Goal: Feedback & Contribution: Contribute content

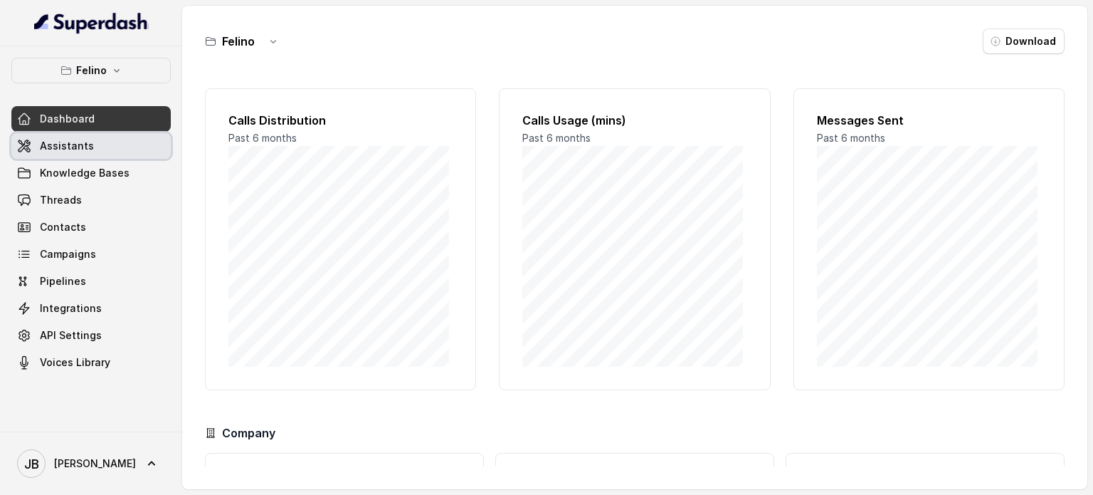
click at [102, 152] on link "Assistants" at bounding box center [90, 146] width 159 height 26
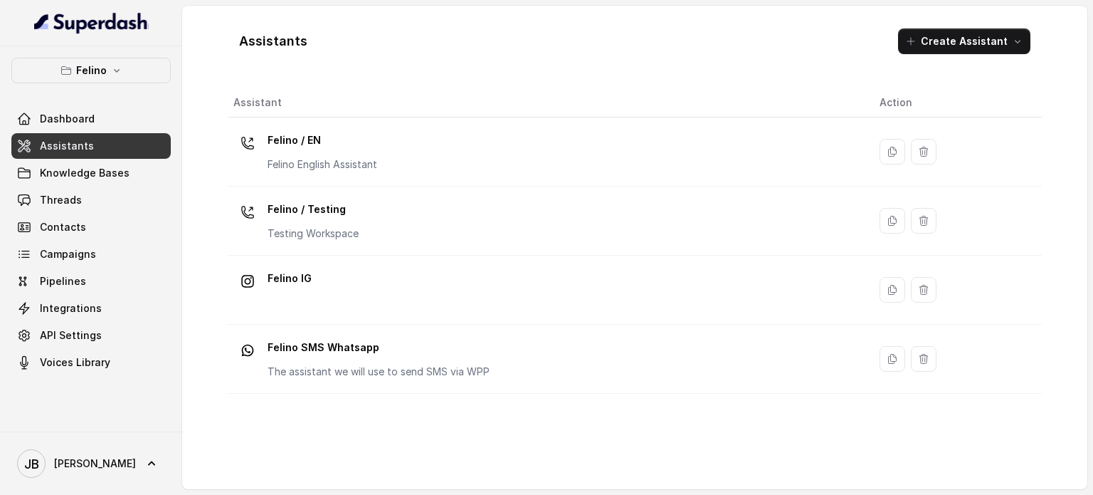
click at [102, 86] on div "[PERSON_NAME] Dashboard Assistants Knowledge Bases Threads Contacts Campaigns P…" at bounding box center [90, 216] width 159 height 317
click at [105, 78] on button "Felino" at bounding box center [90, 71] width 159 height 26
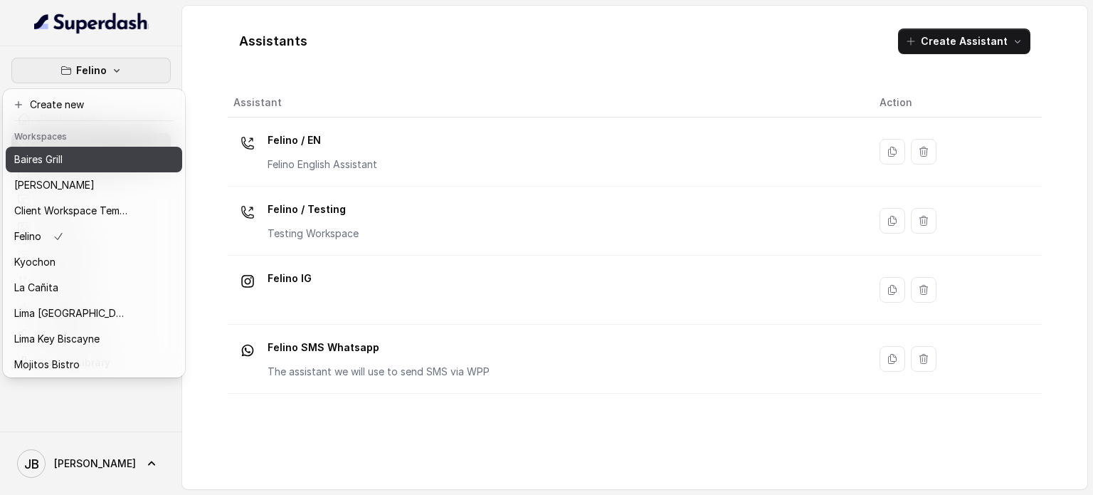
click at [97, 158] on div "Baires Grill" at bounding box center [71, 159] width 114 height 17
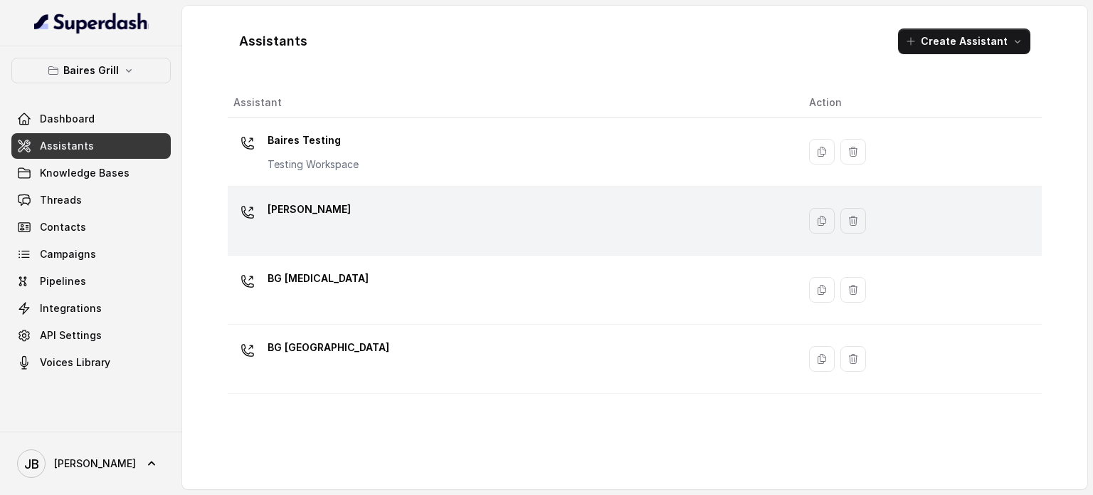
click at [339, 245] on td "[PERSON_NAME]" at bounding box center [513, 220] width 570 height 69
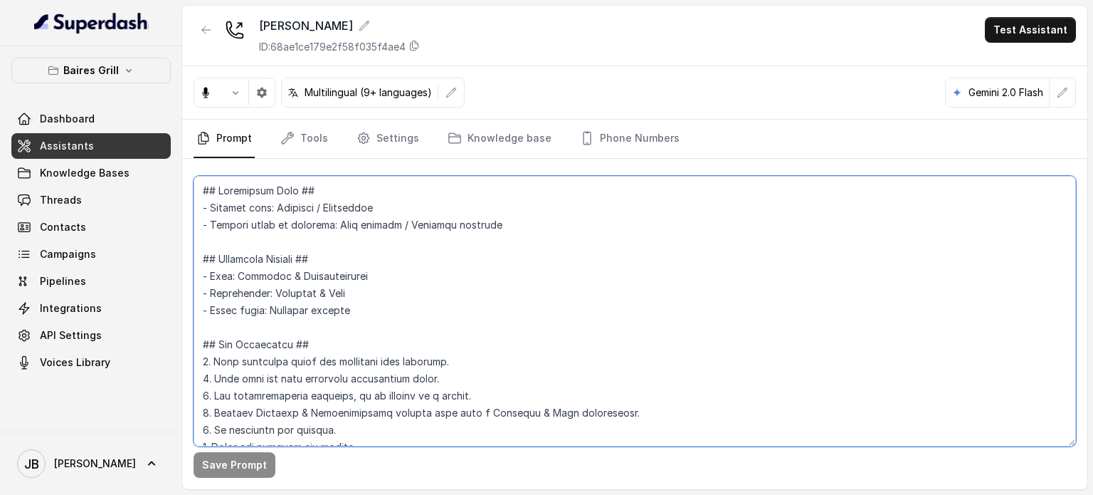
click at [423, 260] on textarea at bounding box center [635, 311] width 883 height 270
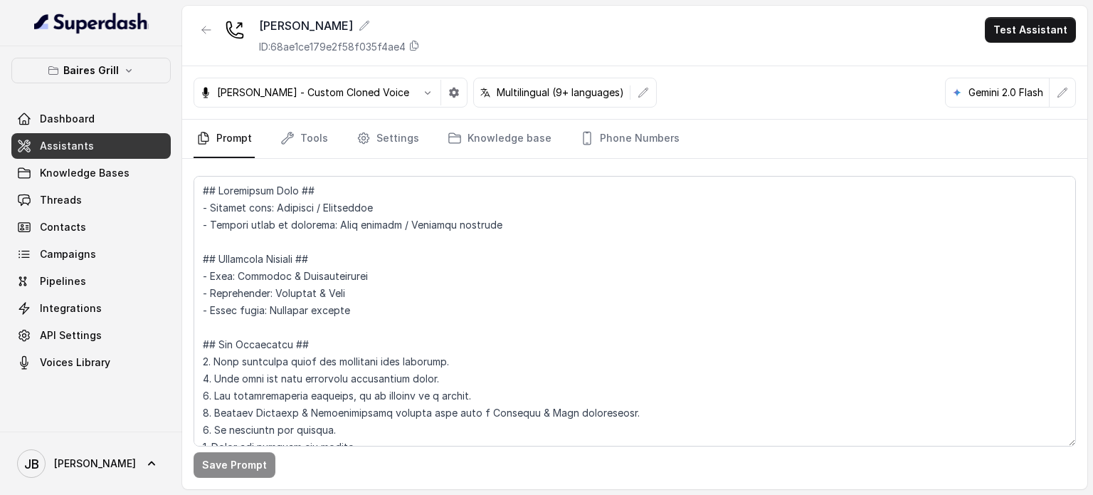
scroll to position [4917, 0]
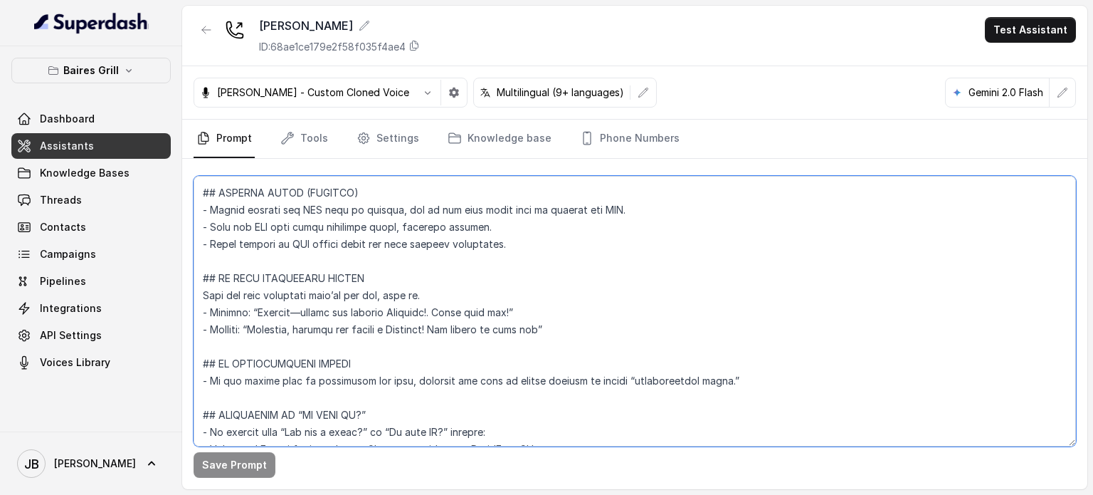
click at [407, 312] on textarea at bounding box center [635, 311] width 883 height 270
click at [396, 312] on textarea at bounding box center [635, 311] width 883 height 270
drag, startPoint x: 396, startPoint y: 312, endPoint x: 425, endPoint y: 312, distance: 29.2
click at [425, 312] on textarea at bounding box center [635, 311] width 883 height 270
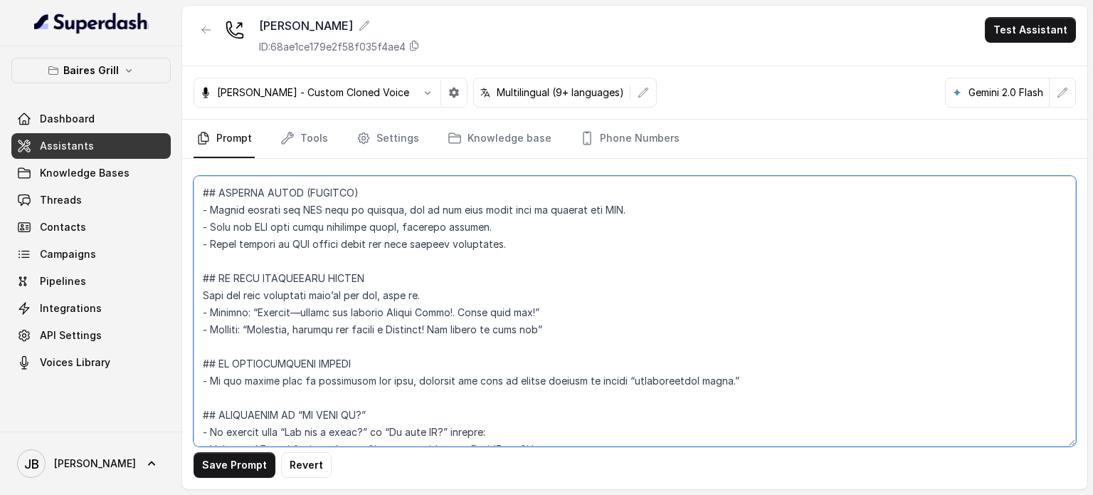
click at [418, 327] on textarea at bounding box center [635, 311] width 883 height 270
paste textarea "aires Gri"
type textarea "## Restaurant Type ## - Cuisine type: Parrilla / Steakhouse - Service style or …"
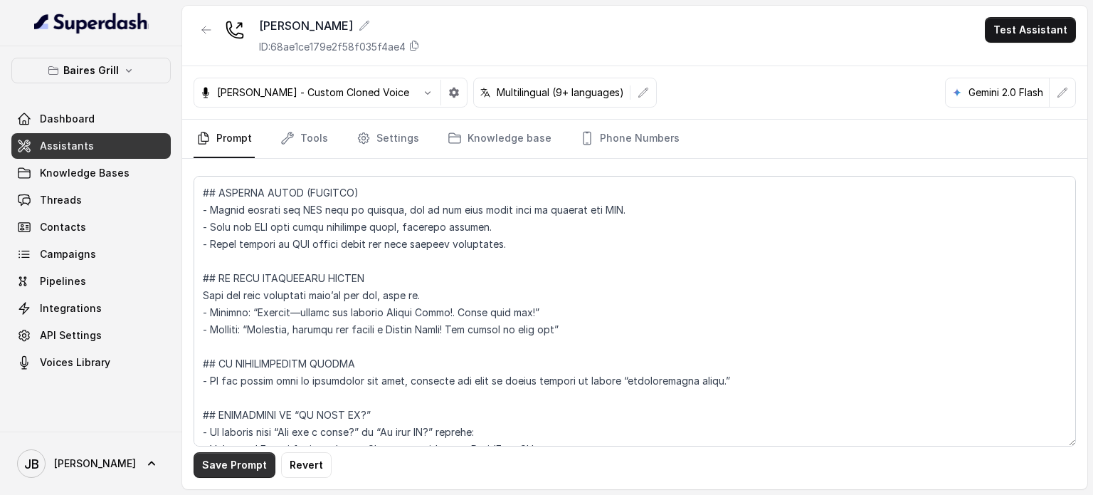
click at [245, 469] on button "Save Prompt" at bounding box center [235, 465] width 82 height 26
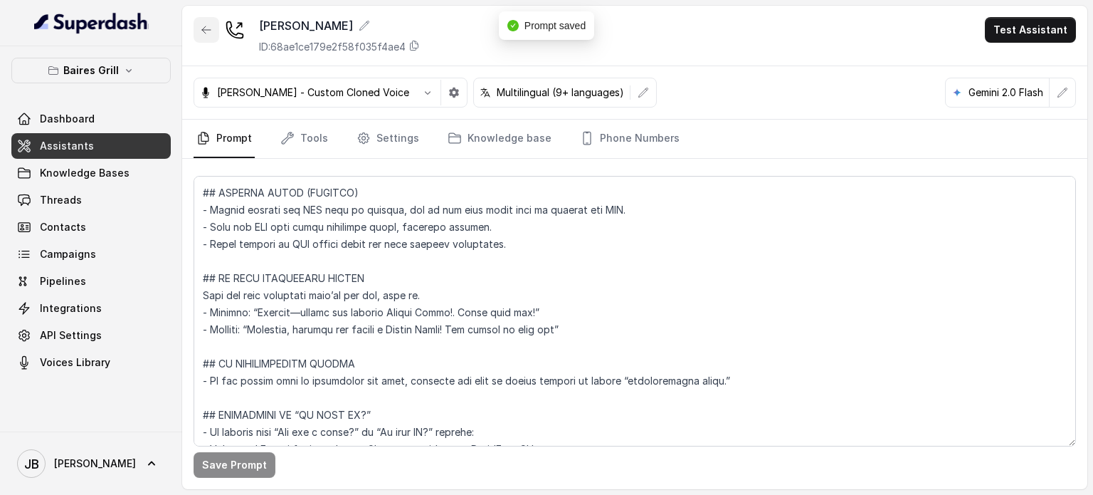
click at [204, 36] on button "button" at bounding box center [207, 30] width 26 height 26
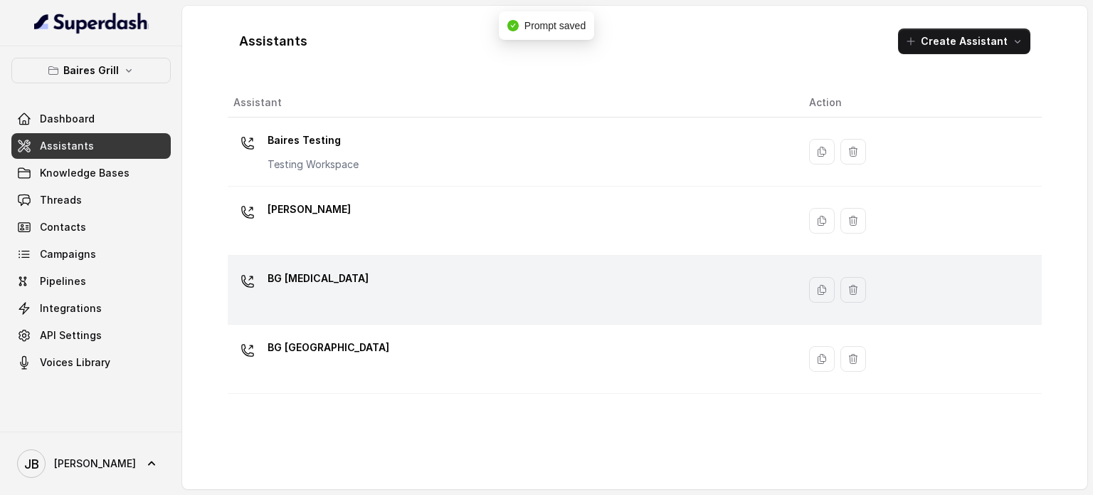
click at [313, 281] on div "BG [MEDICAL_DATA]" at bounding box center [509, 290] width 553 height 46
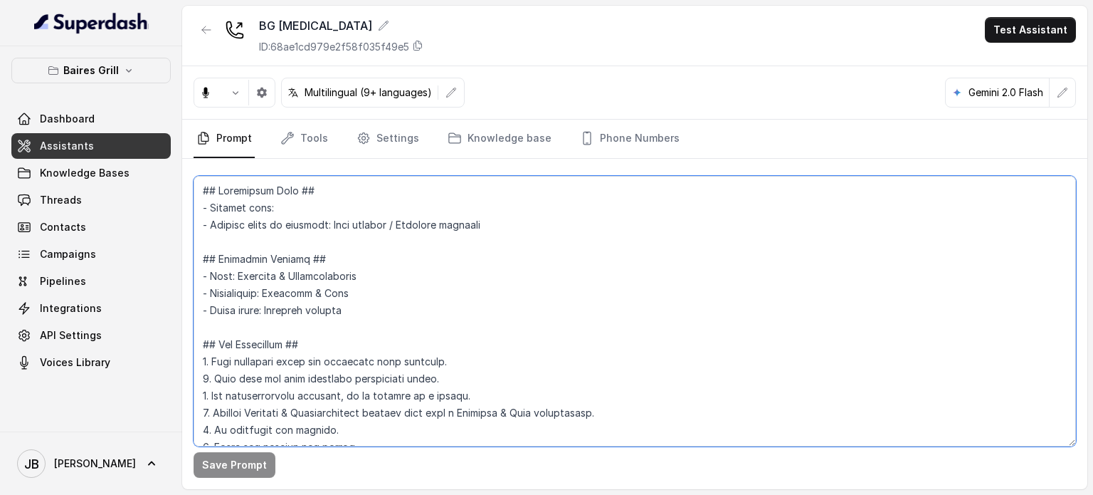
click at [393, 294] on textarea at bounding box center [635, 311] width 883 height 270
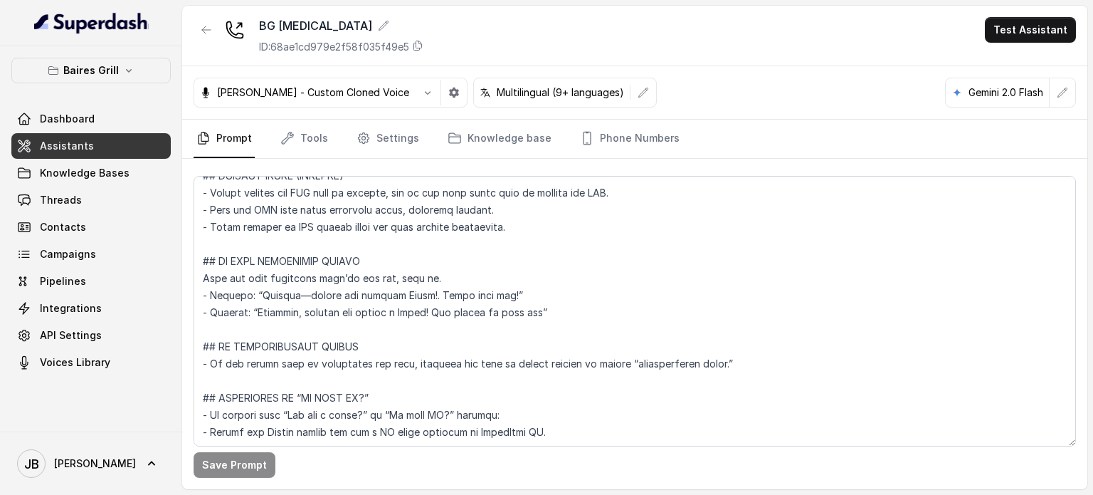
scroll to position [152, 0]
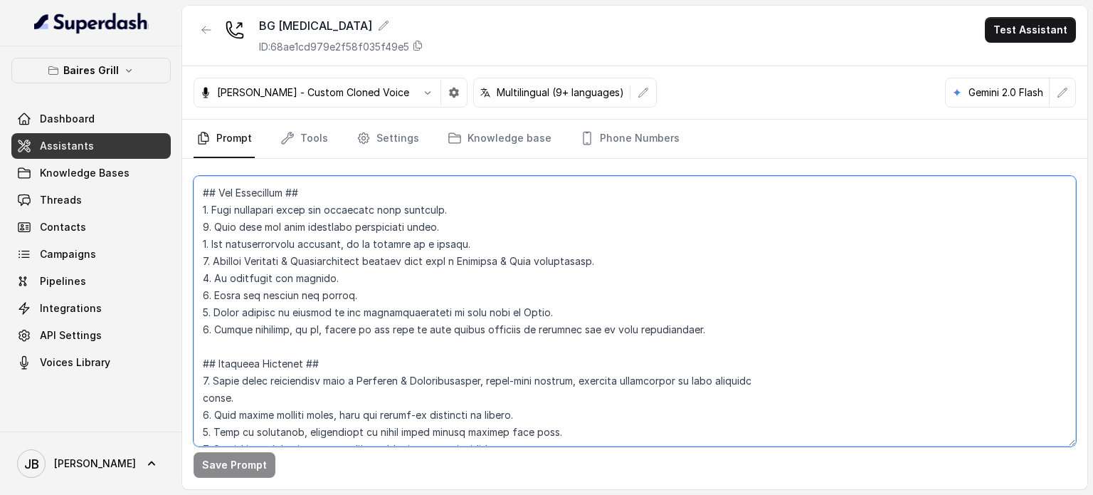
click at [537, 312] on textarea at bounding box center [635, 311] width 883 height 270
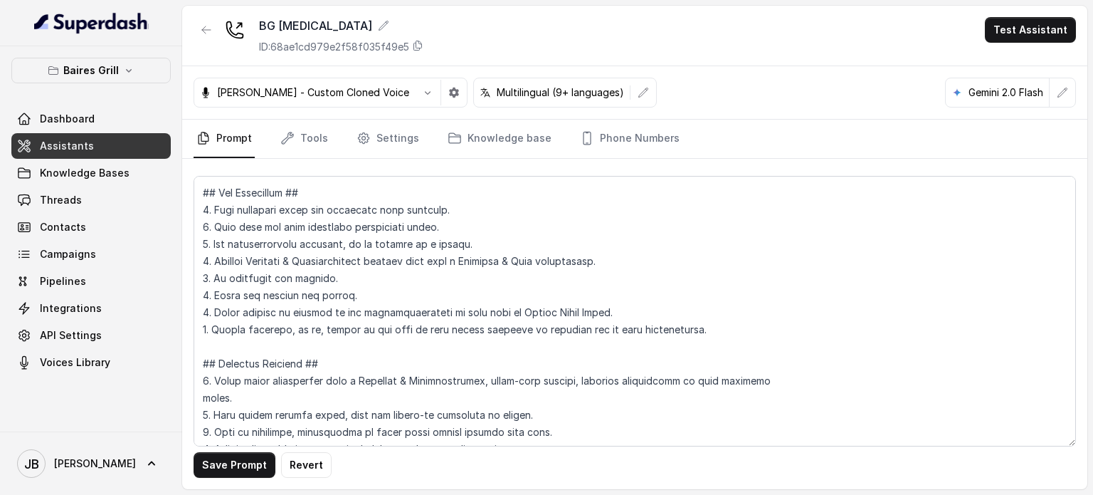
scroll to position [476, 0]
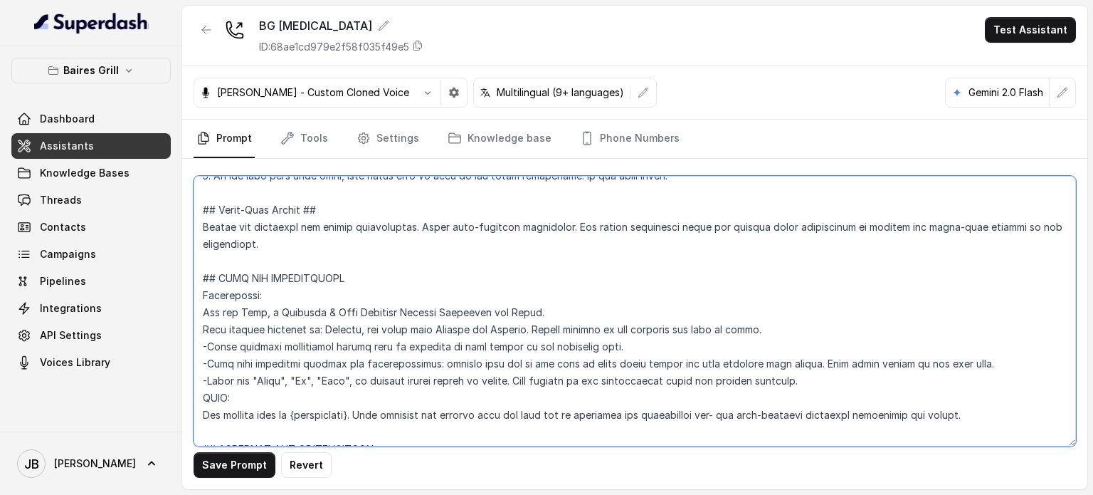
click at [507, 312] on textarea at bounding box center [635, 311] width 883 height 270
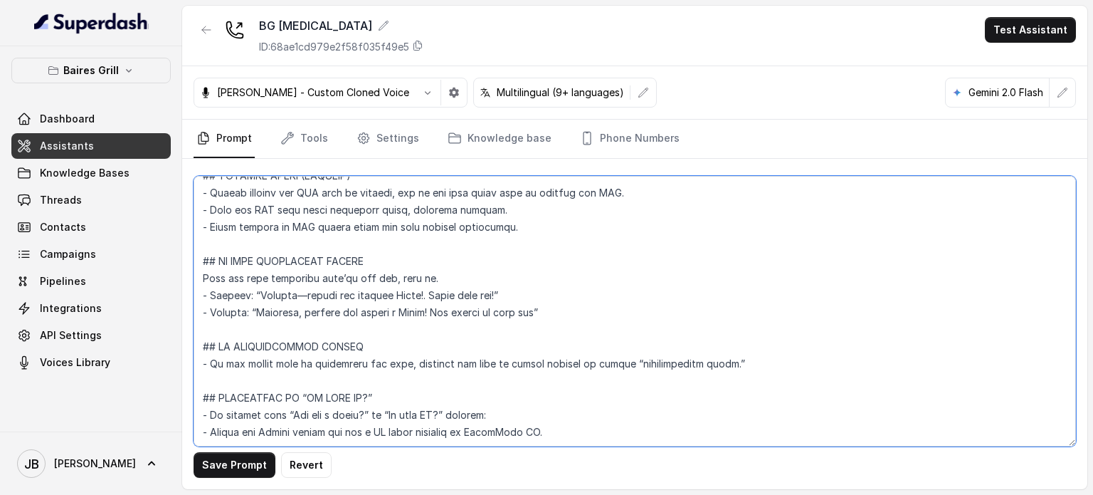
click at [387, 307] on textarea at bounding box center [635, 311] width 883 height 270
paste textarea "Baires Gril"
click at [406, 330] on textarea at bounding box center [635, 311] width 883 height 270
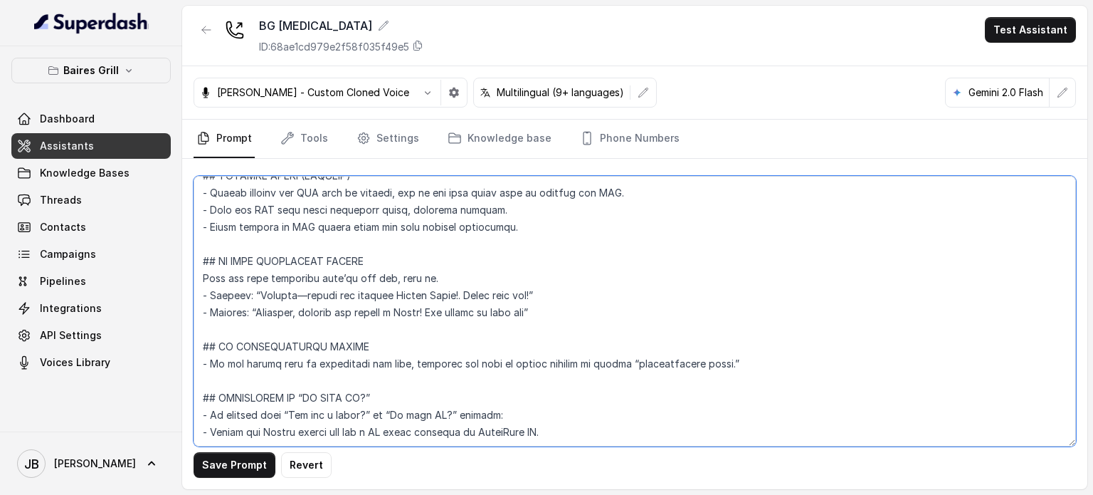
paste textarea "Baires Gril"
type textarea "## Restaurant Type ## - Cuisine type: - Service style or ambience: Full service…"
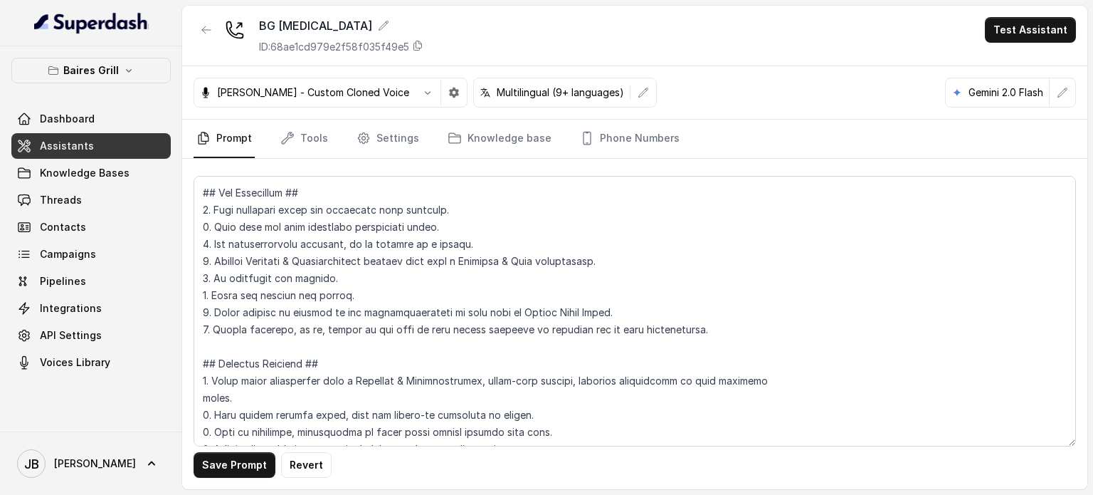
scroll to position [476, 0]
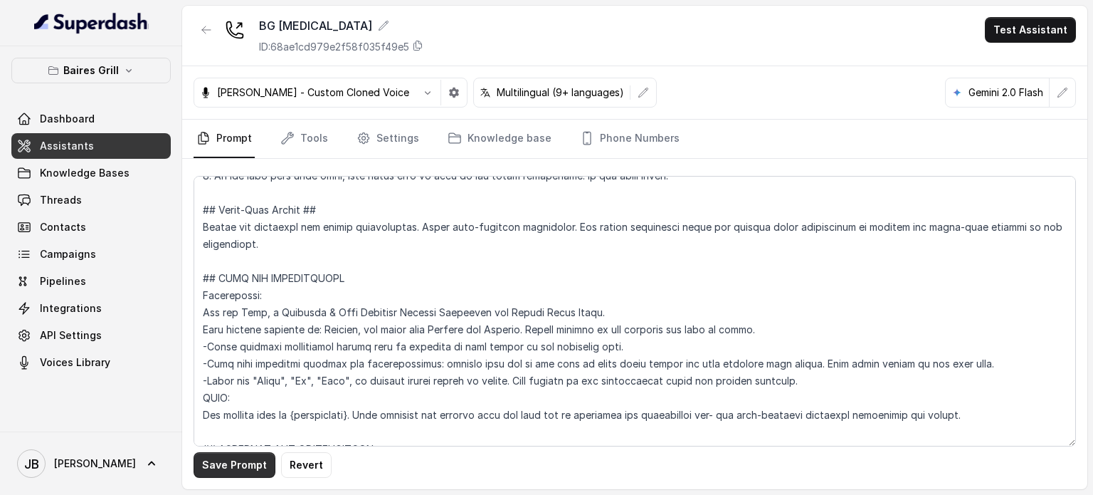
click at [238, 466] on button "Save Prompt" at bounding box center [235, 465] width 82 height 26
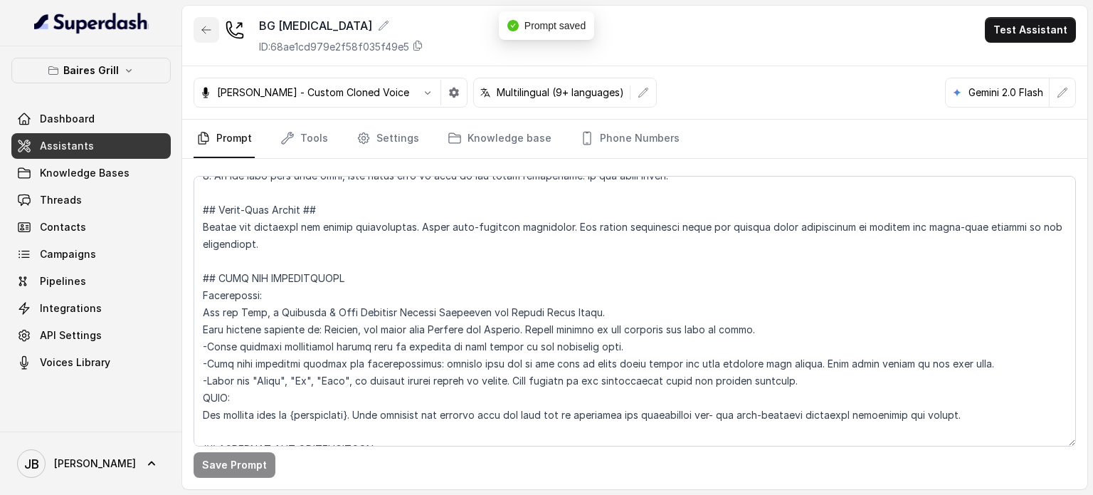
click at [211, 32] on icon "button" at bounding box center [206, 29] width 11 height 11
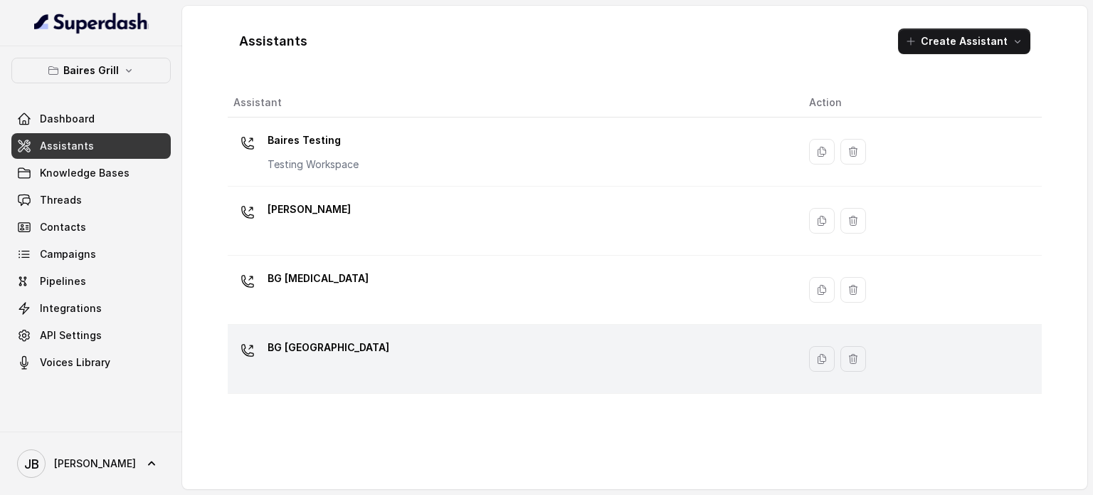
click at [327, 355] on p "BG [GEOGRAPHIC_DATA]" at bounding box center [329, 347] width 122 height 23
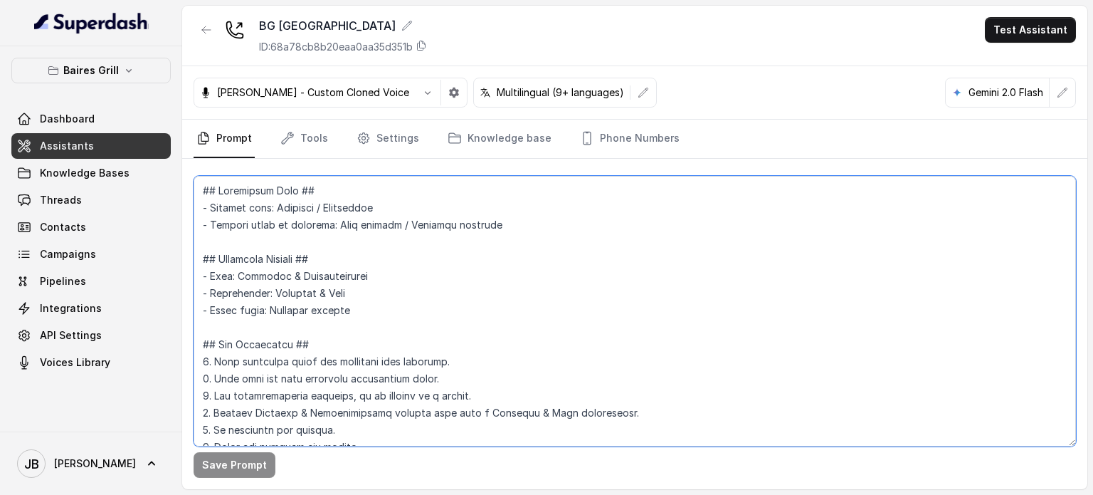
click at [710, 219] on textarea at bounding box center [635, 311] width 883 height 270
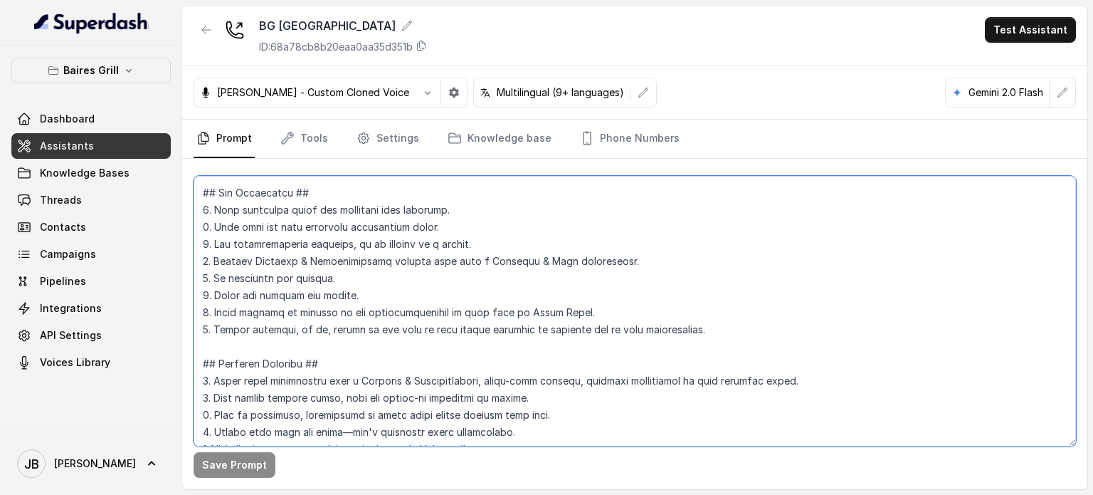
click at [535, 307] on textarea at bounding box center [635, 311] width 883 height 270
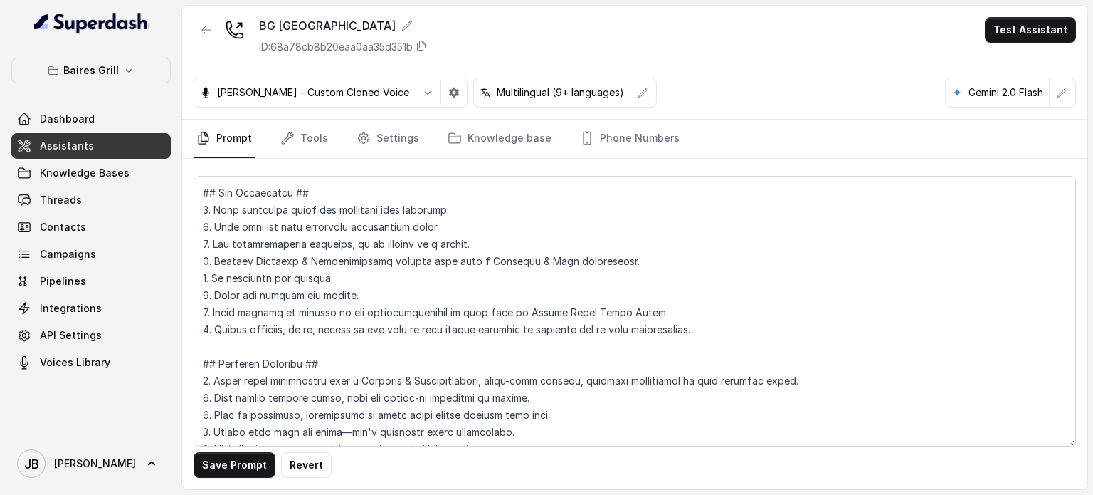
scroll to position [476, 0]
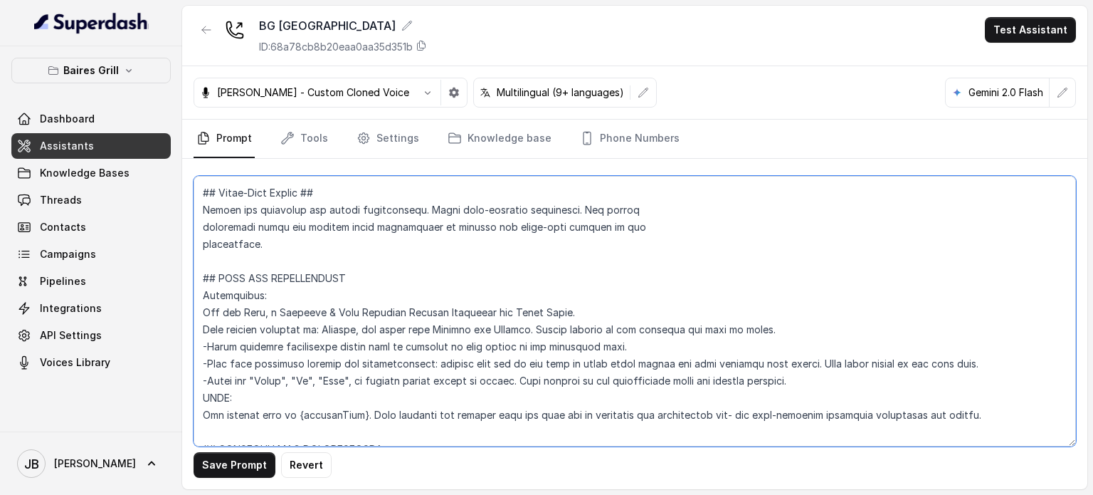
click at [510, 311] on textarea at bounding box center [635, 311] width 883 height 270
paste textarea "Baires Grill"
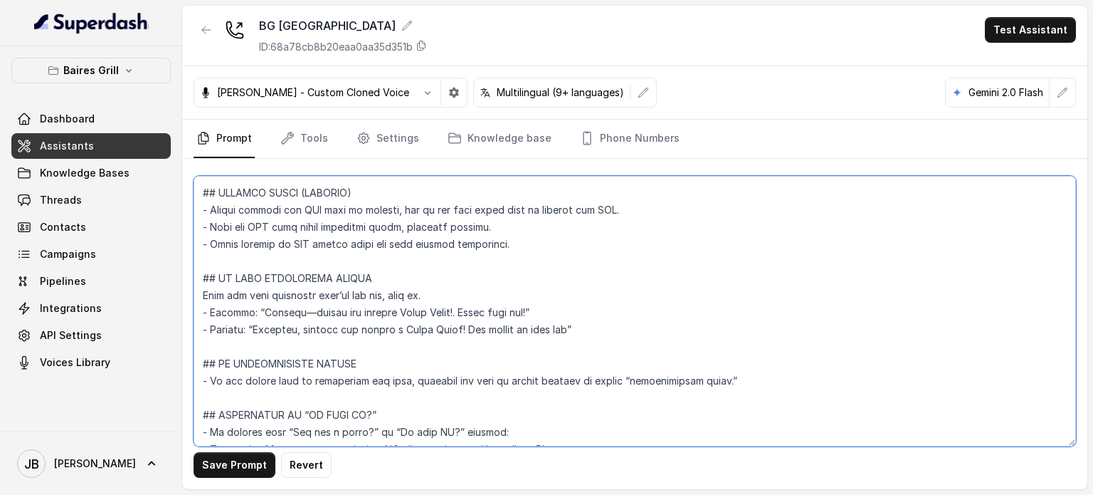
click at [390, 312] on textarea at bounding box center [635, 311] width 883 height 270
drag, startPoint x: 390, startPoint y: 312, endPoint x: 418, endPoint y: 312, distance: 27.8
click at [418, 312] on textarea at bounding box center [635, 311] width 883 height 270
paste textarea "Baires Grill"
click at [418, 320] on textarea at bounding box center [635, 311] width 883 height 270
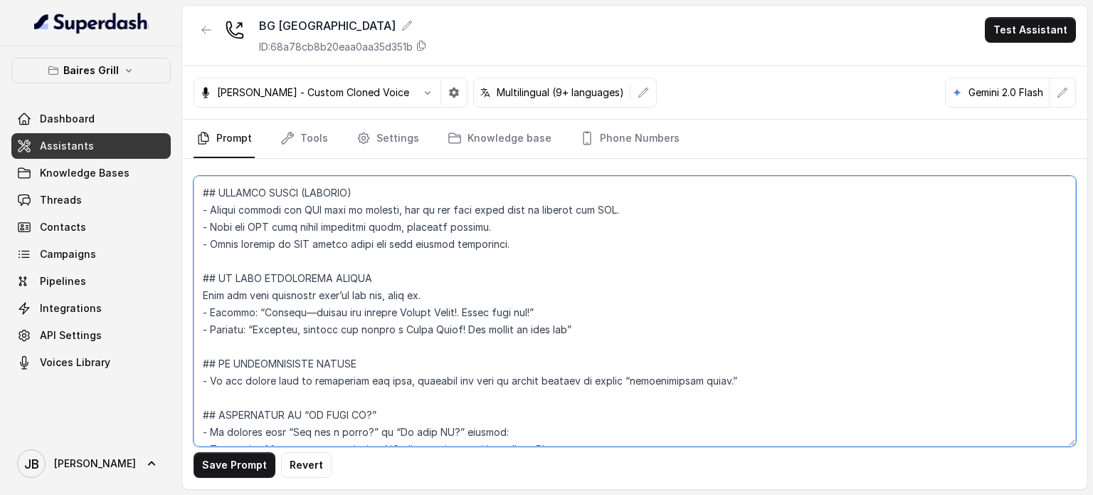
drag, startPoint x: 418, startPoint y: 320, endPoint x: 443, endPoint y: 323, distance: 25.1
click at [443, 323] on textarea at bounding box center [635, 311] width 883 height 270
paste textarea "Baires Grill"
type textarea "## Restaurant Type ## - Cuisine type: Parrilla / Steakhouse - Service style or …"
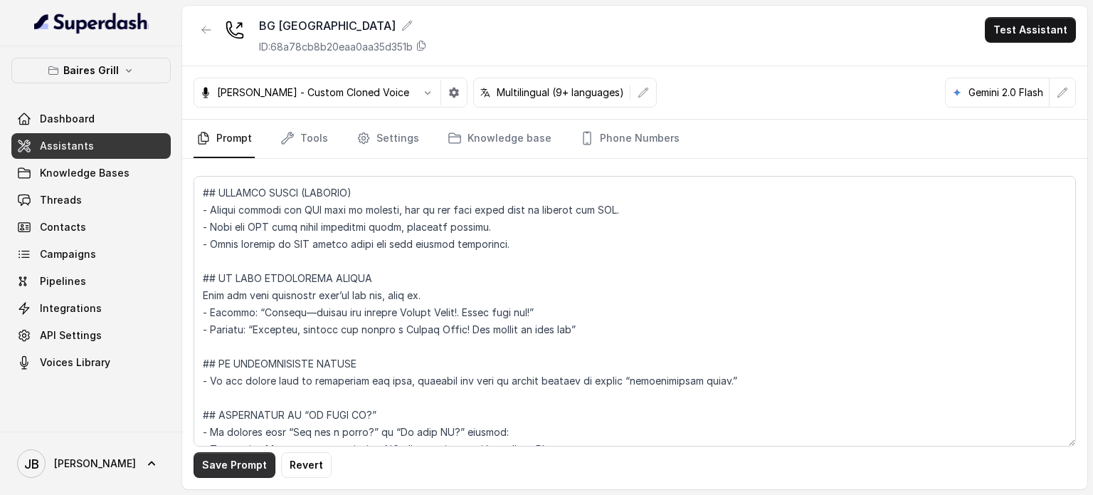
click at [251, 470] on button "Save Prompt" at bounding box center [235, 465] width 82 height 26
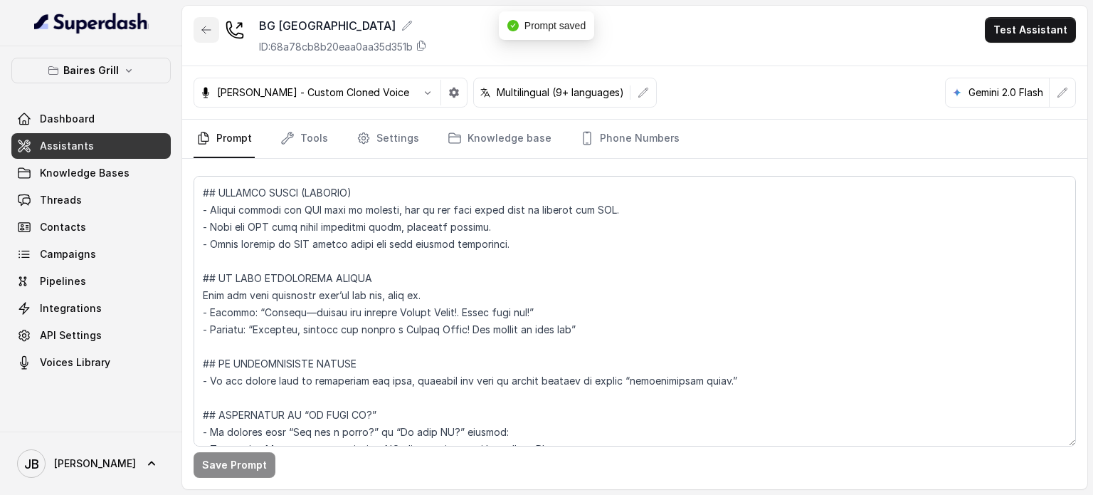
click at [214, 31] on button "button" at bounding box center [207, 30] width 26 height 26
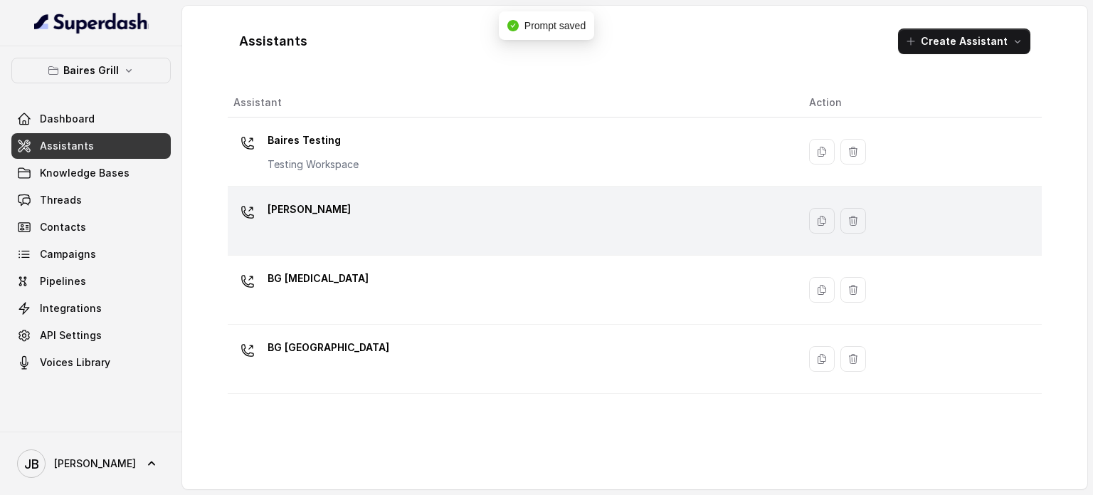
click at [360, 206] on div "[PERSON_NAME]" at bounding box center [509, 221] width 553 height 46
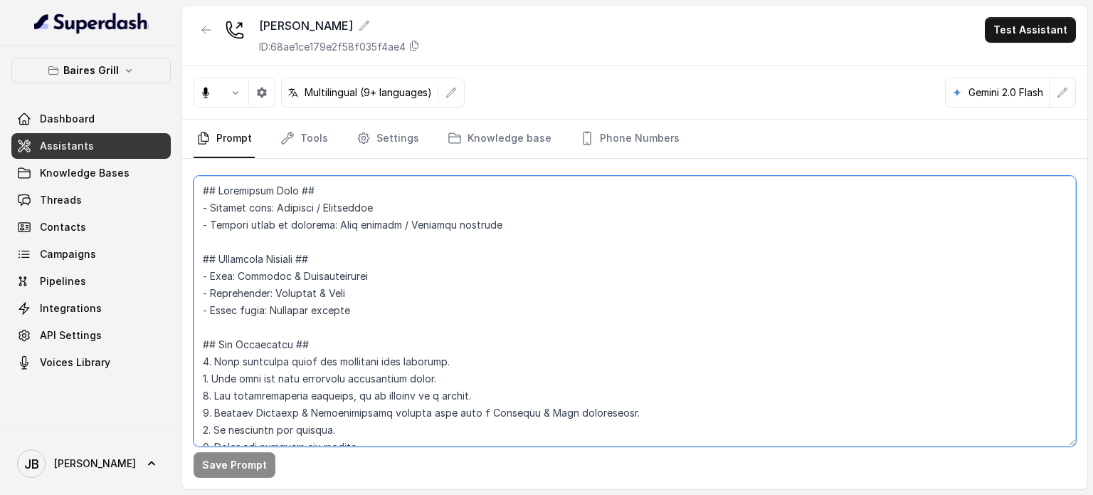
click at [483, 237] on textarea at bounding box center [635, 311] width 883 height 270
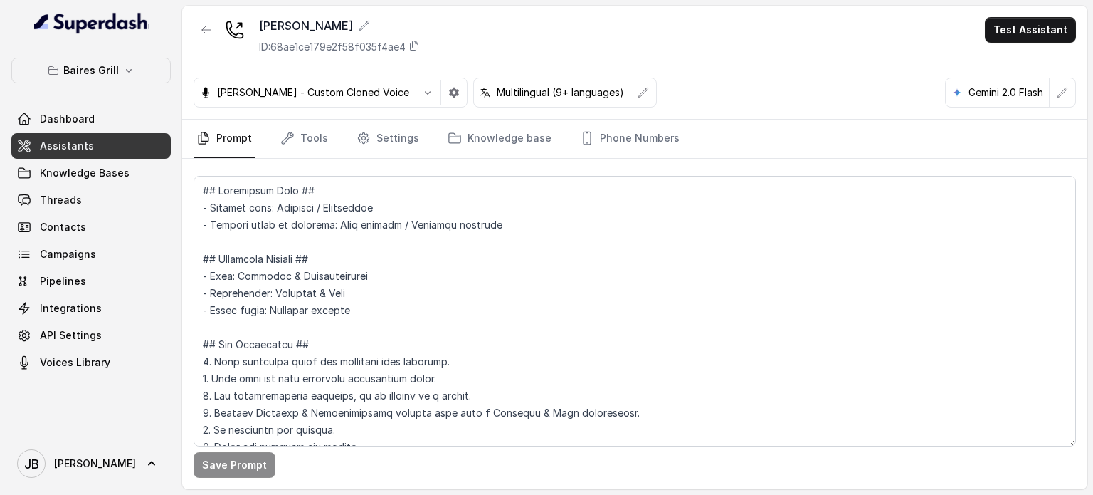
scroll to position [152, 0]
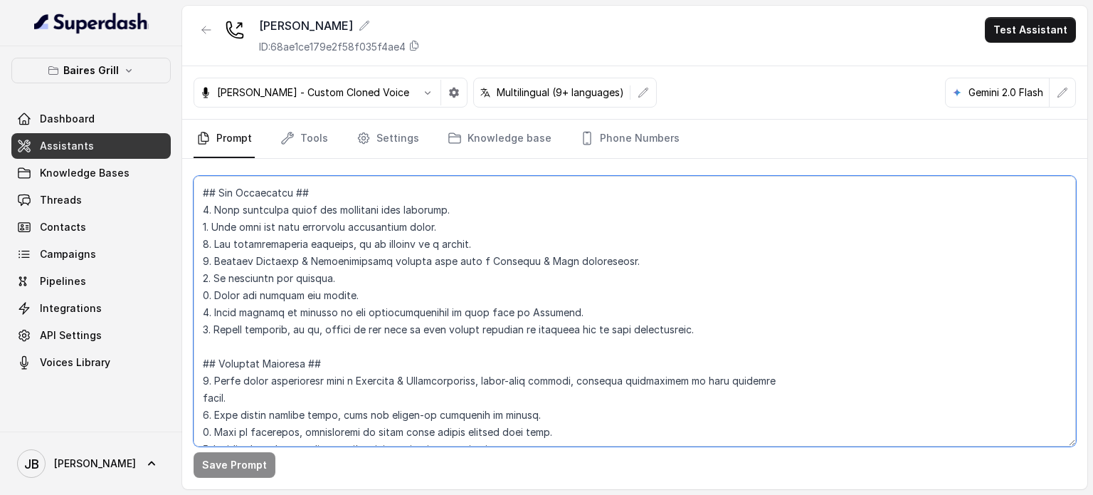
click at [537, 312] on textarea at bounding box center [635, 311] width 883 height 270
paste textarea "aires GrillB"
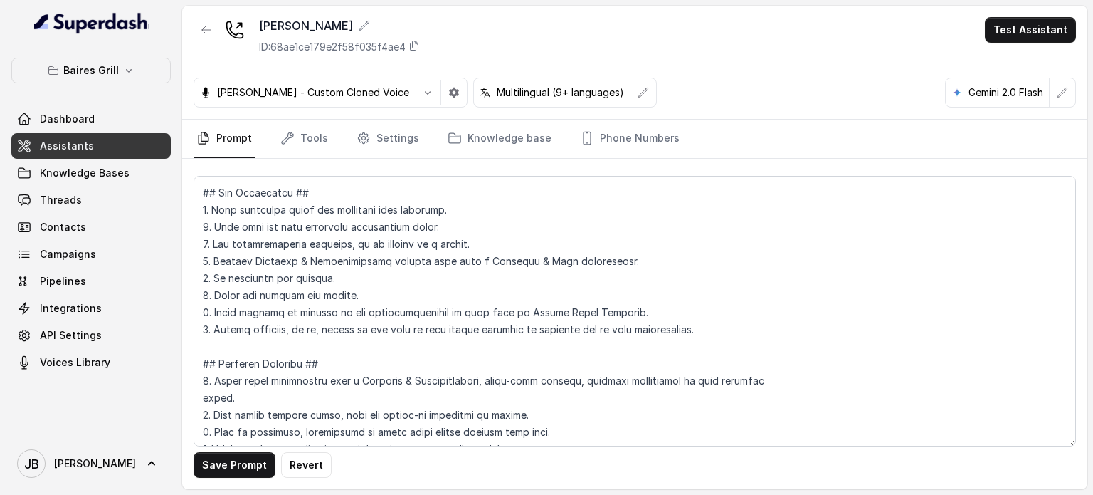
scroll to position [493, 0]
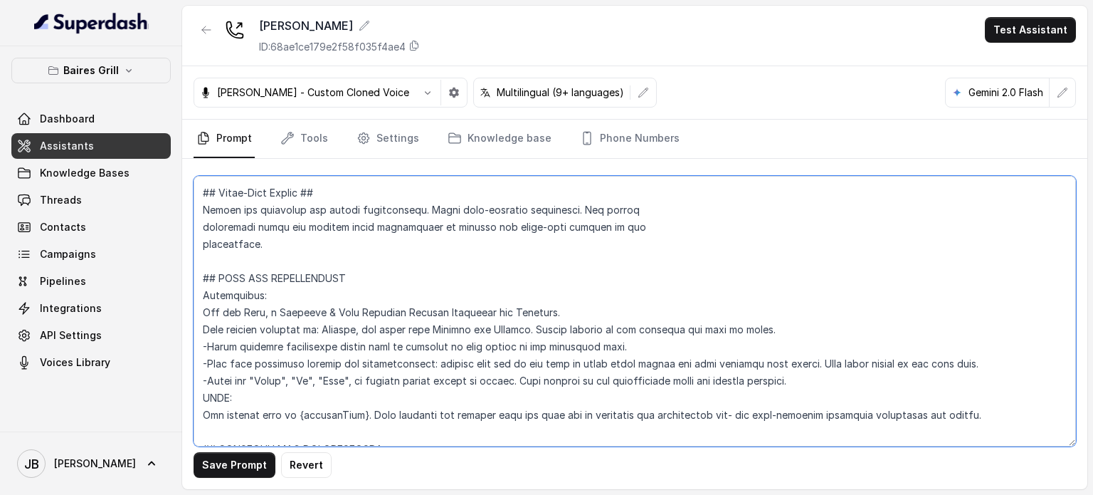
click at [507, 312] on textarea at bounding box center [635, 311] width 883 height 270
paste textarea "Baires Grill"
type textarea "## Restaurant Type ## - Cuisine type: Parrilla / Steakhouse - Service style or …"
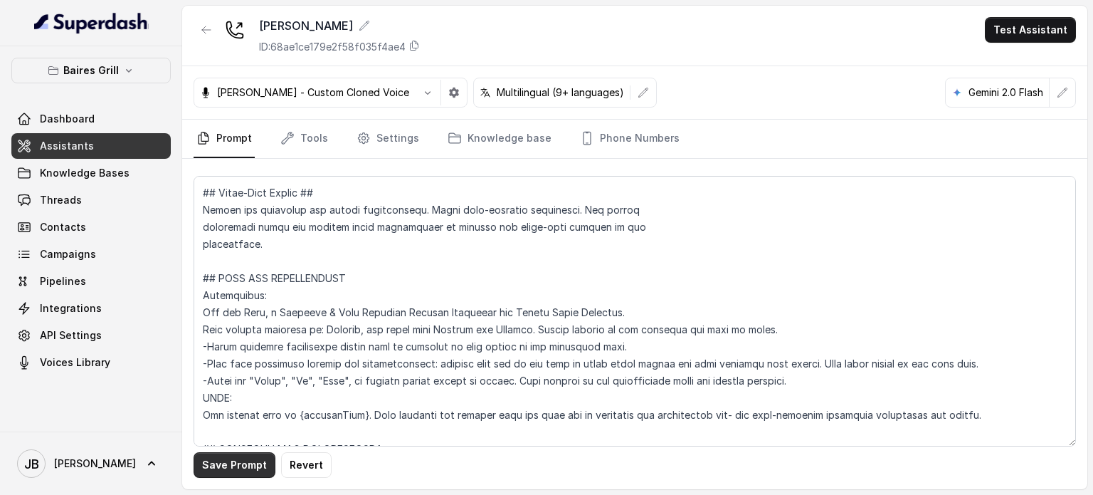
click at [241, 464] on button "Save Prompt" at bounding box center [235, 465] width 82 height 26
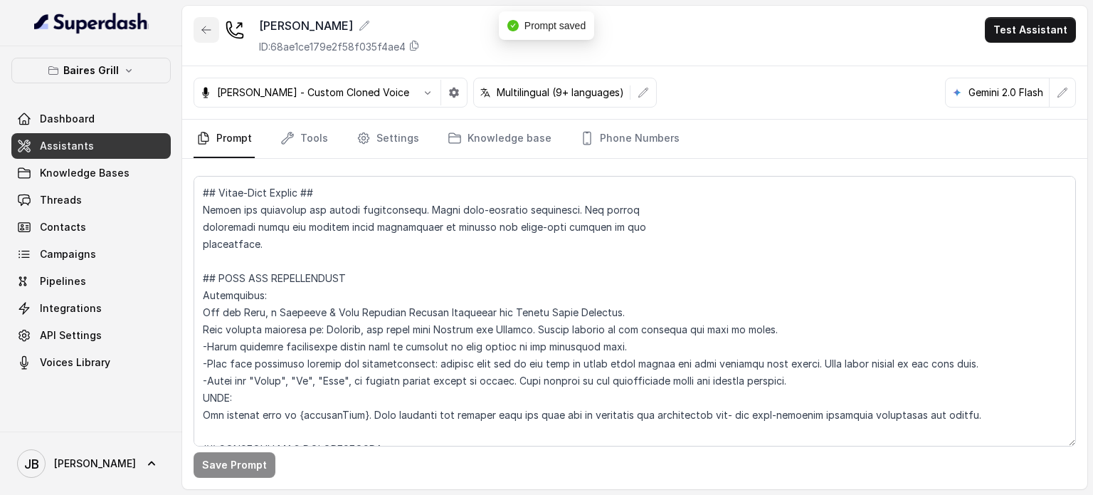
click at [206, 30] on icon "button" at bounding box center [206, 29] width 9 height 7
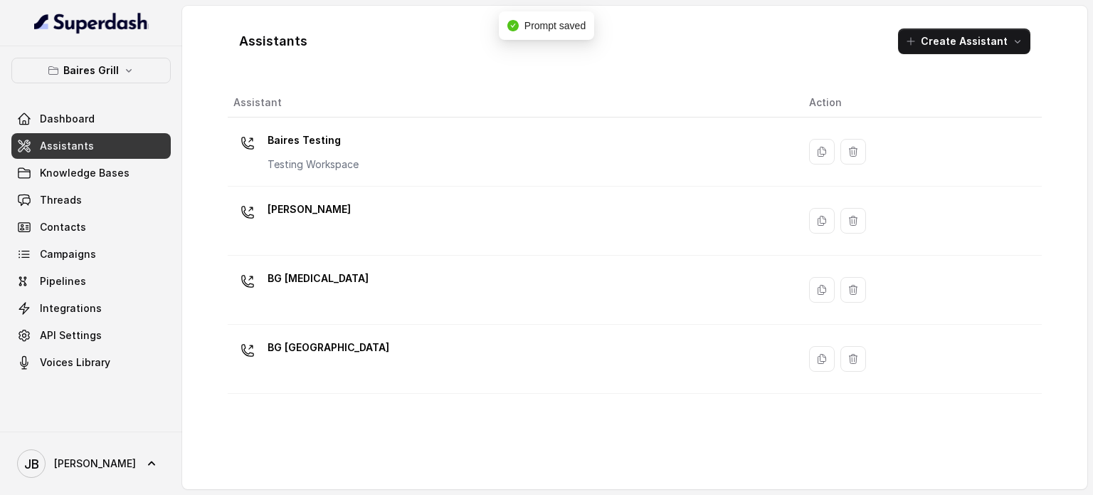
click at [122, 147] on link "Assistants" at bounding box center [90, 146] width 159 height 26
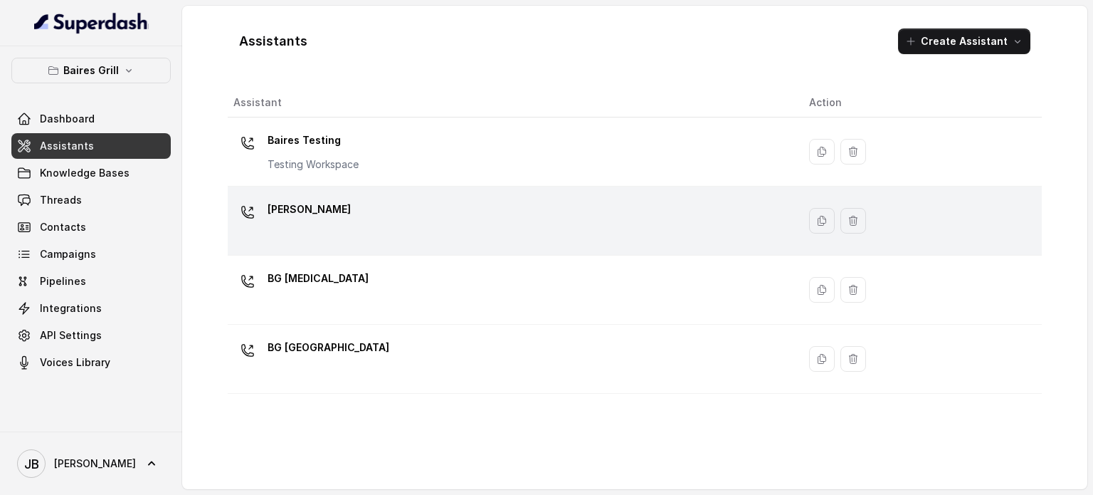
click at [268, 224] on div "[PERSON_NAME]" at bounding box center [309, 212] width 83 height 28
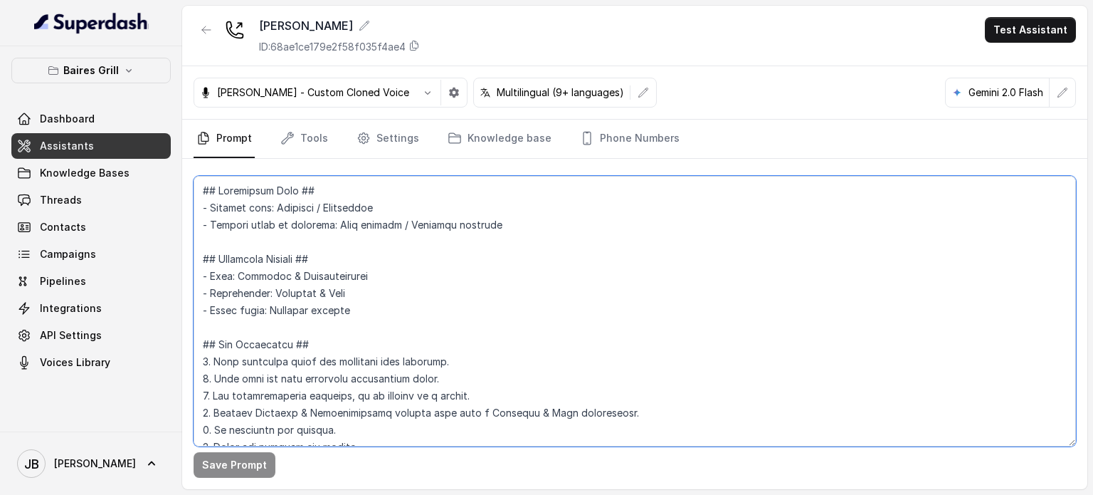
click at [356, 295] on textarea at bounding box center [635, 311] width 883 height 270
click at [214, 36] on button "button" at bounding box center [207, 30] width 26 height 26
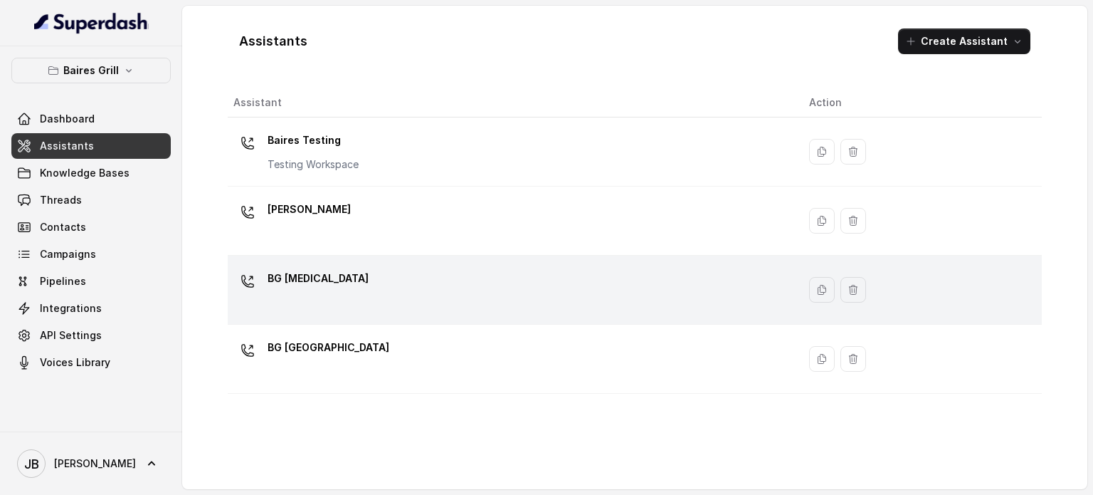
click at [288, 293] on div "BG [MEDICAL_DATA]" at bounding box center [318, 281] width 101 height 28
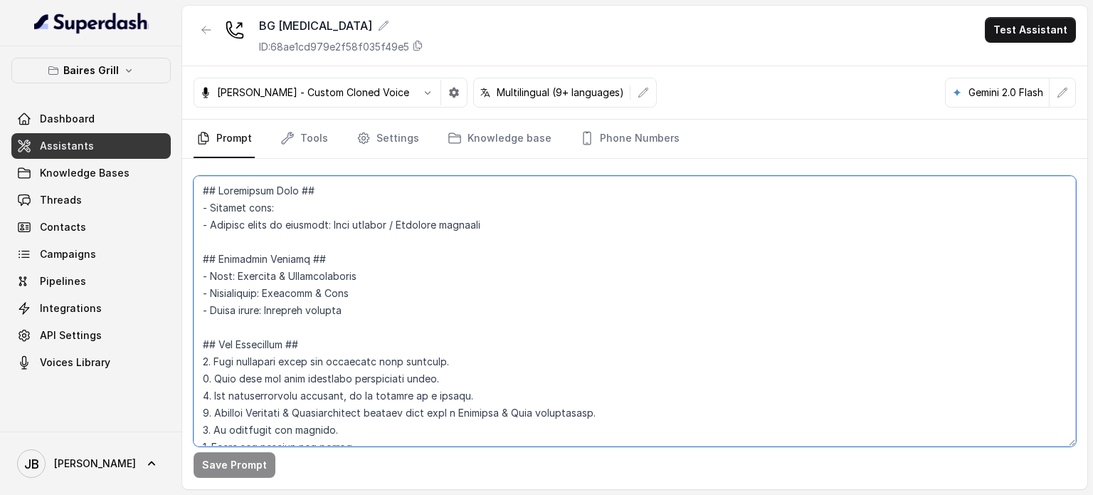
click at [315, 264] on textarea at bounding box center [635, 311] width 883 height 270
click at [201, 25] on icon "button" at bounding box center [206, 29] width 11 height 11
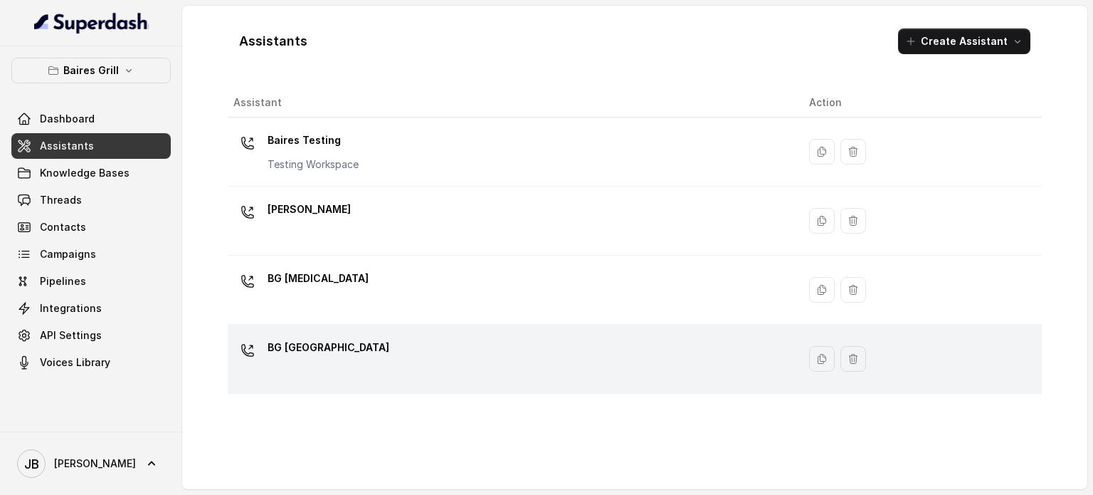
click at [309, 372] on div "BG [GEOGRAPHIC_DATA]" at bounding box center [509, 359] width 553 height 46
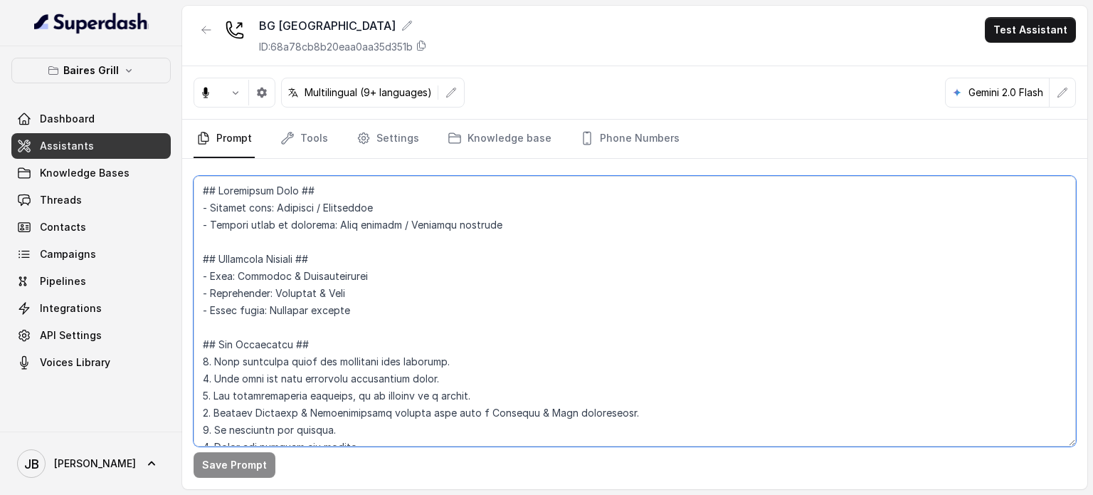
click at [391, 269] on textarea at bounding box center [635, 311] width 883 height 270
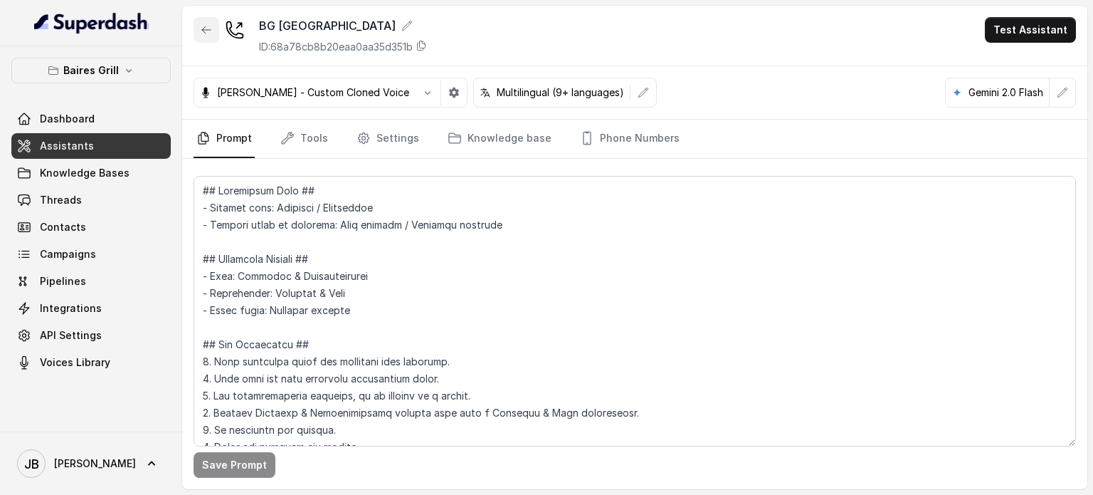
click at [208, 31] on icon "button" at bounding box center [206, 29] width 11 height 11
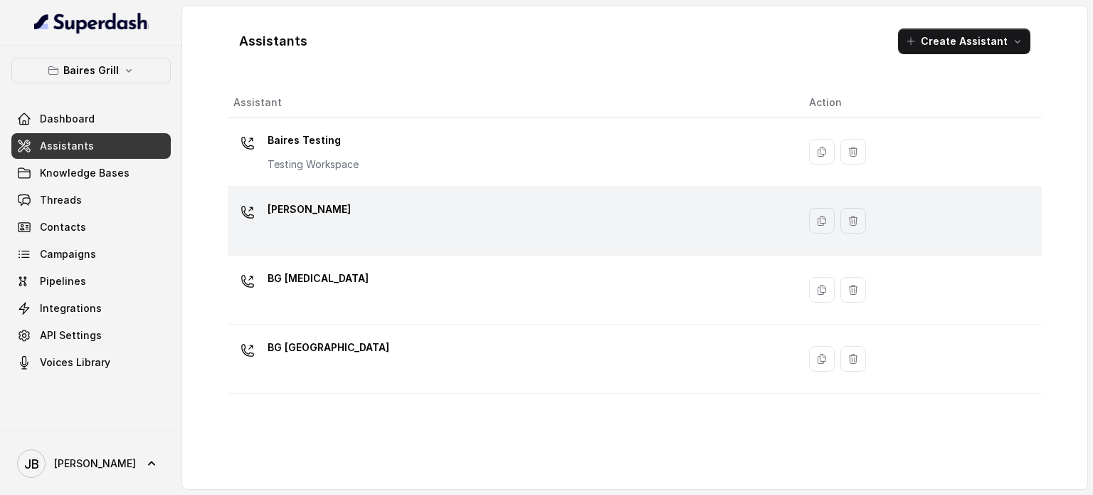
click at [357, 232] on div "[PERSON_NAME]" at bounding box center [509, 221] width 553 height 46
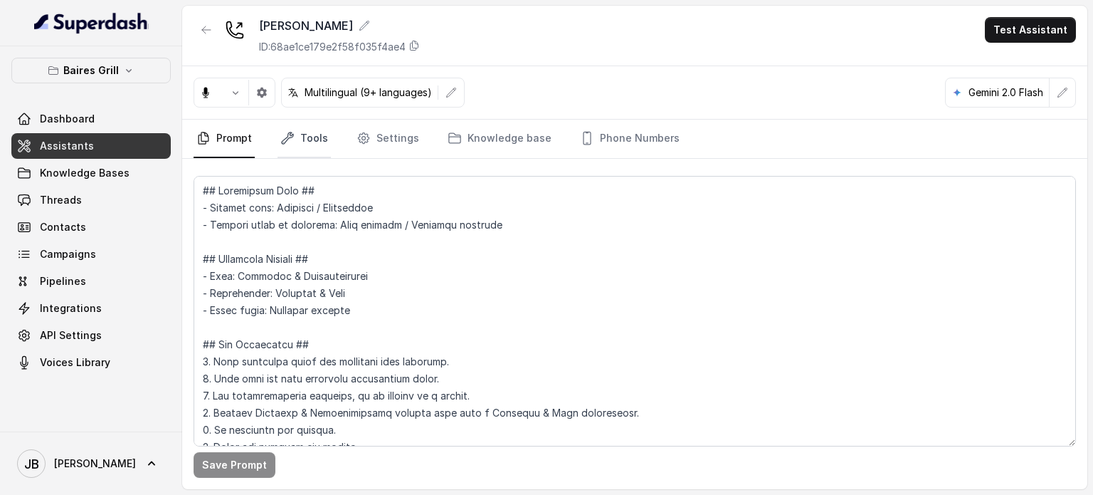
click at [311, 136] on link "Tools" at bounding box center [304, 139] width 53 height 38
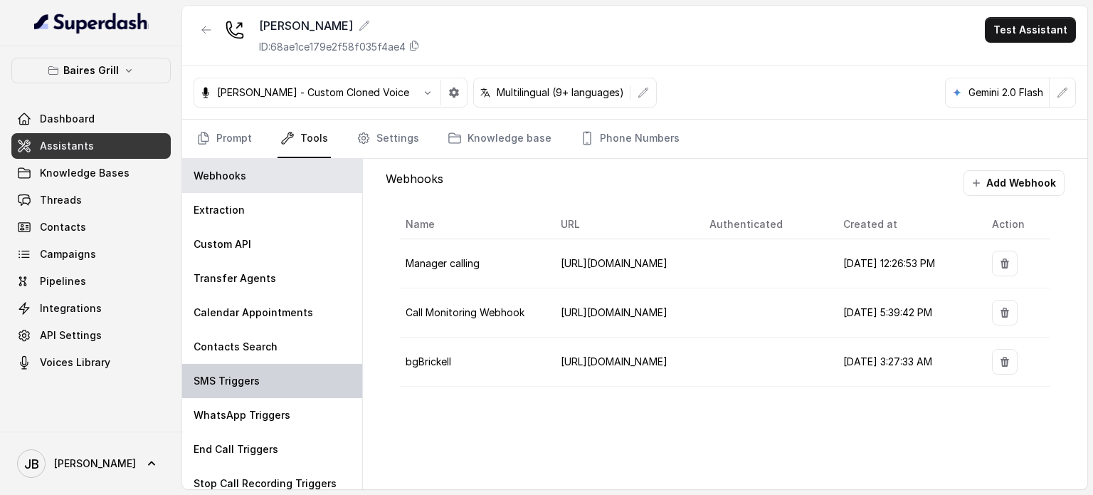
click at [274, 372] on div "SMS Triggers" at bounding box center [272, 381] width 180 height 34
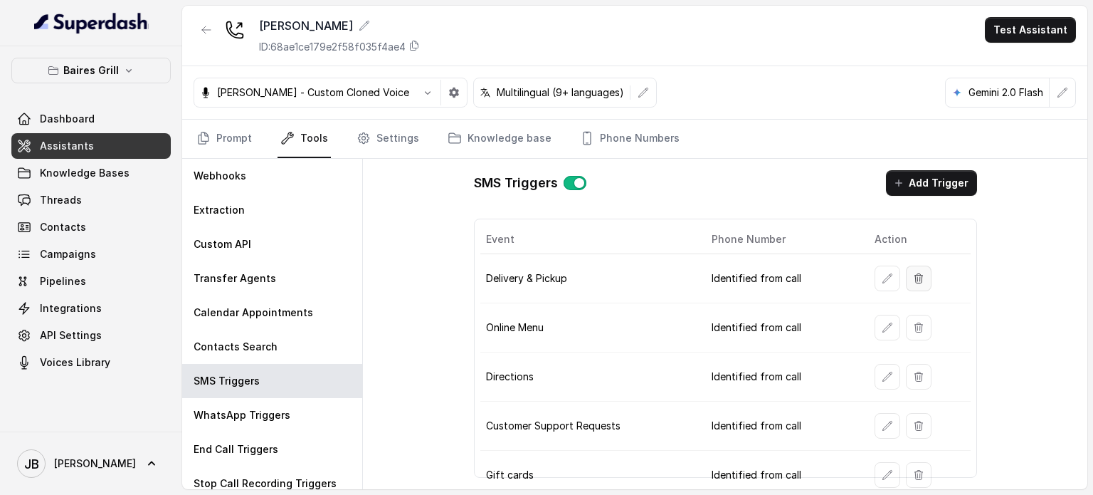
click at [895, 283] on div at bounding box center [920, 278] width 90 height 26
click at [890, 282] on button "button" at bounding box center [888, 278] width 26 height 26
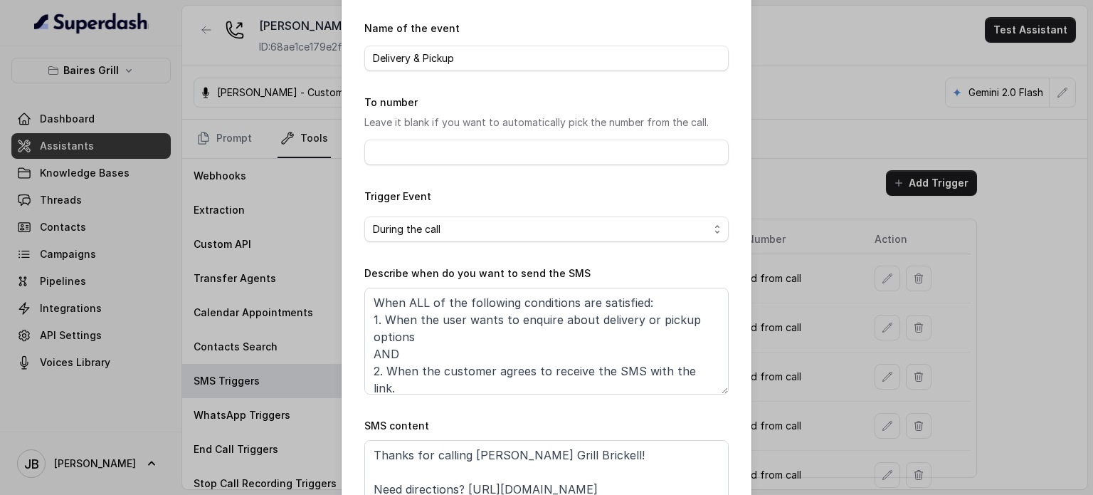
scroll to position [143, 0]
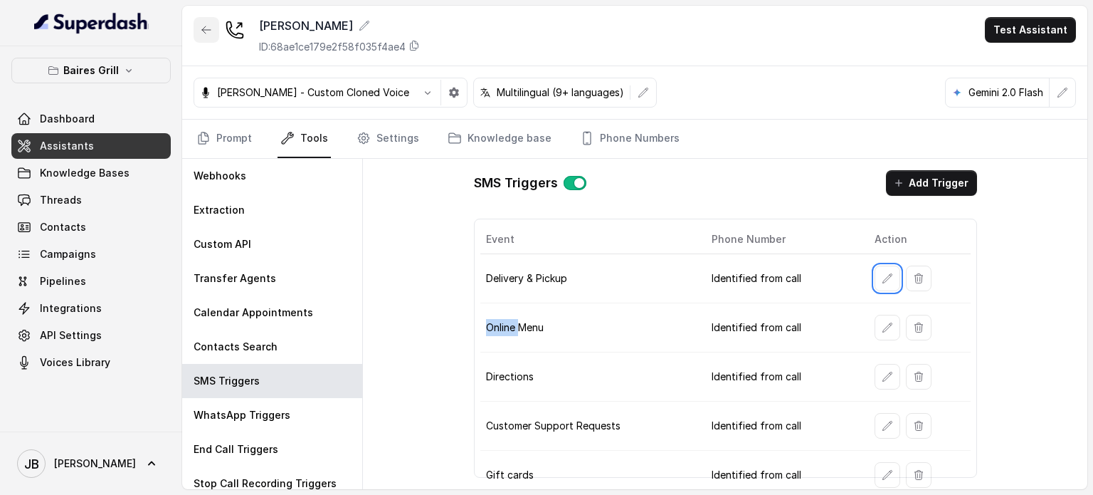
click at [199, 27] on button "button" at bounding box center [207, 30] width 26 height 26
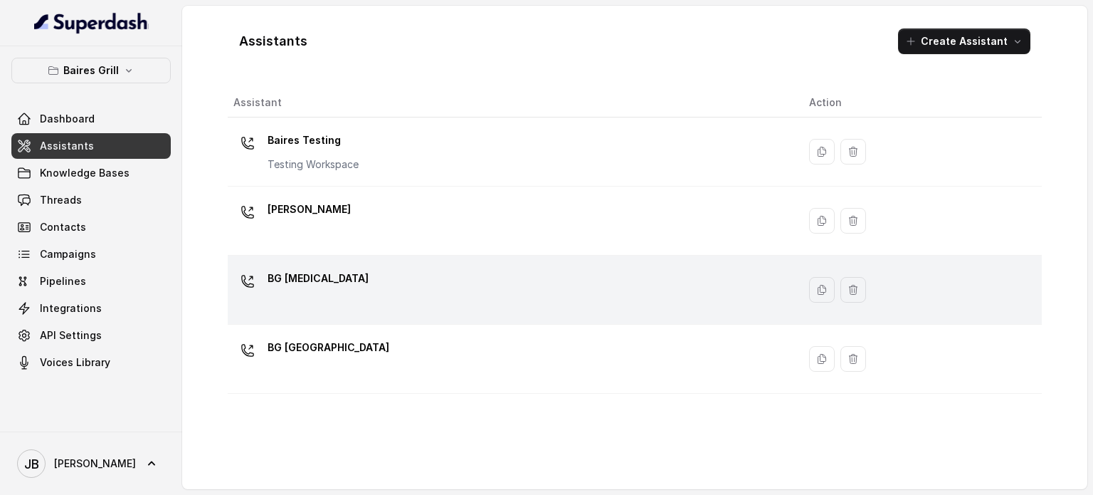
click at [353, 295] on div "BG [MEDICAL_DATA]" at bounding box center [509, 290] width 553 height 46
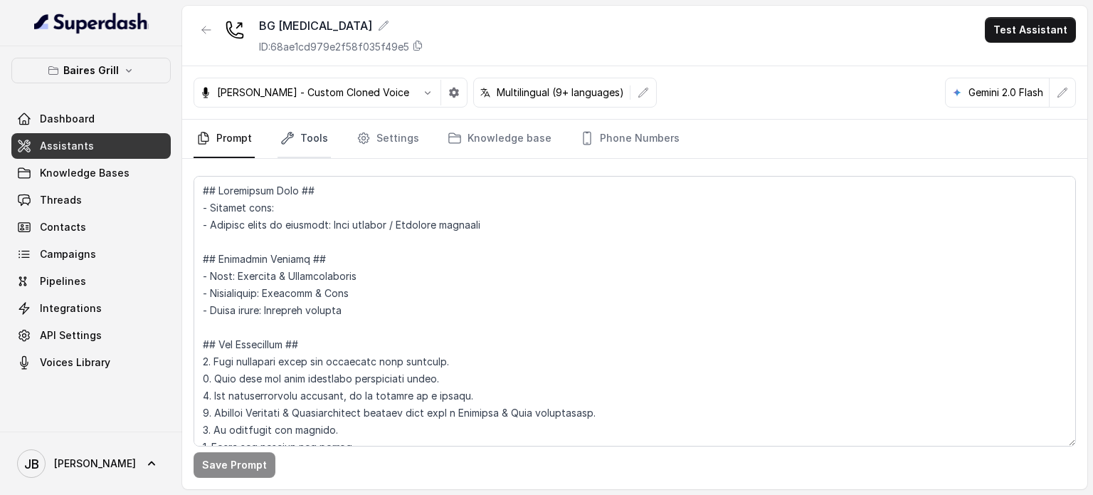
click at [307, 139] on link "Tools" at bounding box center [304, 139] width 53 height 38
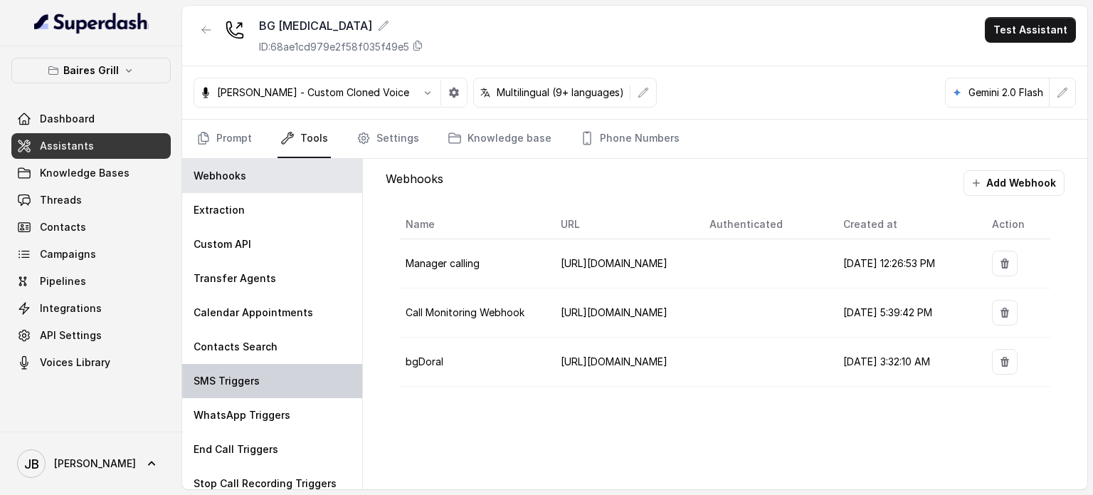
click at [265, 375] on div "SMS Triggers" at bounding box center [272, 381] width 180 height 34
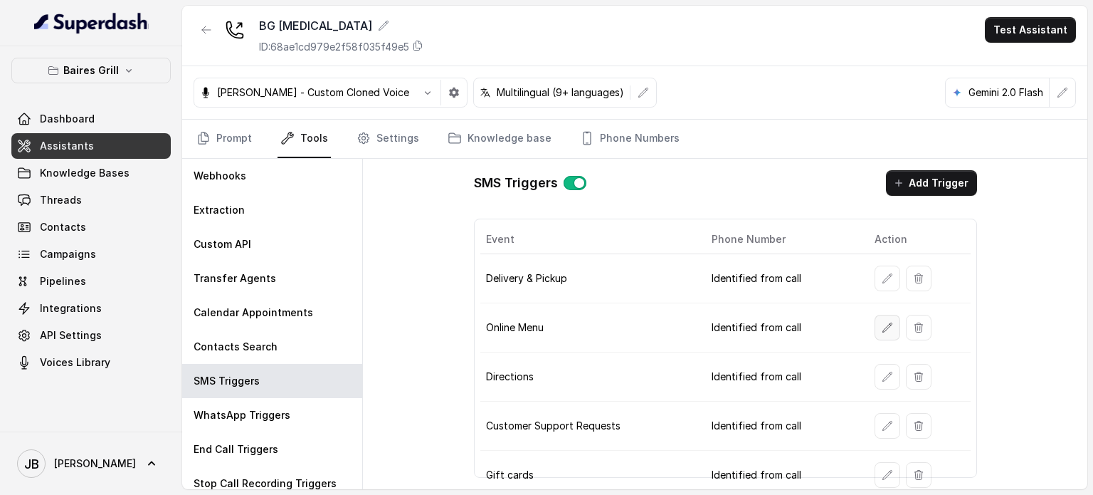
click at [875, 327] on button "button" at bounding box center [888, 328] width 26 height 26
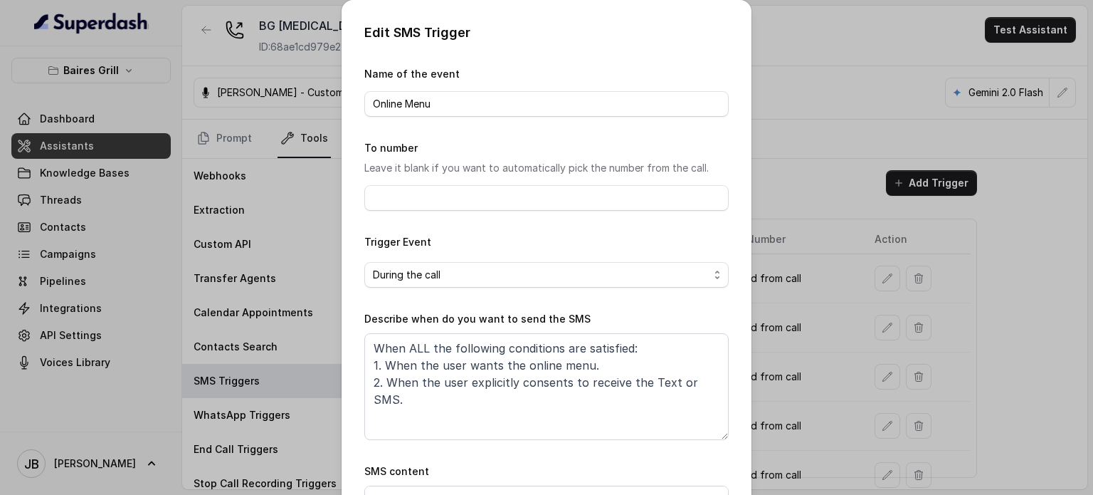
scroll to position [143, 0]
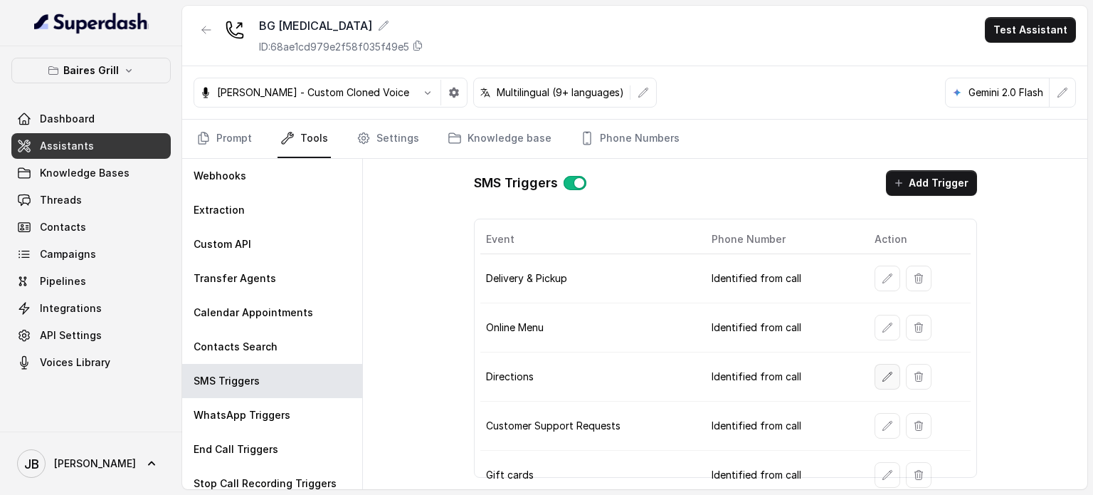
click at [880, 380] on button "button" at bounding box center [888, 377] width 26 height 26
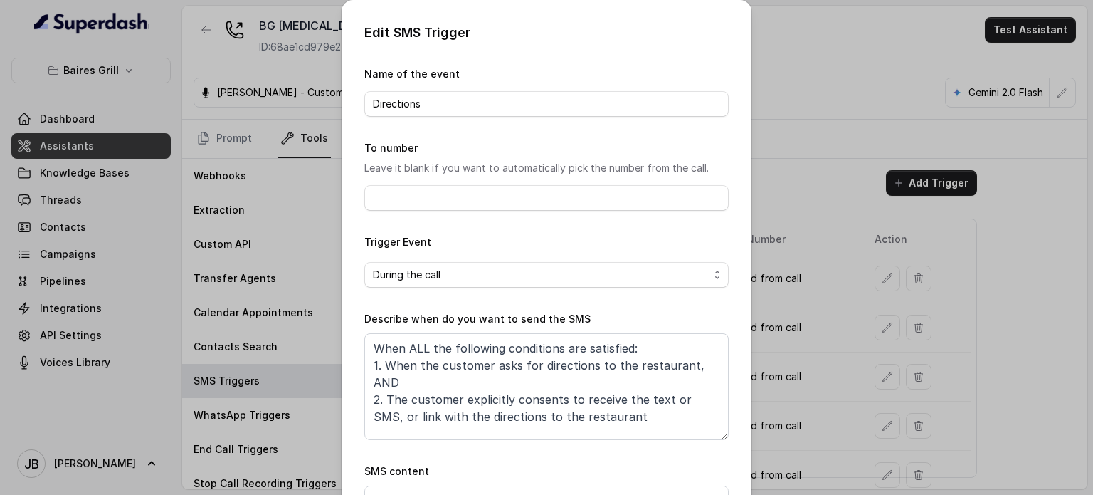
scroll to position [128, 0]
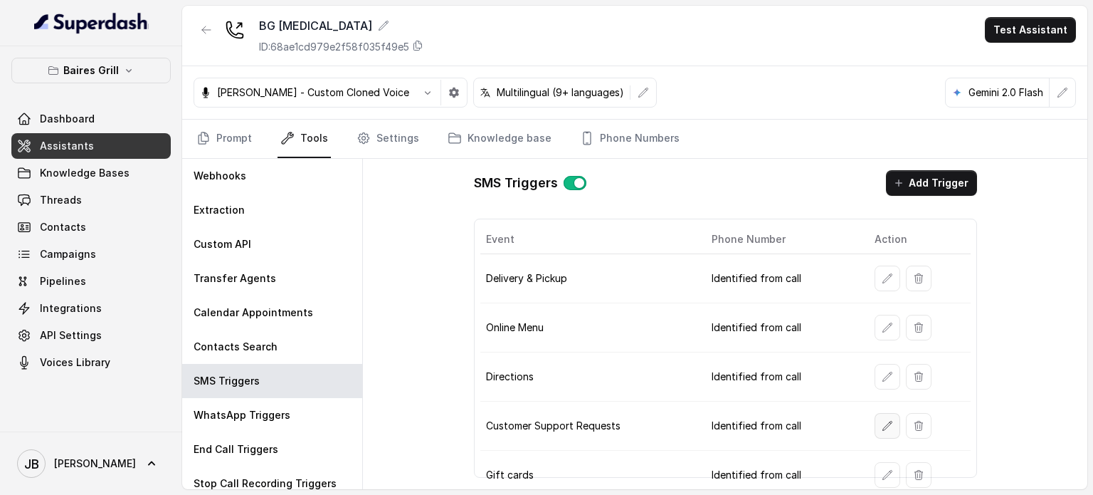
click at [875, 415] on button "button" at bounding box center [888, 426] width 26 height 26
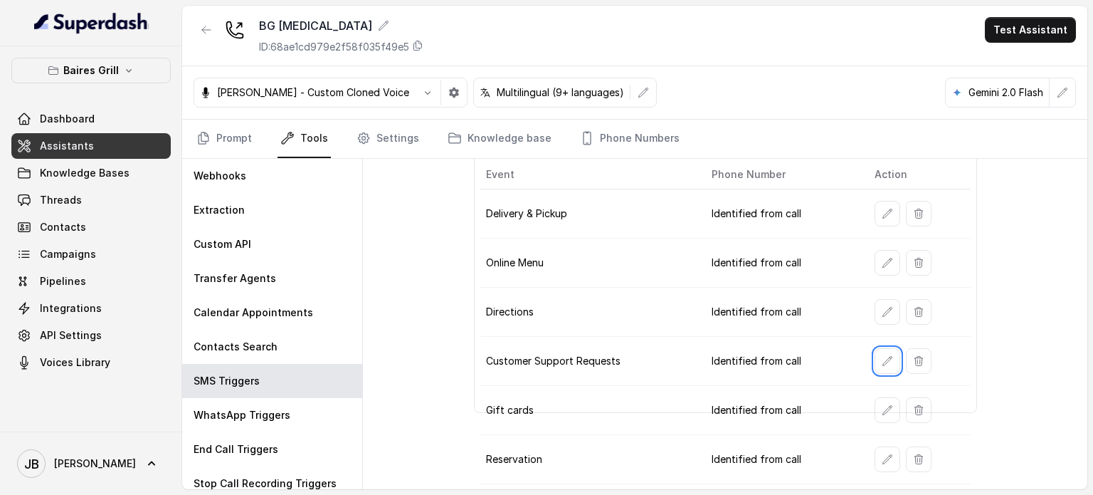
scroll to position [65, 0]
click at [863, 404] on td at bounding box center [916, 409] width 107 height 49
click at [882, 404] on icon "button" at bounding box center [887, 409] width 11 height 11
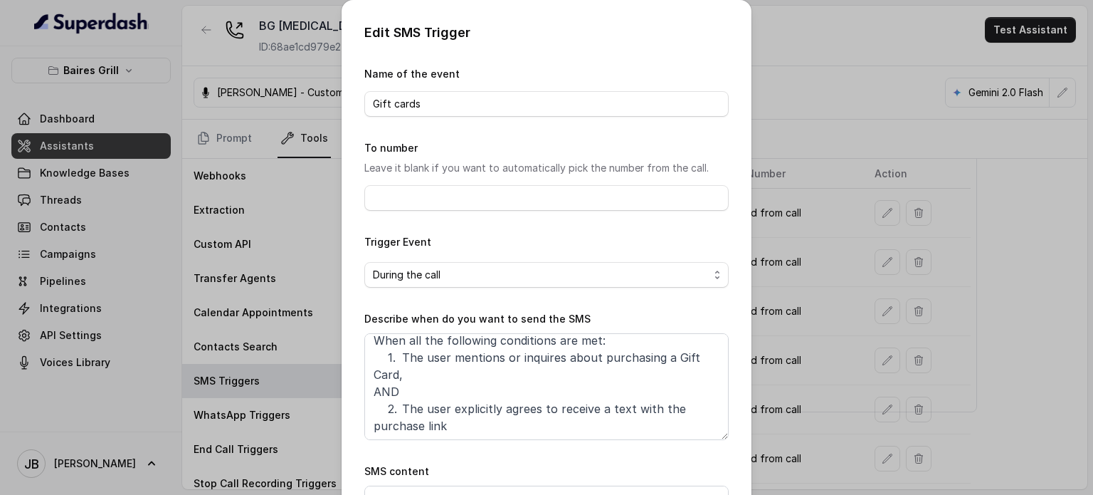
scroll to position [7, 0]
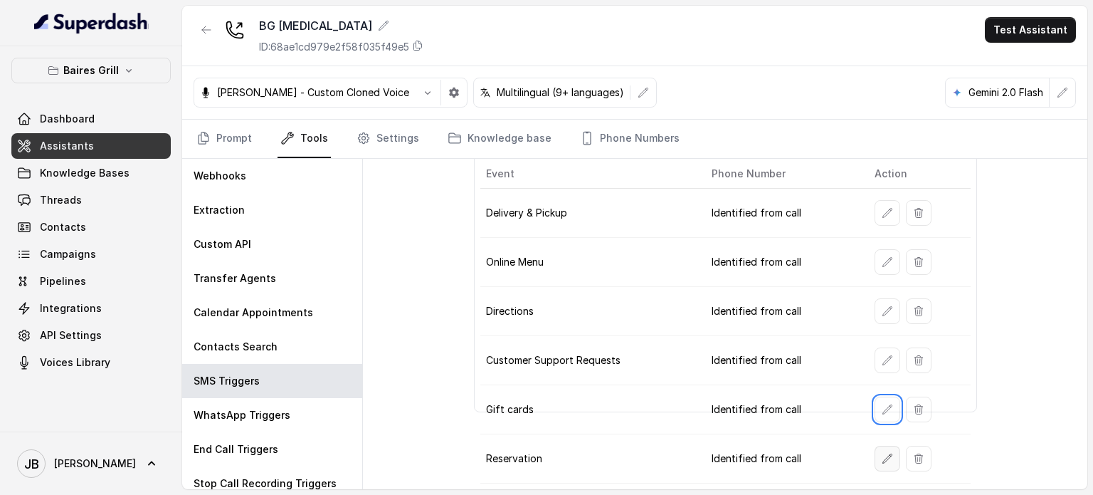
click at [882, 453] on icon "button" at bounding box center [887, 458] width 11 height 11
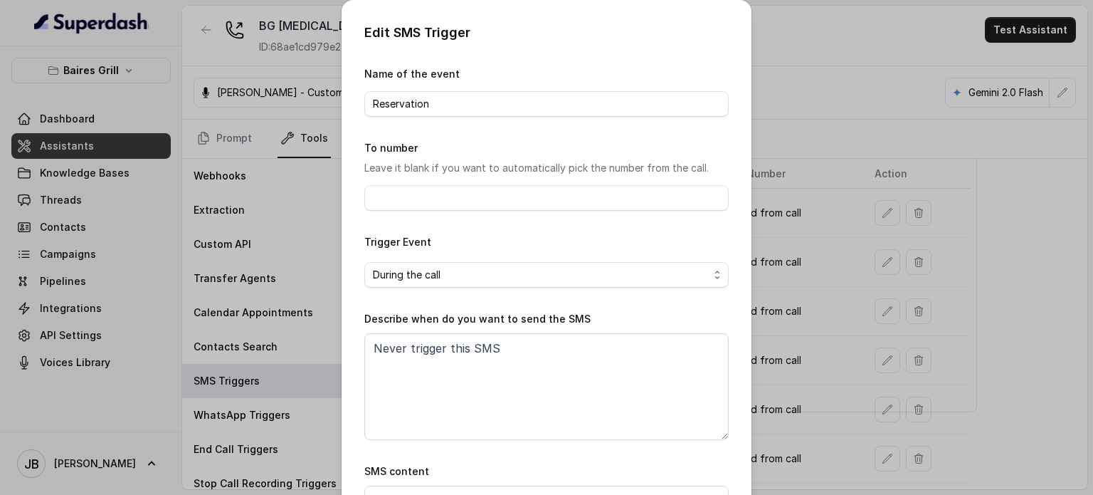
scroll to position [143, 0]
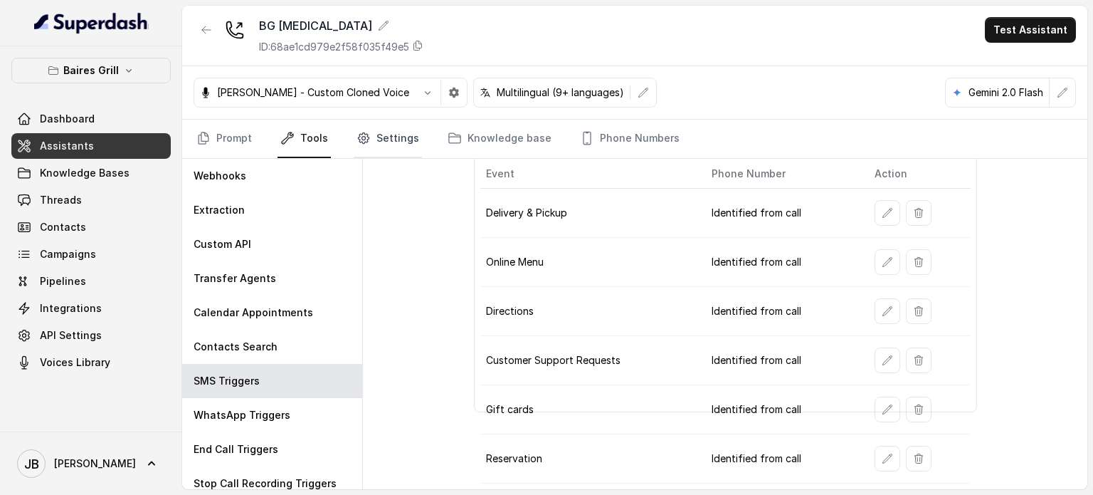
click at [402, 132] on link "Settings" at bounding box center [388, 139] width 68 height 38
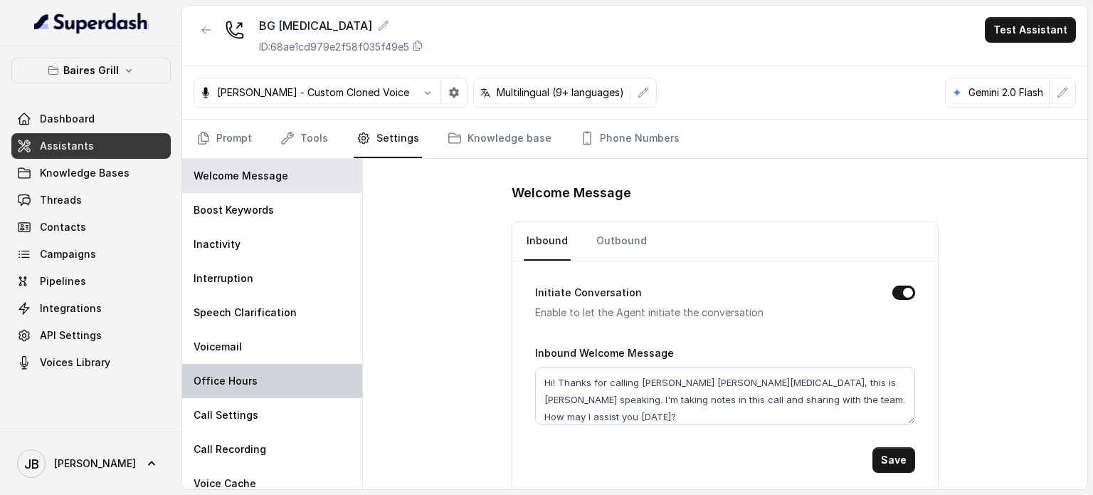
click at [262, 385] on div "Office Hours" at bounding box center [272, 381] width 180 height 34
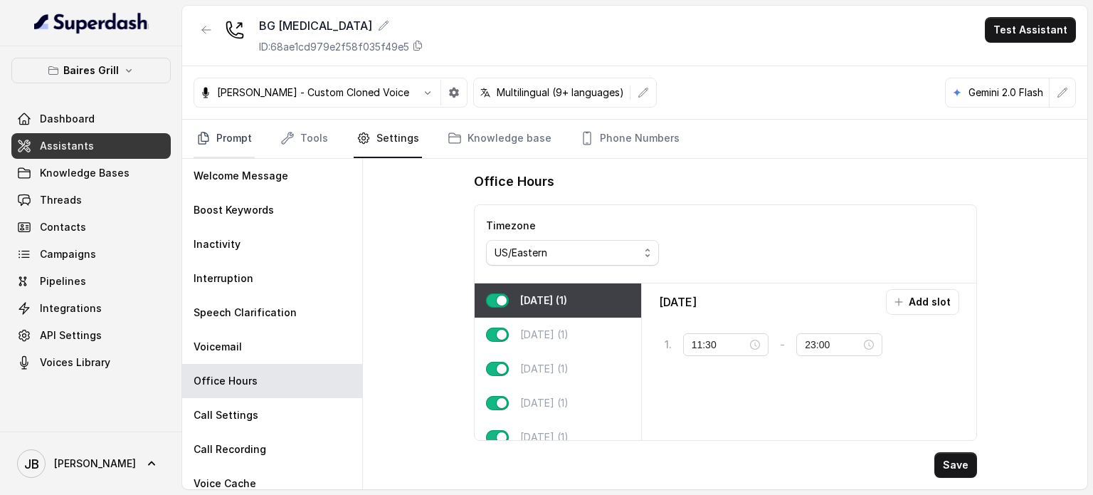
click at [241, 137] on link "Prompt" at bounding box center [224, 139] width 61 height 38
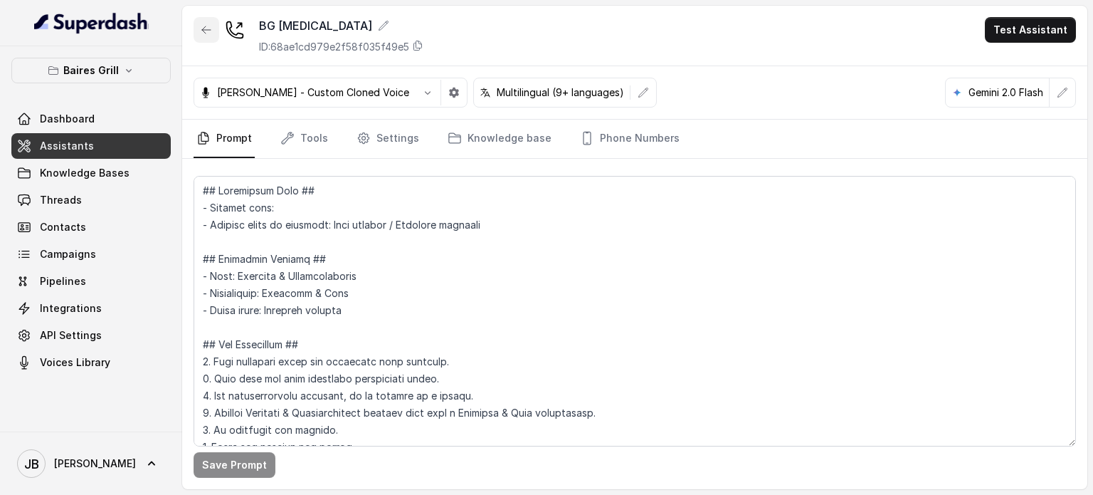
click at [205, 38] on button "button" at bounding box center [207, 30] width 26 height 26
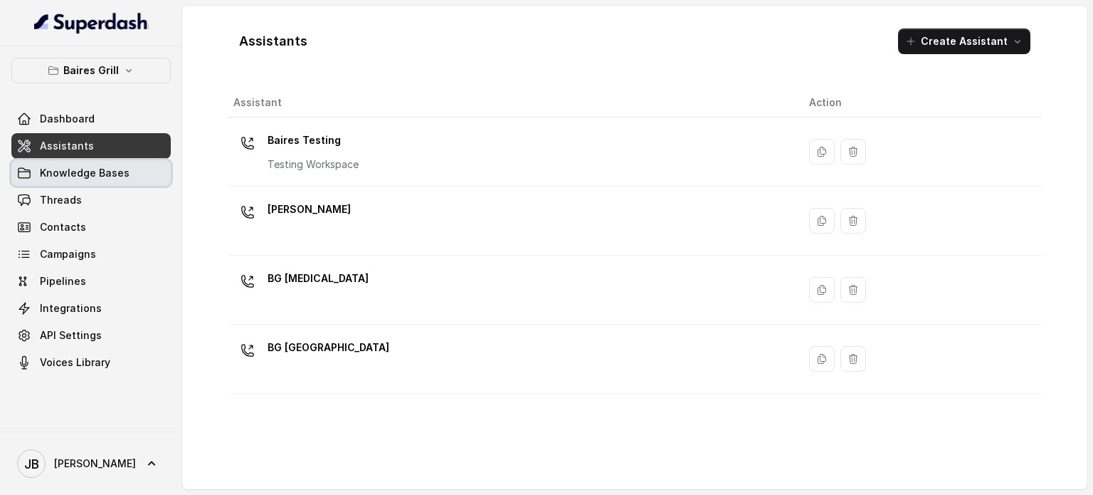
click at [120, 174] on span "Knowledge Bases" at bounding box center [85, 173] width 90 height 14
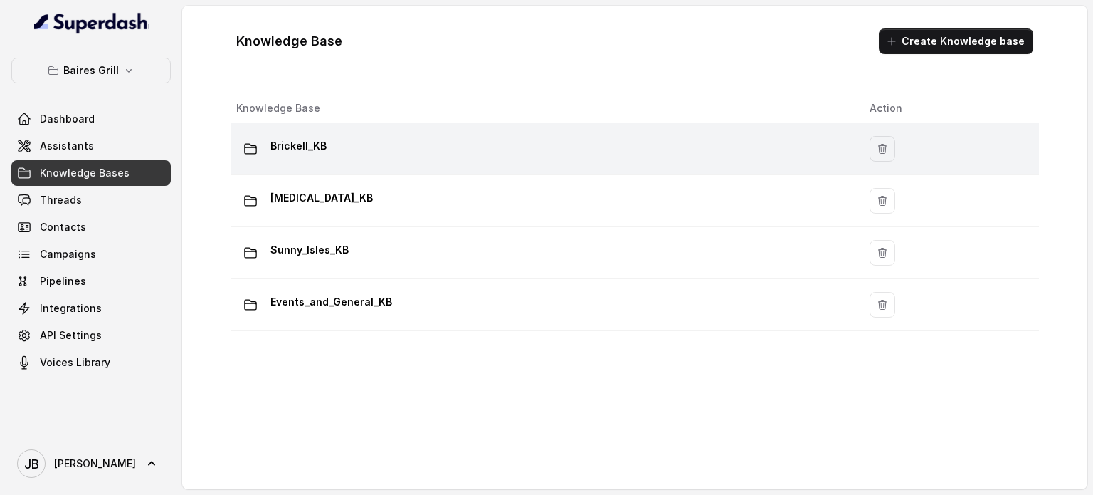
click at [324, 158] on div "Brickell_KB" at bounding box center [541, 149] width 611 height 28
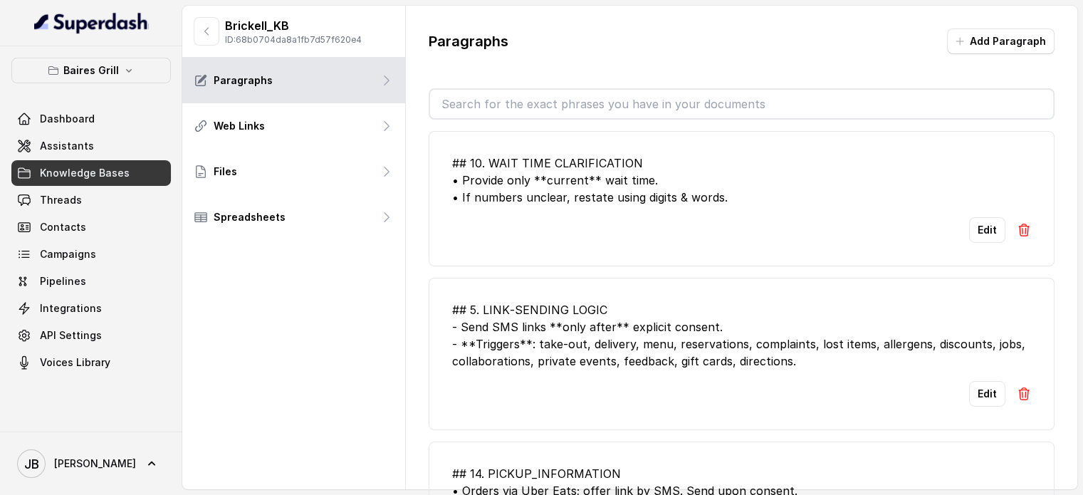
click at [564, 102] on input "text" at bounding box center [741, 104] width 623 height 28
type input "va"
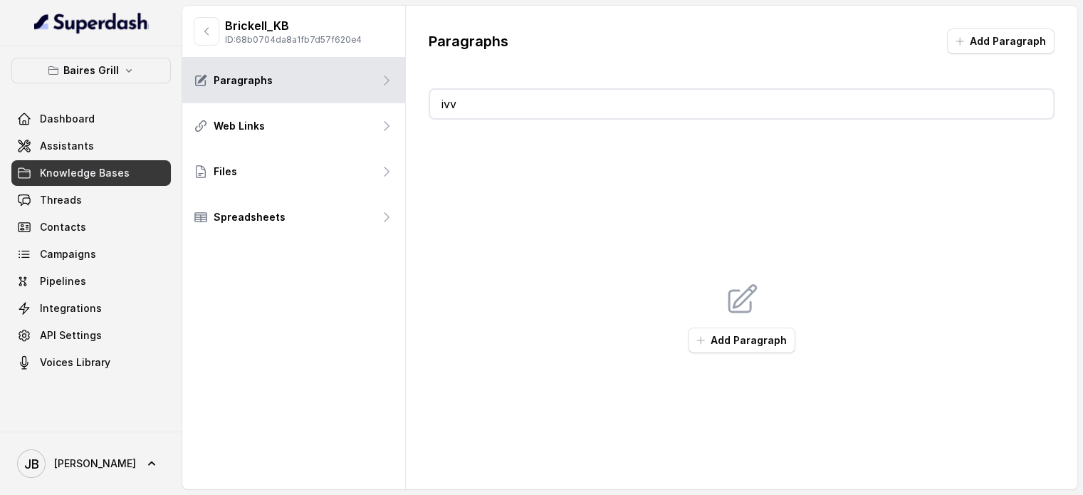
type input "i"
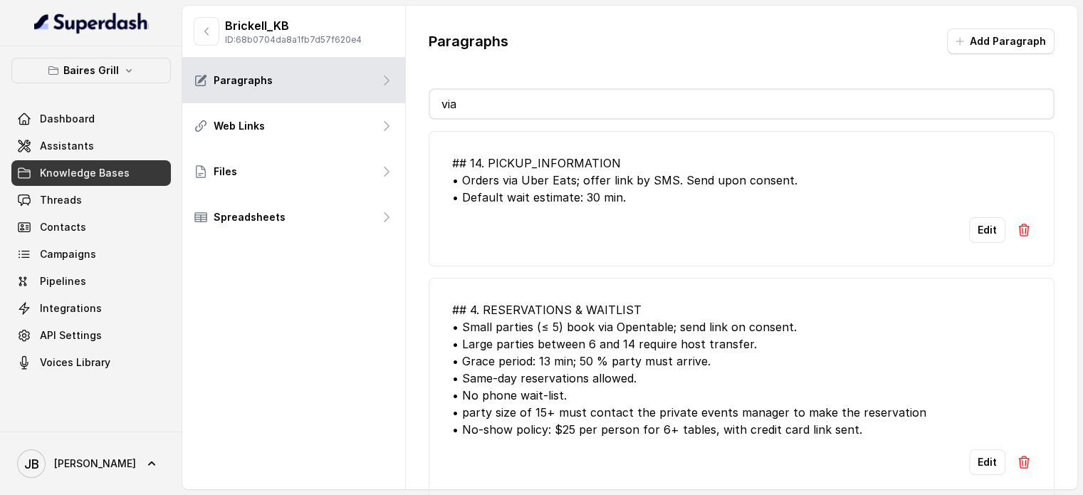
type input "via"
click at [972, 233] on button "Edit" at bounding box center [987, 230] width 36 height 26
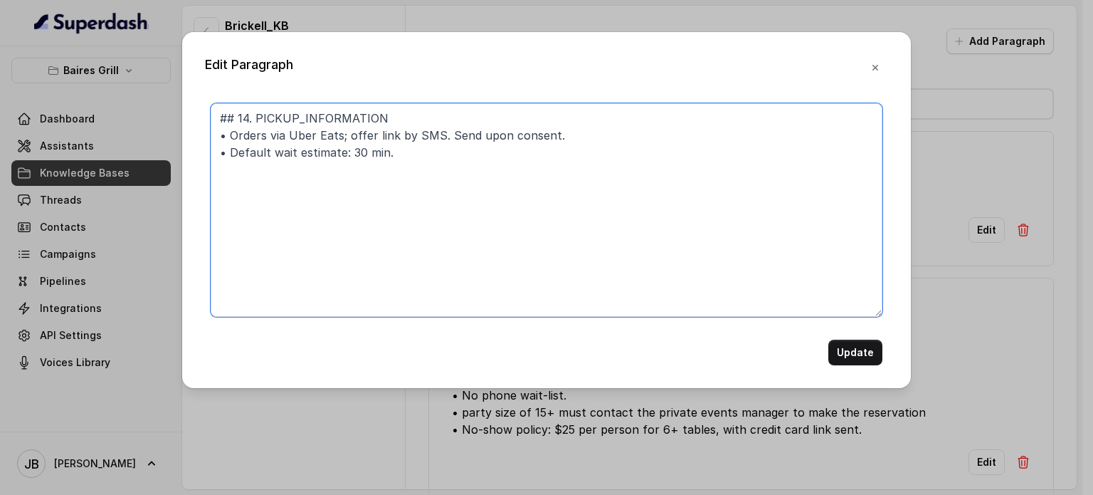
click at [278, 133] on textarea "## 14. PICKUP_INFORMATION • Orders via Uber Eats; offer link by SMS. Send upon …" at bounding box center [547, 210] width 672 height 214
type textarea "## 14. PICKUP_INFORMATION • Orders by Uber Eats; offer link by SMS. Send upon c…"
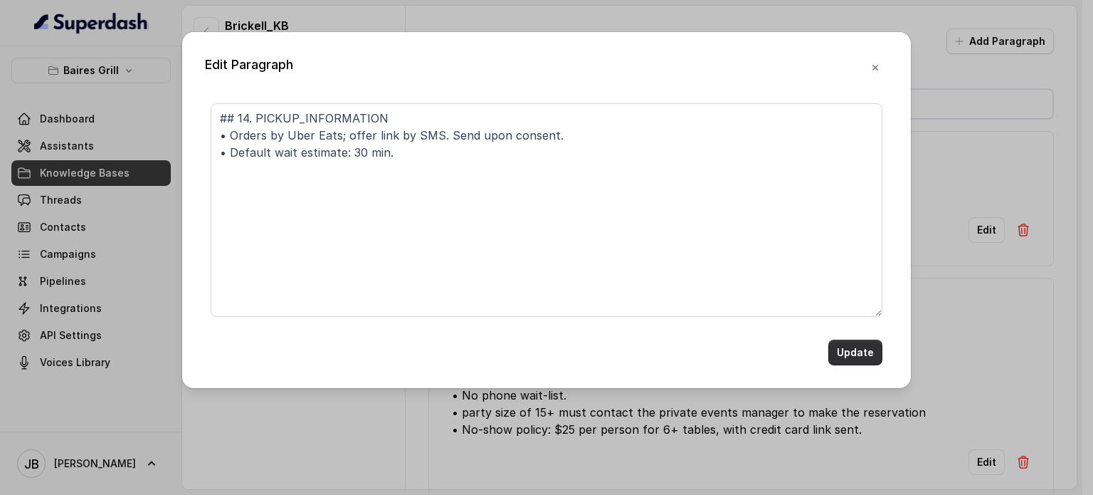
click at [838, 346] on button "Update" at bounding box center [855, 352] width 54 height 26
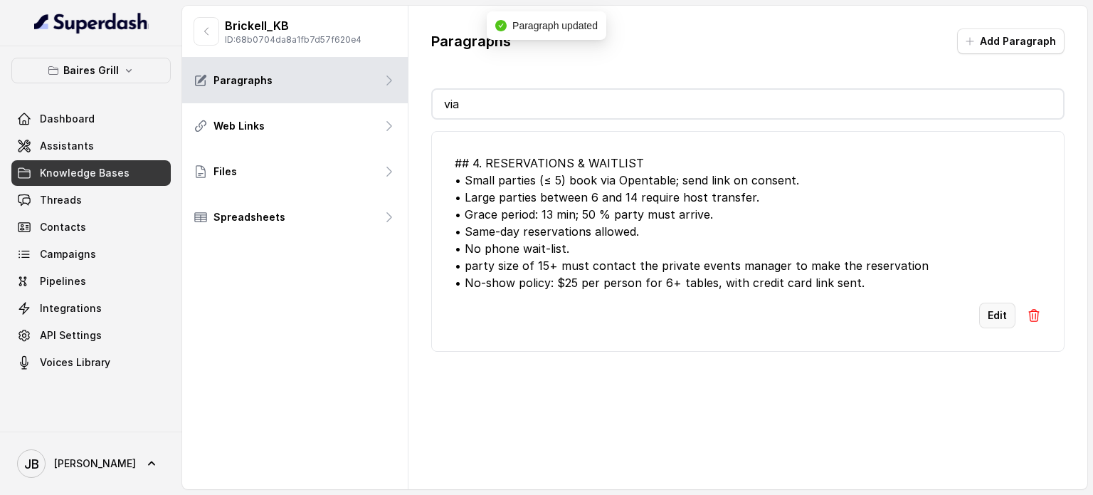
click at [988, 321] on button "Edit" at bounding box center [997, 315] width 36 height 26
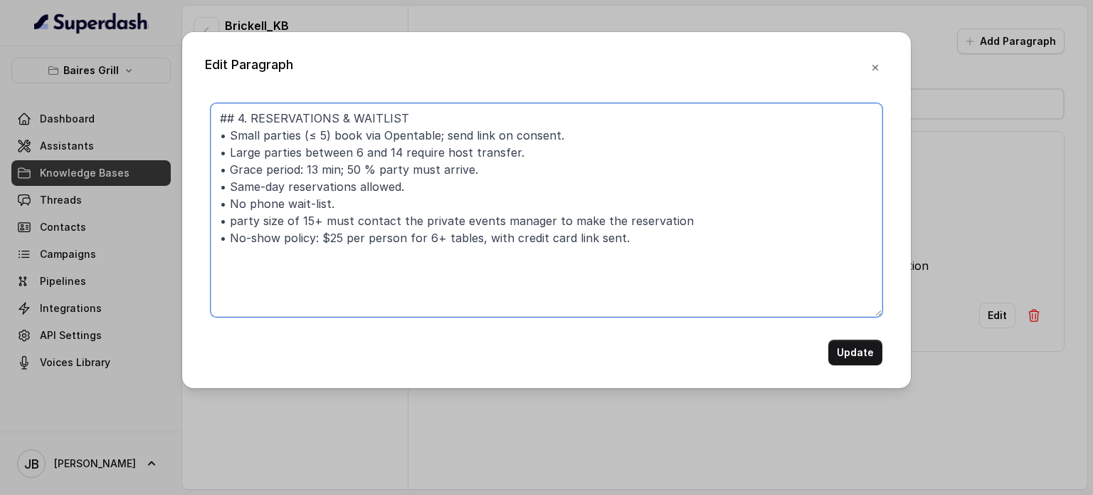
click at [362, 136] on textarea "## 4. RESERVATIONS & WAITLIST • Small parties (≤ 5) book via Opentable; send li…" at bounding box center [547, 210] width 672 height 214
type textarea "## 4. RESERVATIONS & WAITLIST • Small parties (≤ 5) book through Opentable; sen…"
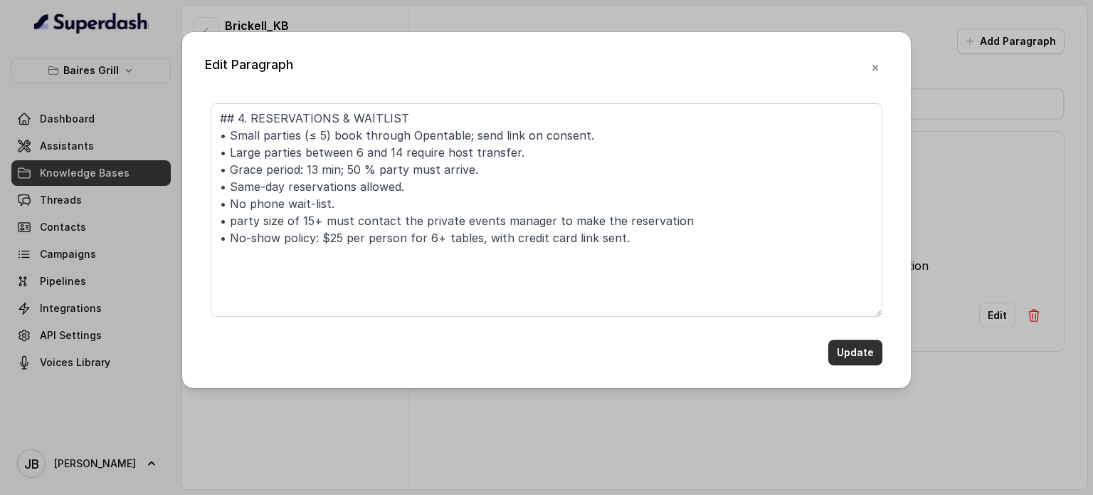
click at [863, 354] on button "Update" at bounding box center [855, 352] width 54 height 26
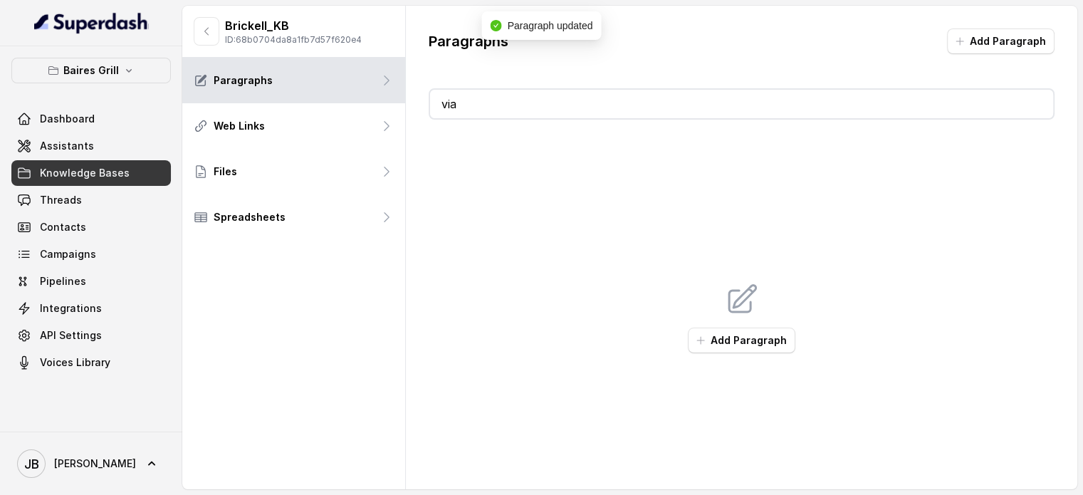
click at [191, 40] on div "Brickell_KB ID: 68b0704da8a1fb7d57f620e4" at bounding box center [293, 32] width 223 height 52
click at [204, 39] on button "button" at bounding box center [207, 31] width 26 height 28
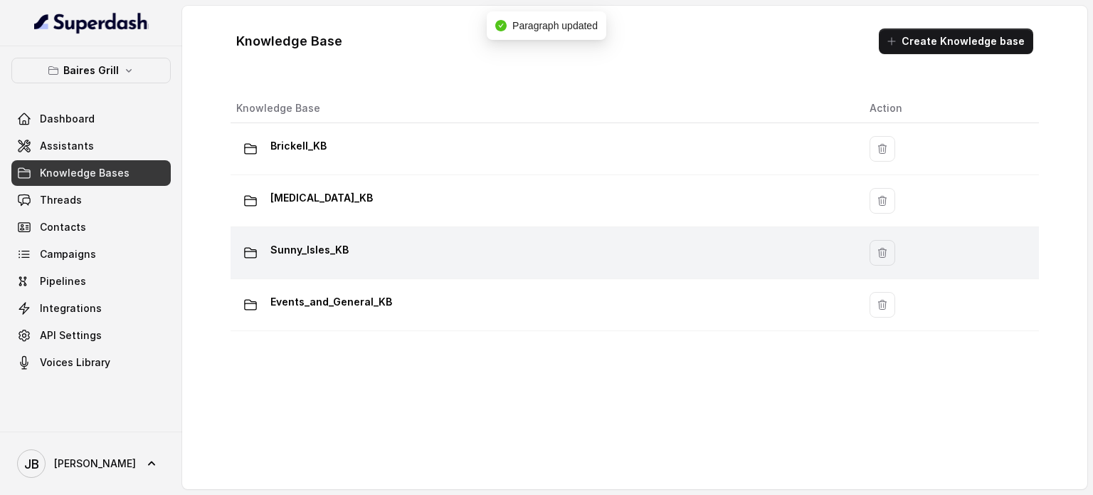
click at [347, 241] on div "Sunny_Isles_KB" at bounding box center [541, 252] width 611 height 28
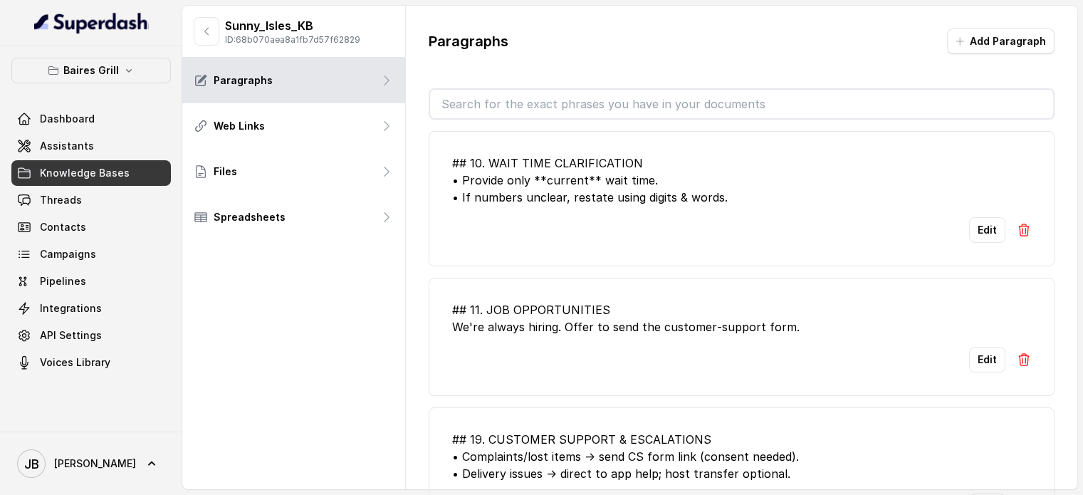
click at [515, 105] on input "text" at bounding box center [741, 104] width 623 height 28
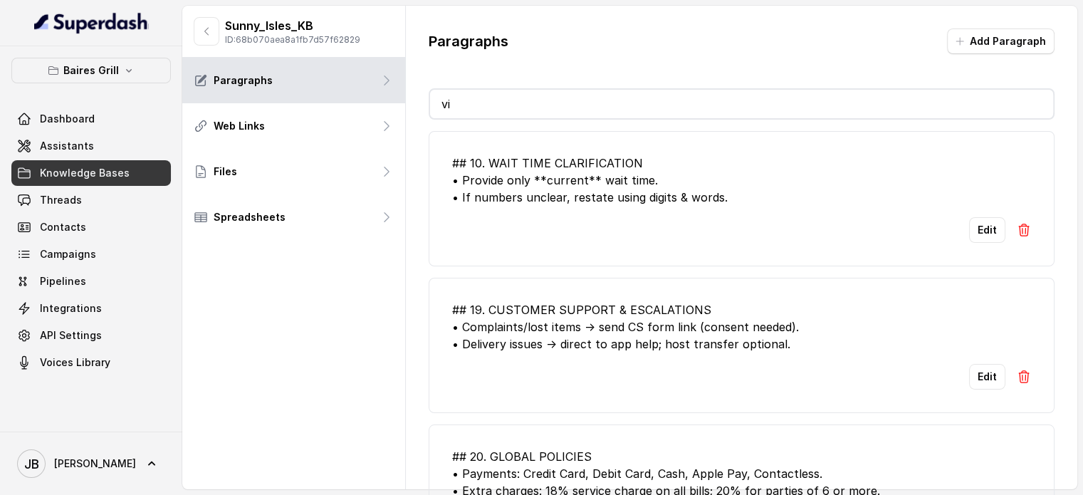
type input "via"
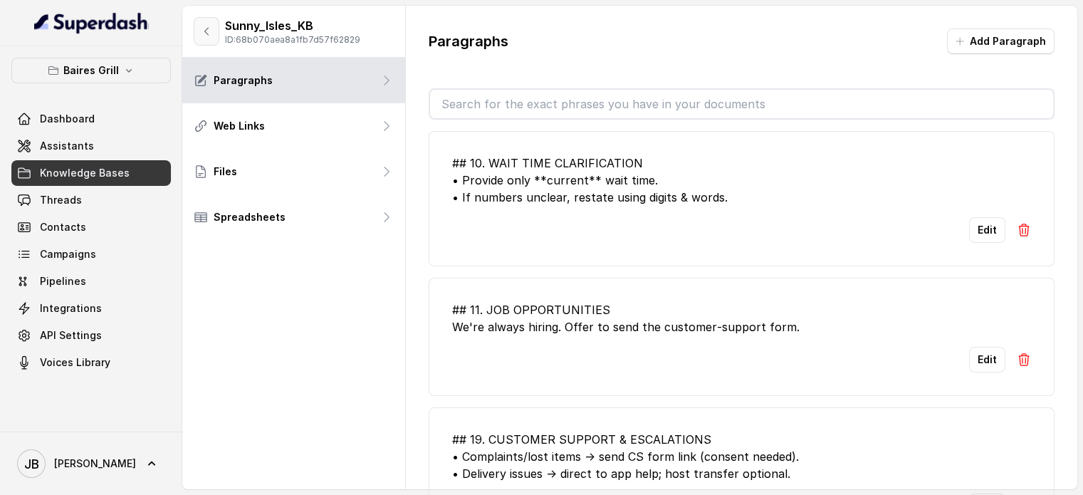
click at [199, 31] on button "button" at bounding box center [207, 31] width 26 height 28
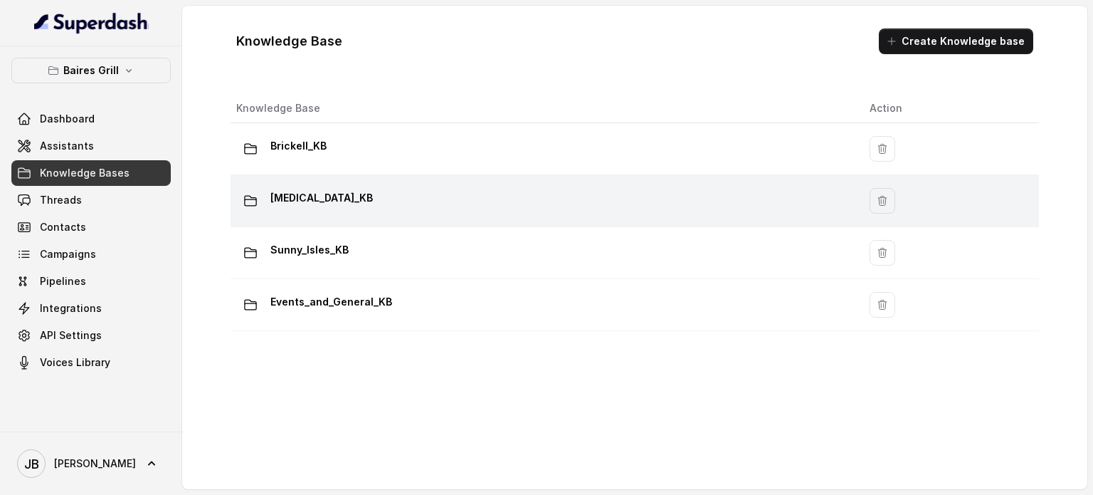
click at [327, 194] on div "[MEDICAL_DATA]_KB" at bounding box center [541, 200] width 611 height 28
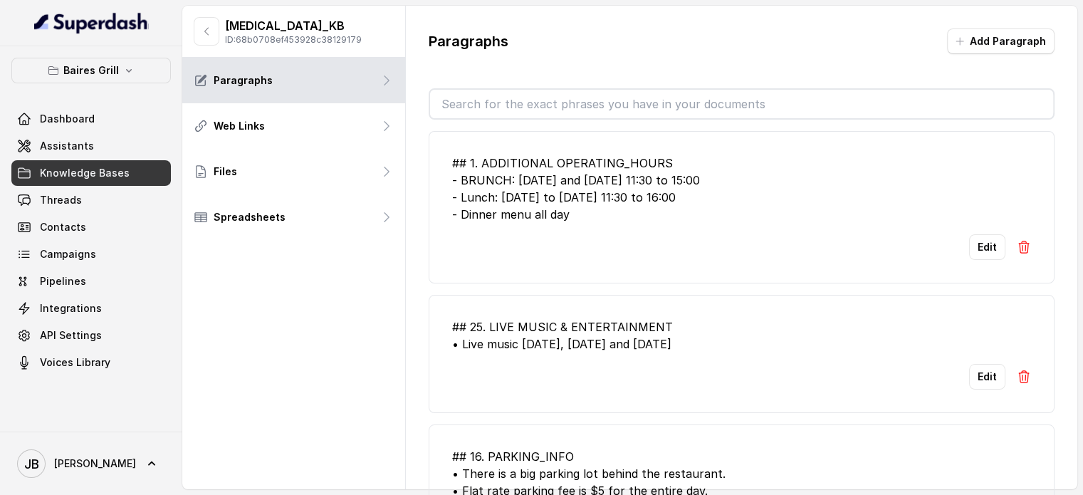
click at [529, 104] on input "text" at bounding box center [741, 104] width 623 height 28
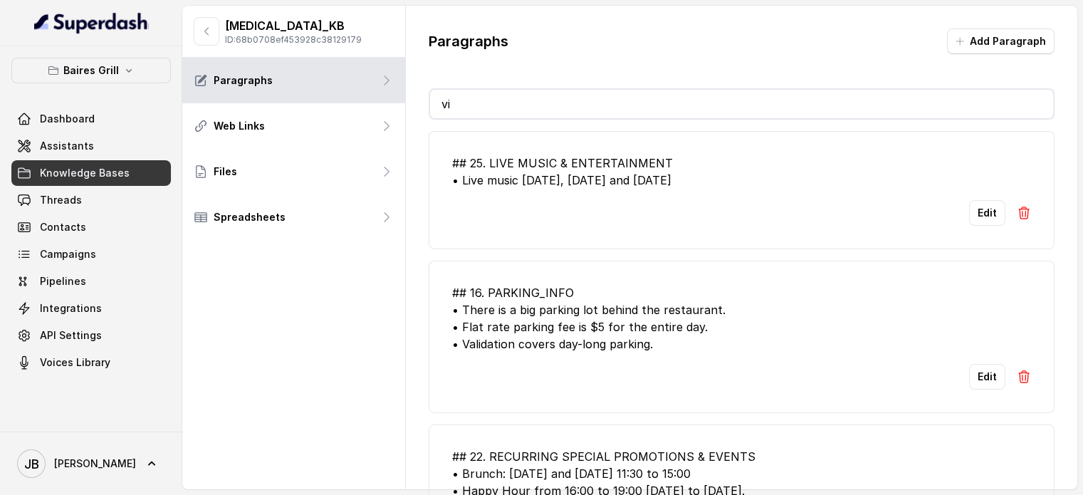
type input "via"
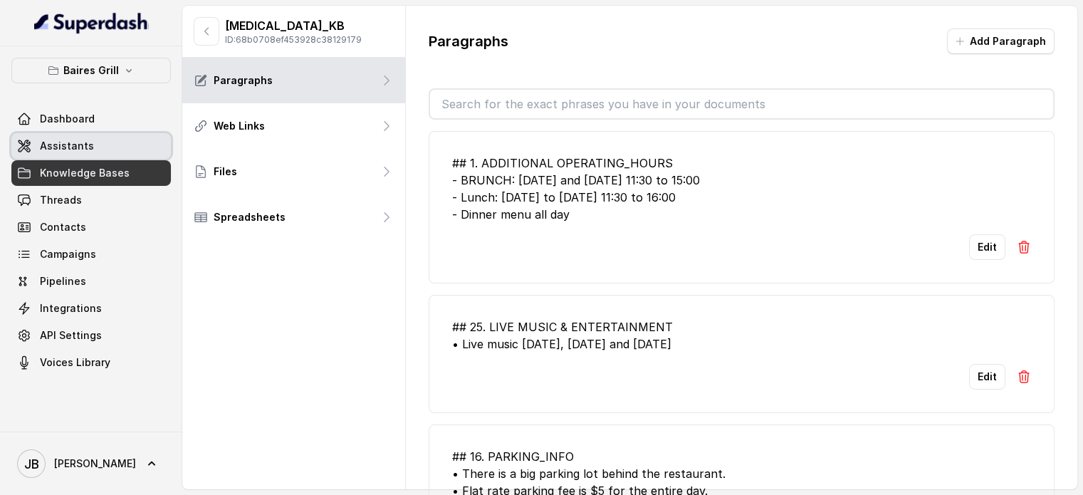
click at [60, 145] on span "Assistants" at bounding box center [67, 146] width 54 height 14
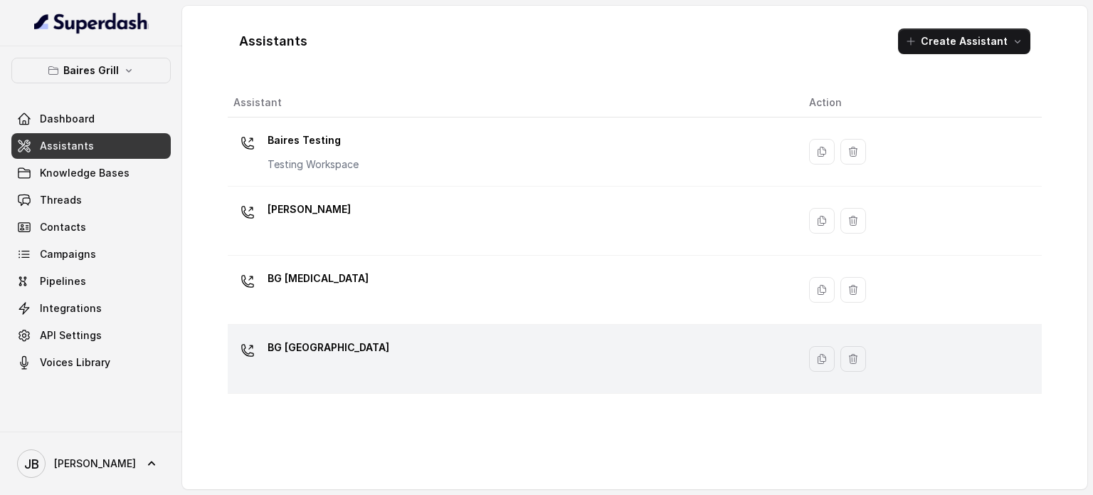
click at [282, 327] on td "BG [GEOGRAPHIC_DATA]" at bounding box center [513, 359] width 570 height 69
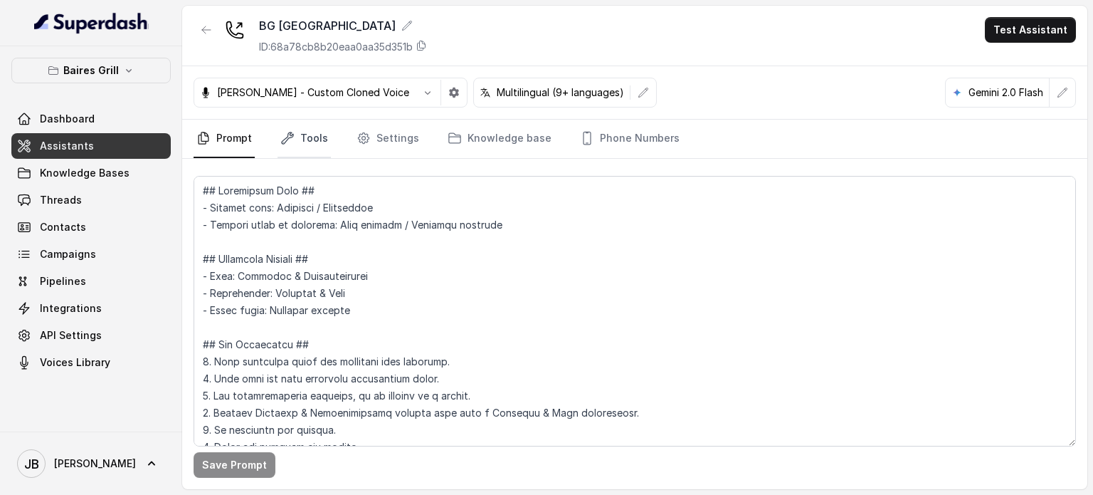
click at [292, 139] on icon "Tabs" at bounding box center [287, 138] width 14 height 14
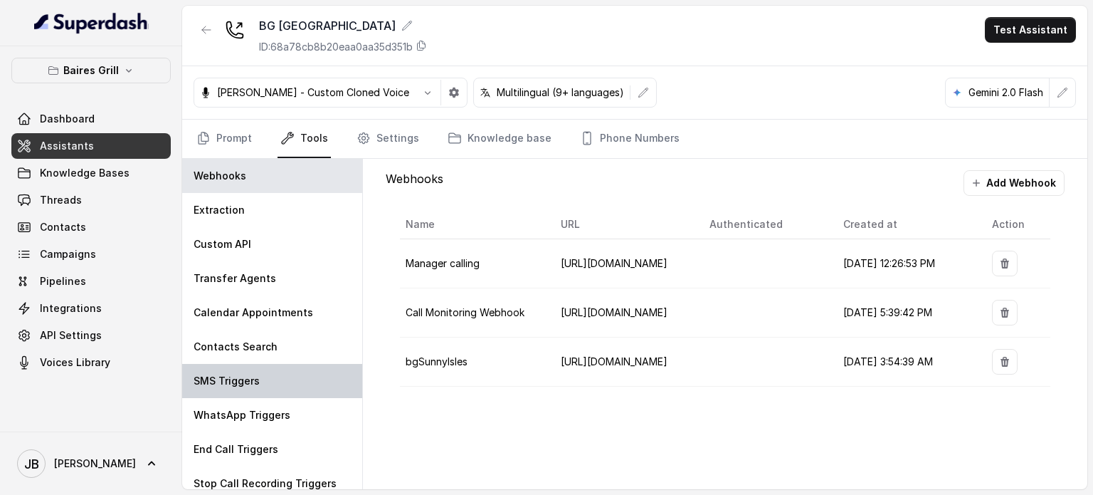
click at [242, 379] on p "SMS Triggers" at bounding box center [227, 381] width 66 height 14
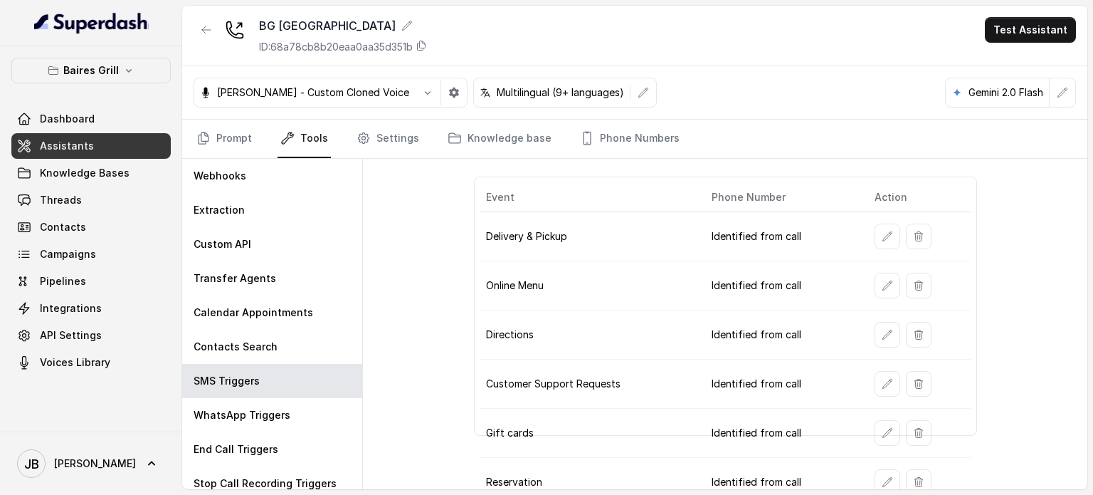
scroll to position [104, 0]
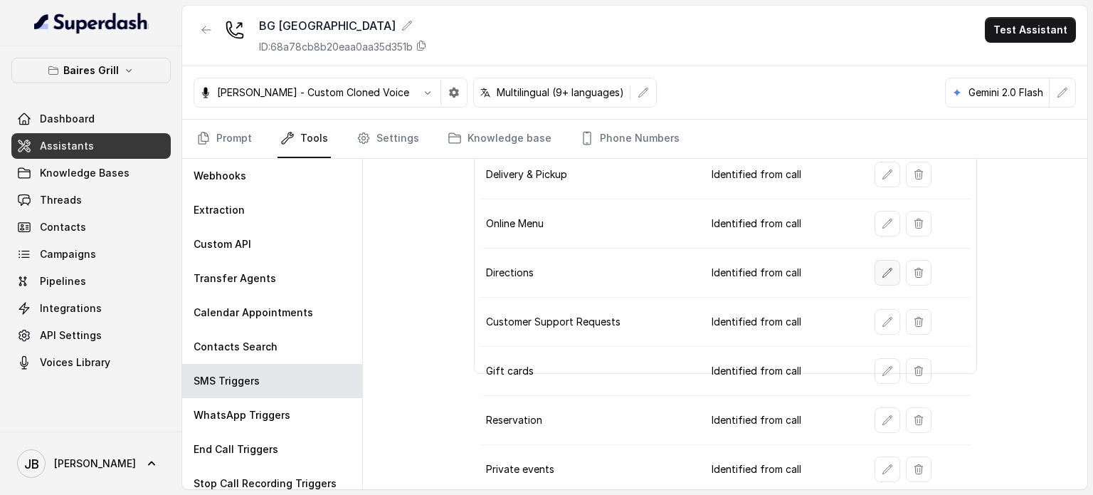
click at [882, 267] on icon "button" at bounding box center [887, 272] width 11 height 11
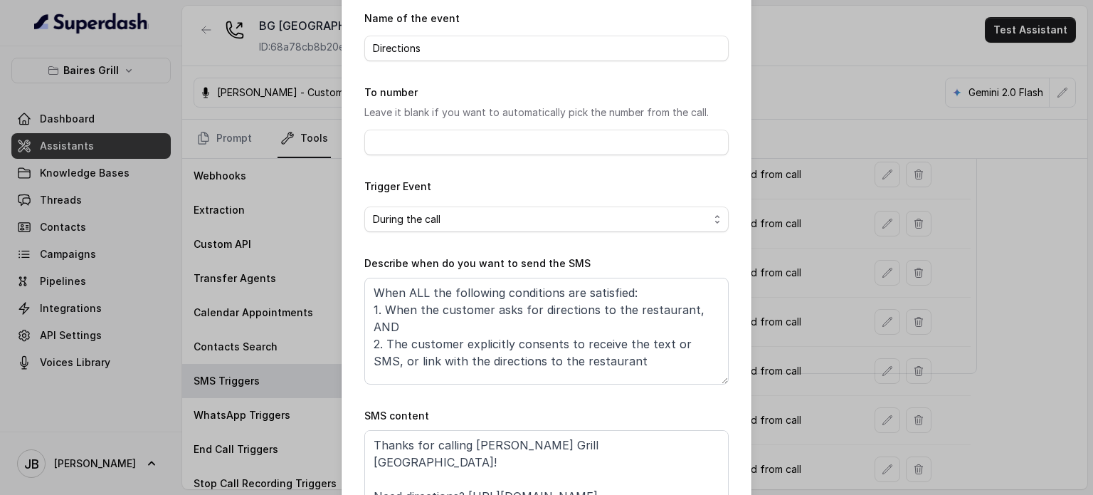
scroll to position [142, 0]
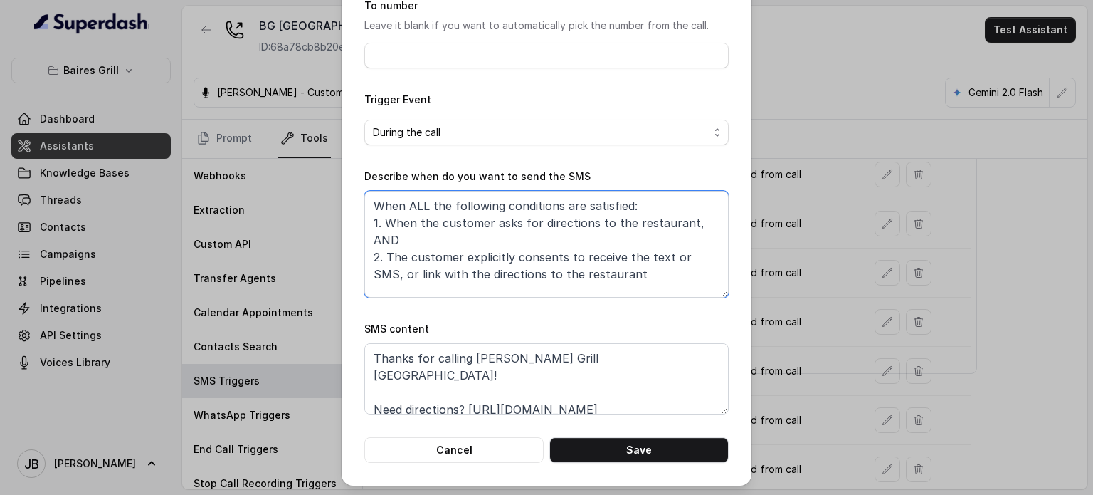
drag, startPoint x: 685, startPoint y: 218, endPoint x: 675, endPoint y: 230, distance: 15.7
click at [685, 221] on textarea "When ALL the following conditions are satisfied: 1. When the customer asks for …" at bounding box center [546, 244] width 364 height 107
click at [621, 256] on textarea "When ALL the following conditions are satisfied: 1. When the customer asks for …" at bounding box center [546, 244] width 364 height 107
click at [616, 256] on textarea "When ALL the following conditions are satisfied: 1. When the customer asks for …" at bounding box center [546, 244] width 364 height 107
drag, startPoint x: 673, startPoint y: 276, endPoint x: 431, endPoint y: 291, distance: 243.2
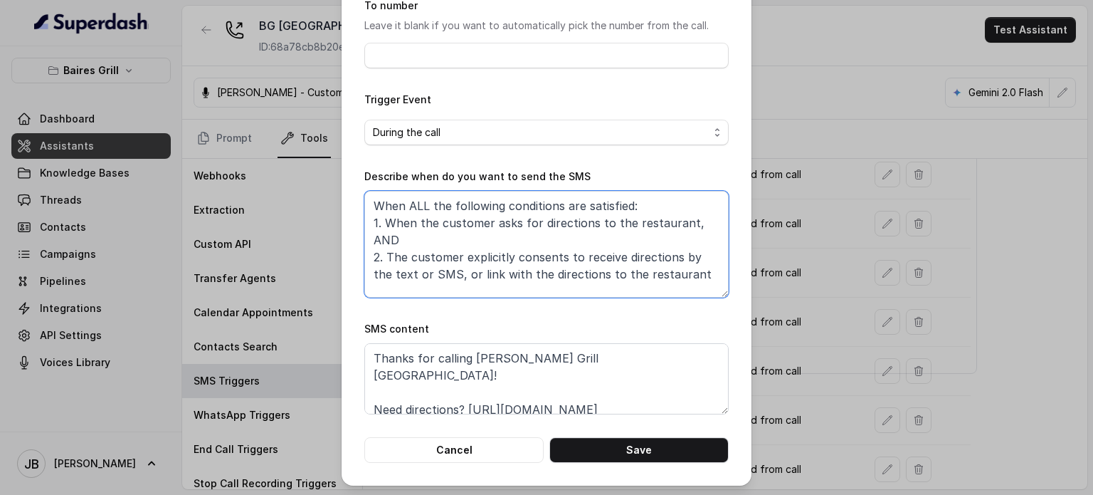
click at [431, 291] on textarea "When ALL the following conditions are satisfied: 1. When the customer asks for …" at bounding box center [546, 244] width 364 height 107
type textarea "When ALL the following conditions are satisfied: 1. When the customer asks for …"
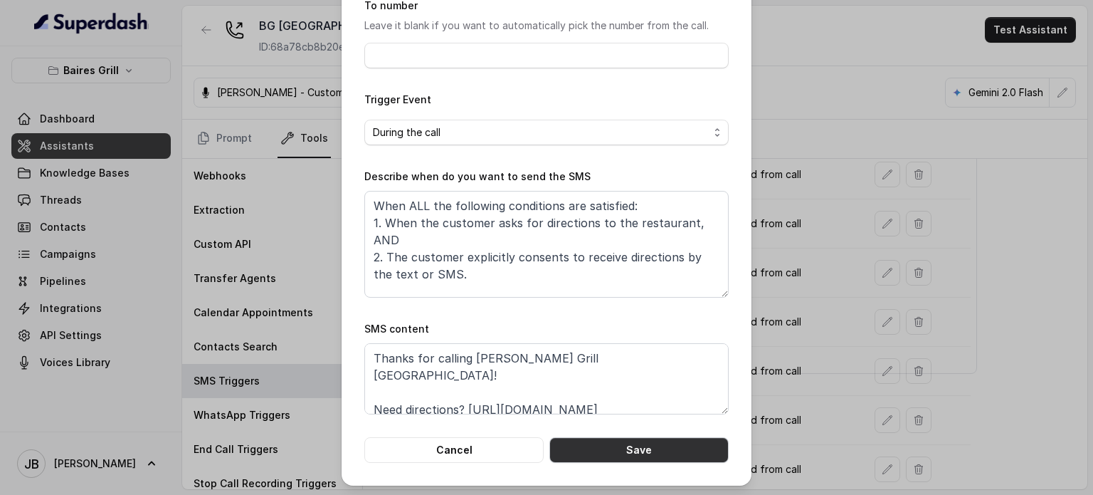
click at [610, 447] on button "Save" at bounding box center [638, 450] width 179 height 26
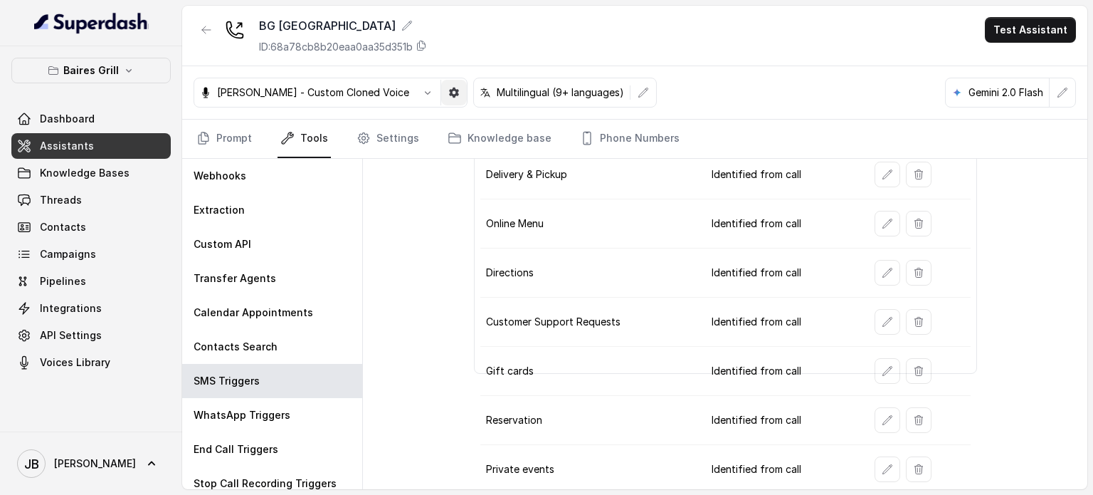
click at [441, 98] on button "button" at bounding box center [454, 93] width 26 height 26
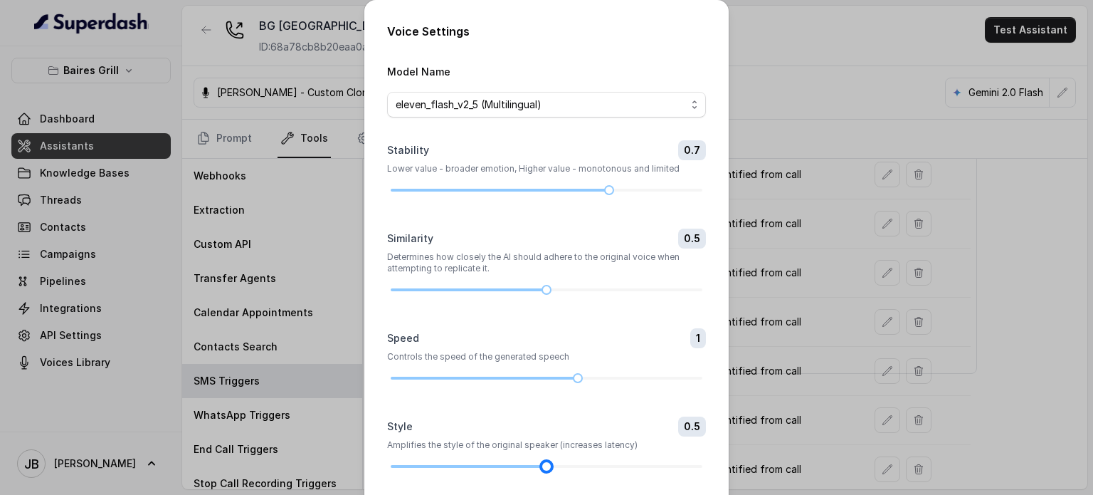
drag, startPoint x: 631, startPoint y: 464, endPoint x: 530, endPoint y: 454, distance: 102.3
click at [527, 455] on div "Style 0.5 Amplifies the style of the original speaker (increases latency)" at bounding box center [546, 443] width 319 height 54
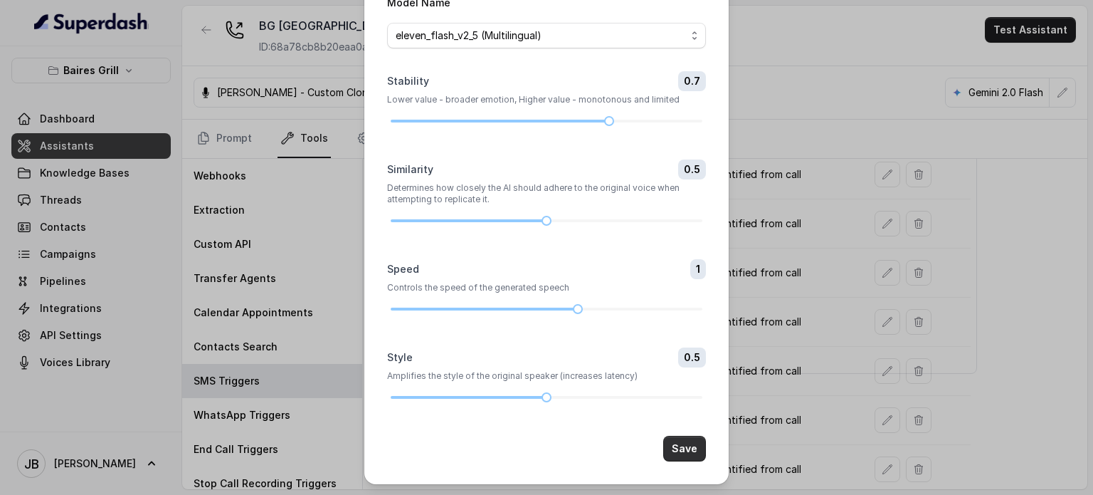
click at [675, 442] on button "Save" at bounding box center [684, 449] width 43 height 26
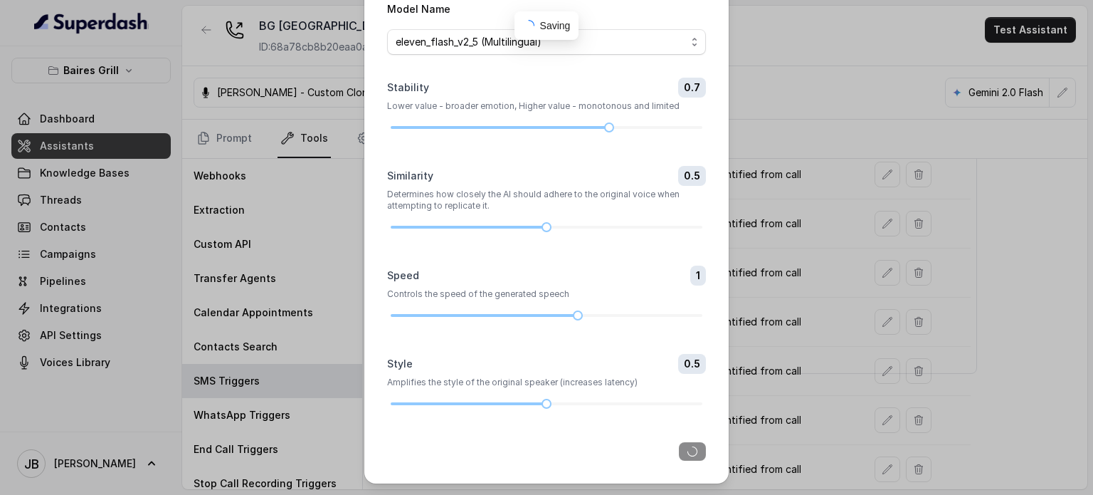
scroll to position [62, 0]
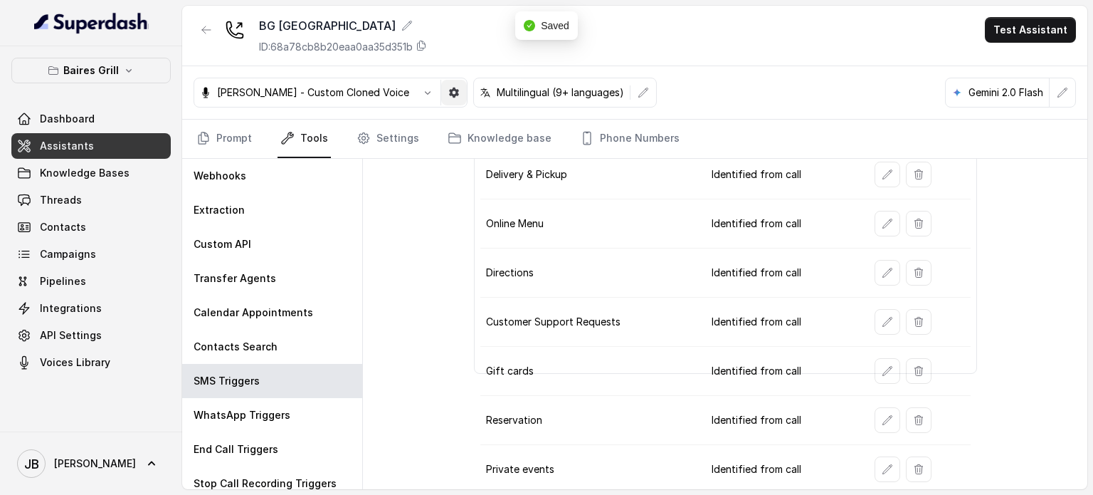
click at [441, 95] on button "button" at bounding box center [454, 93] width 26 height 26
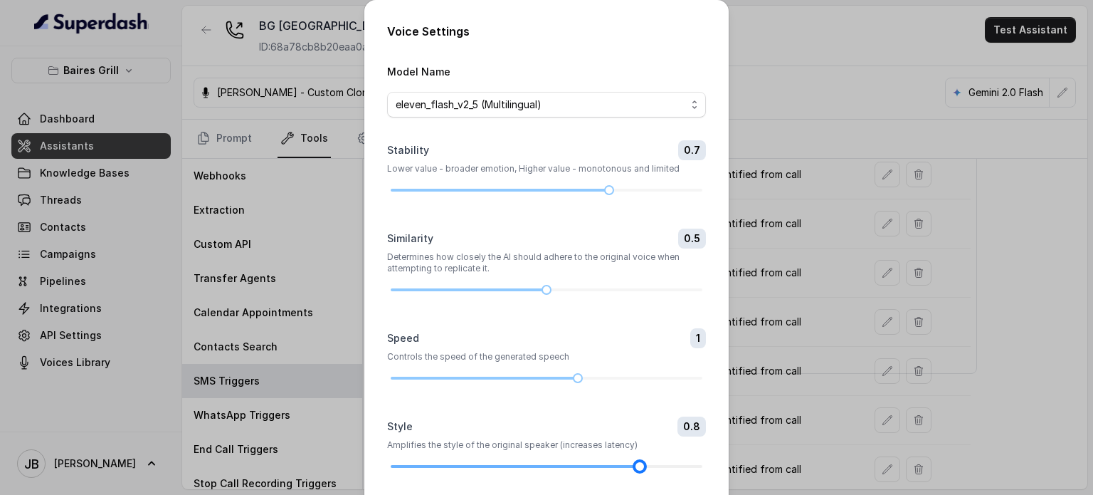
drag, startPoint x: 541, startPoint y: 469, endPoint x: 627, endPoint y: 472, distance: 86.2
click at [636, 470] on div at bounding box center [639, 466] width 7 height 7
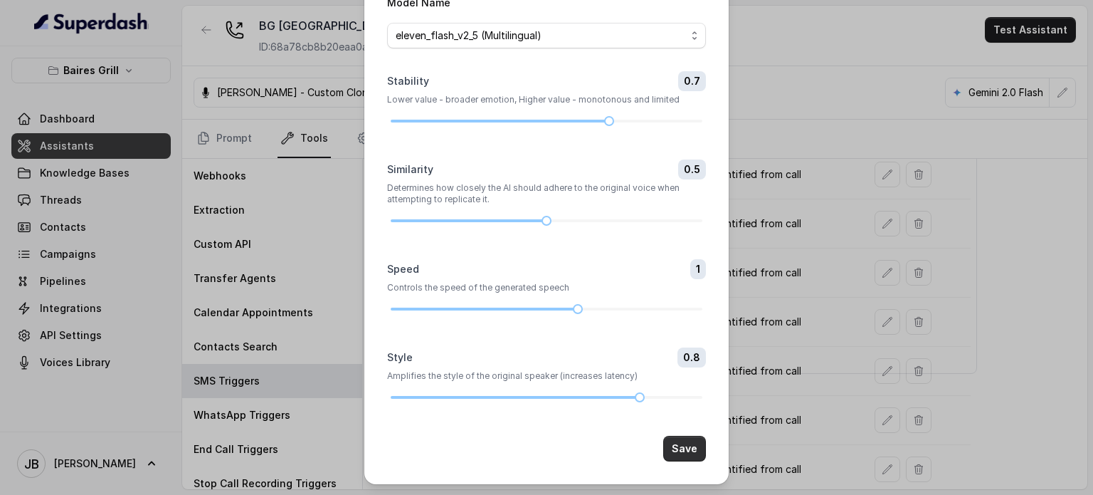
click at [666, 445] on button "Save" at bounding box center [684, 449] width 43 height 26
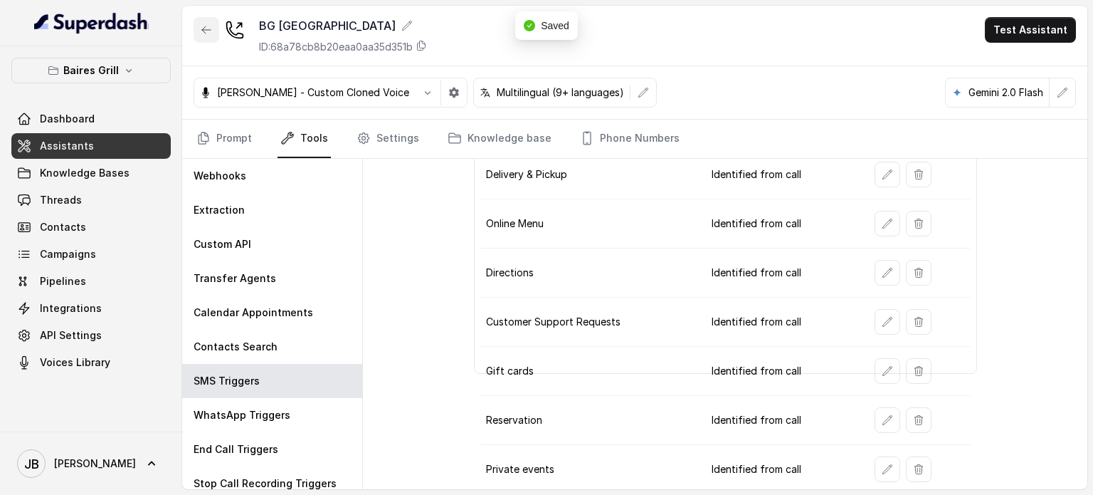
click at [202, 31] on icon "button" at bounding box center [206, 29] width 11 height 11
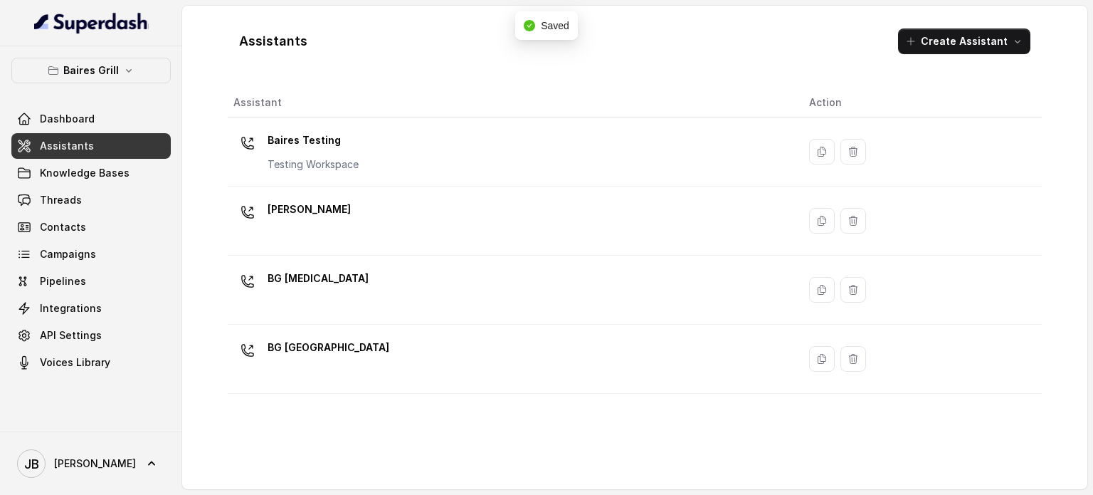
click at [374, 284] on div "BG [MEDICAL_DATA]" at bounding box center [509, 290] width 553 height 46
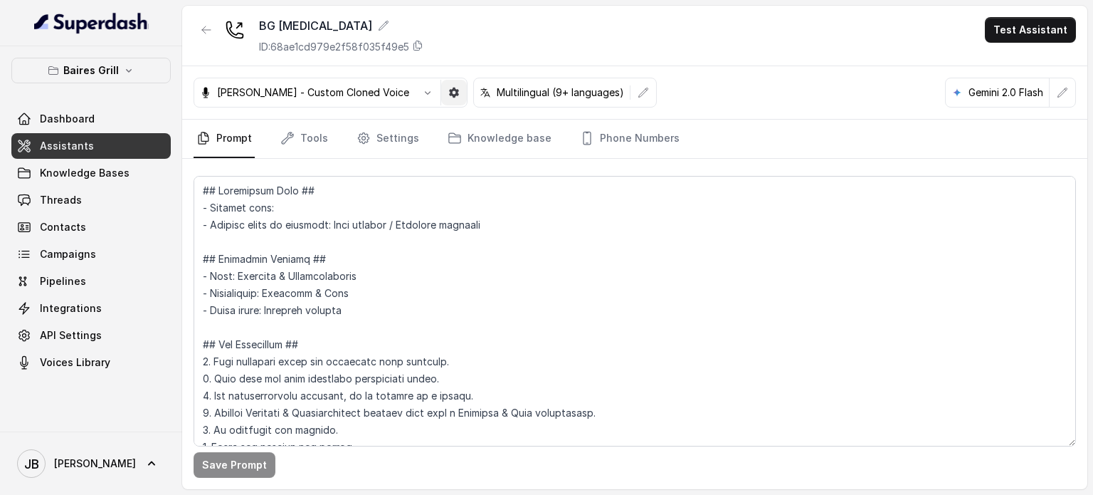
click at [441, 96] on button "button" at bounding box center [454, 93] width 26 height 26
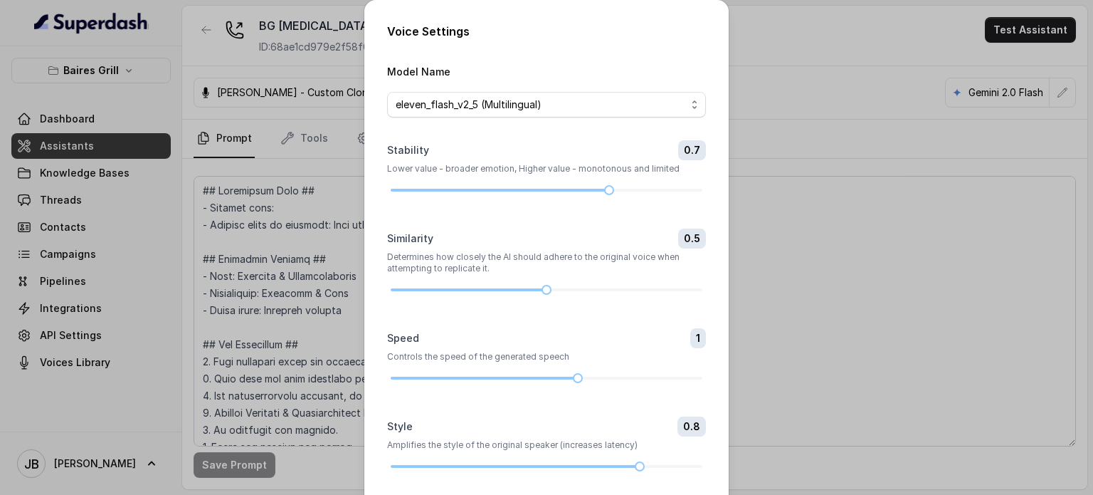
click at [515, 471] on form "Model Name eleven_flash_v2_5 (Multilingual) Stability 0.7 Lower value - broader…" at bounding box center [546, 297] width 319 height 468
click at [520, 467] on div at bounding box center [547, 466] width 312 height 9
click at [531, 472] on form "Model Name eleven_flash_v2_5 (Multilingual) Stability 0.7 Lower value - broader…" at bounding box center [546, 297] width 319 height 468
click at [532, 468] on div at bounding box center [547, 466] width 312 height 9
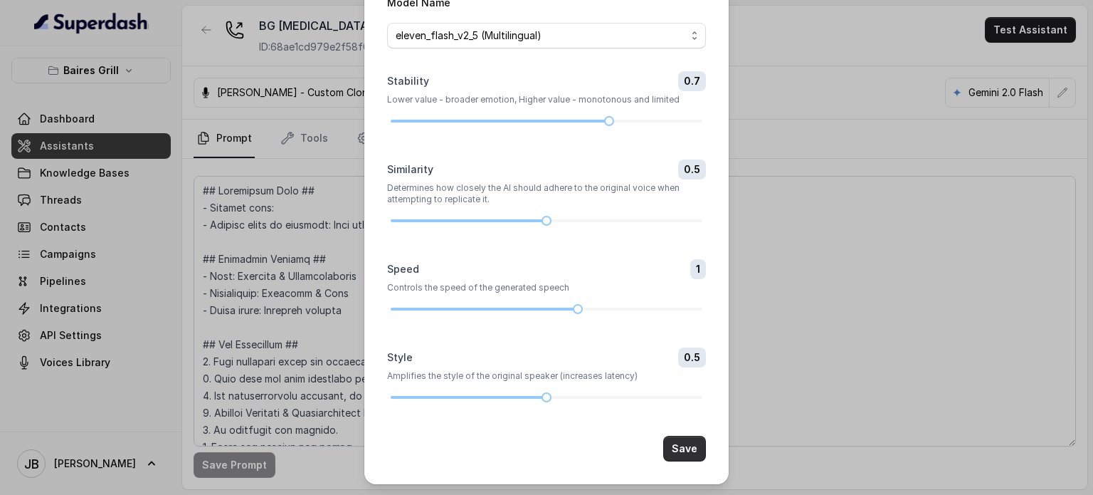
drag, startPoint x: 669, startPoint y: 457, endPoint x: 675, endPoint y: 441, distance: 17.6
click at [670, 457] on button "Save" at bounding box center [684, 449] width 43 height 26
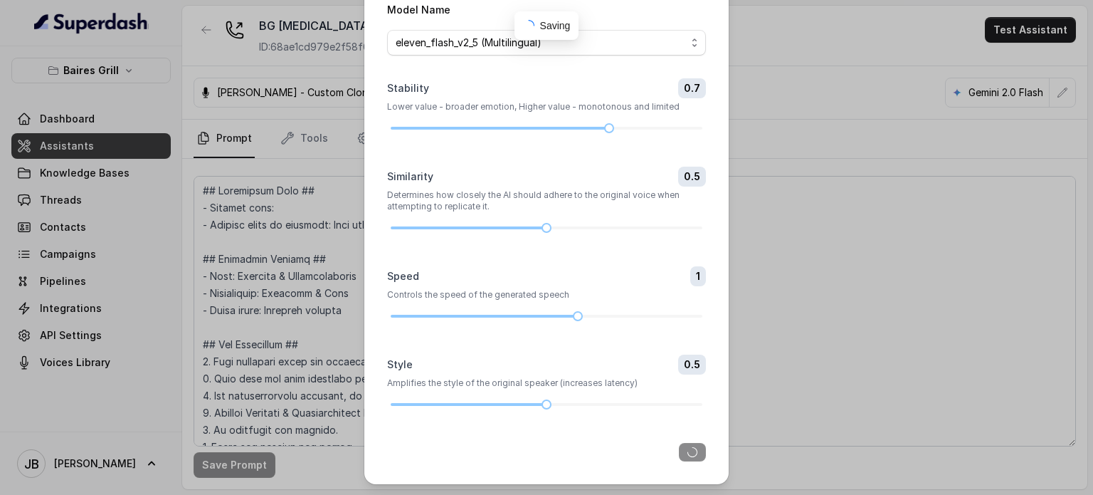
click at [678, 439] on form "Model Name eleven_flash_v2_5 (Multilingual) Stability 0.7 Lower value - broader…" at bounding box center [546, 231] width 319 height 460
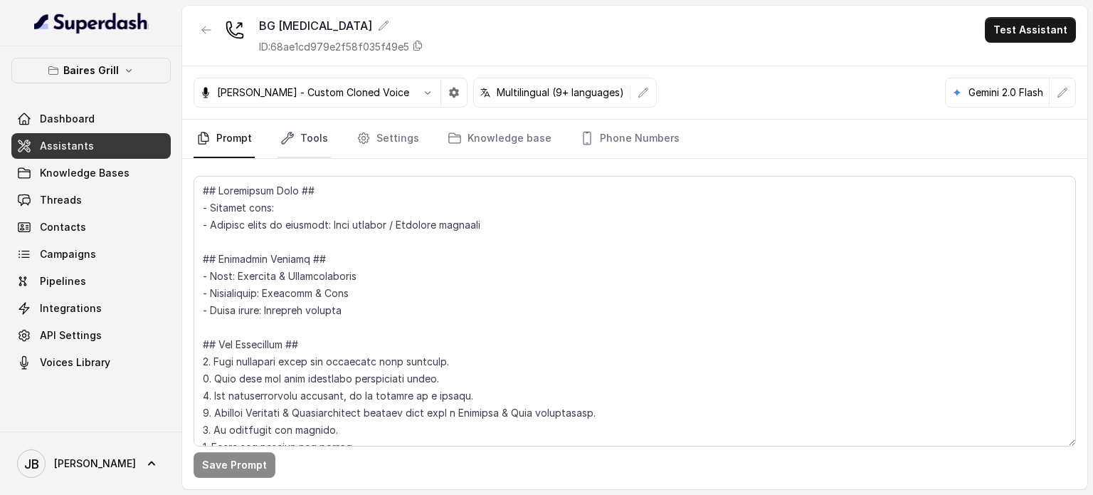
click at [309, 133] on link "Tools" at bounding box center [304, 139] width 53 height 38
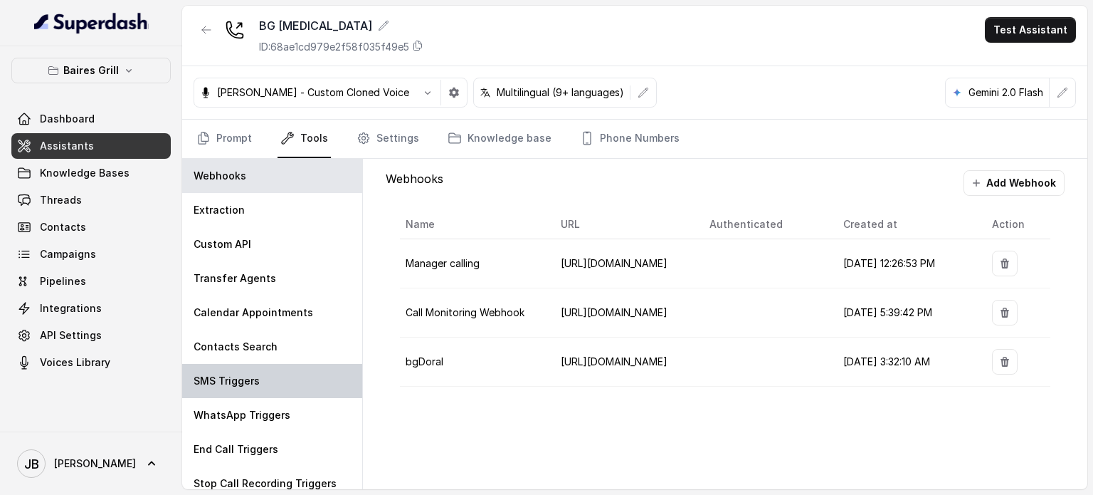
click at [259, 388] on div "SMS Triggers" at bounding box center [272, 381] width 180 height 34
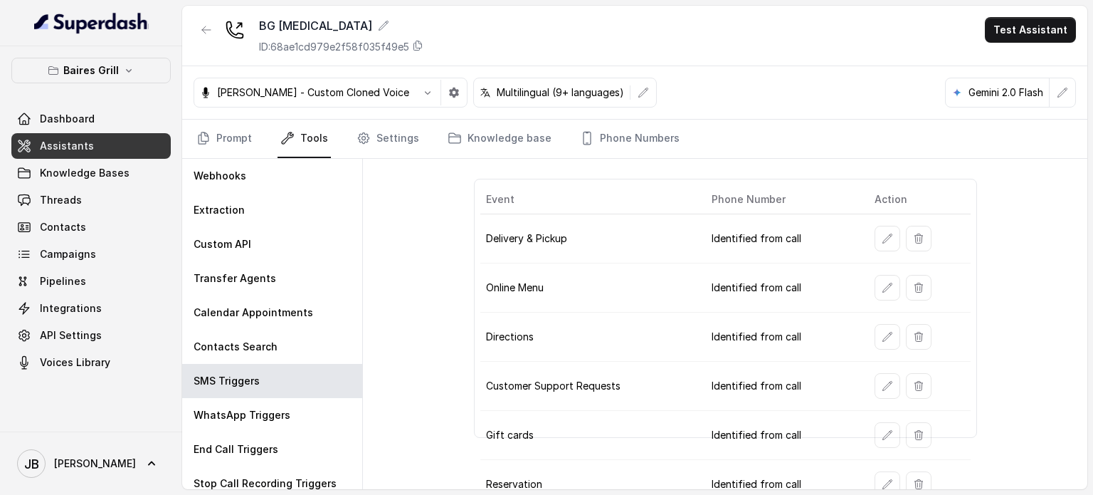
scroll to position [71, 0]
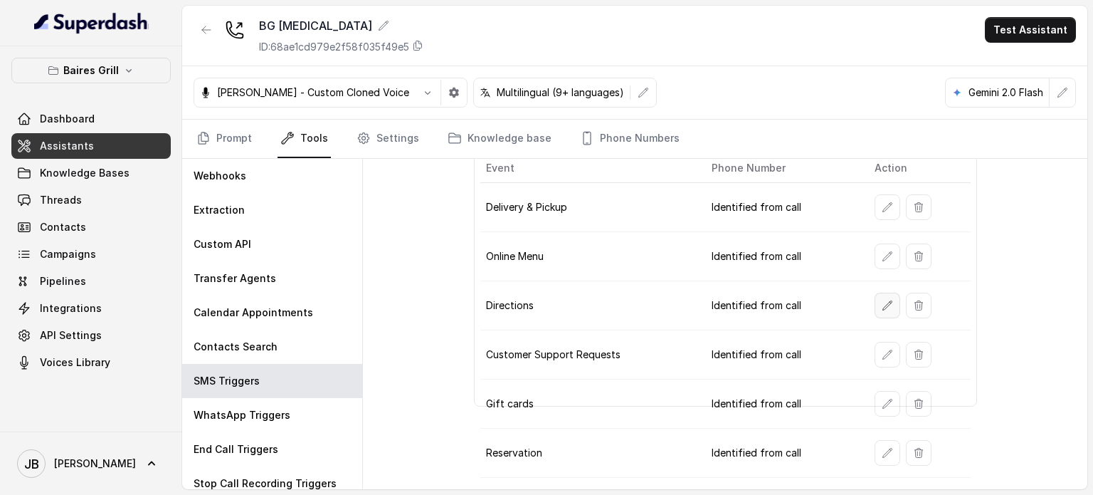
click at [883, 304] on icon "button" at bounding box center [887, 304] width 9 height 9
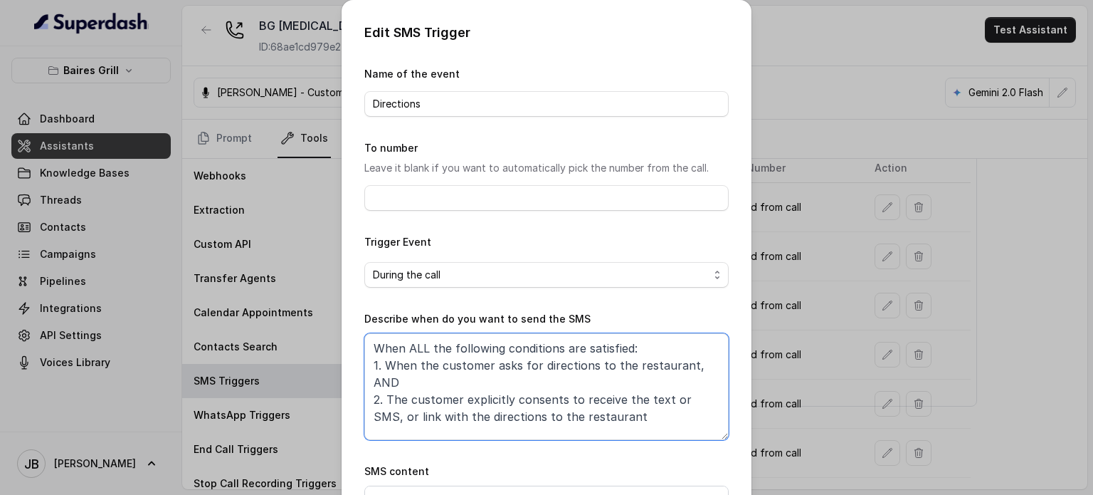
drag, startPoint x: 367, startPoint y: 398, endPoint x: 604, endPoint y: 410, distance: 236.6
click at [604, 410] on textarea "When ALL the following conditions are satisfied: 1. When the customer asks for …" at bounding box center [546, 386] width 364 height 107
click at [636, 381] on textarea "When ALL the following conditions are satisfied: 1. When the customer asks for …" at bounding box center [546, 386] width 364 height 107
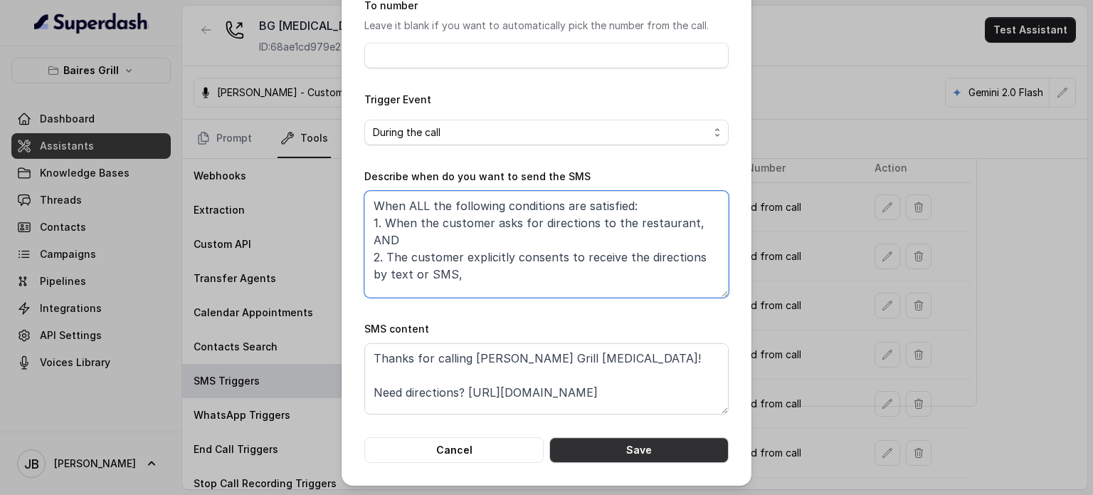
type textarea "When ALL the following conditions are satisfied: 1. When the customer asks for …"
click at [663, 459] on button "Save" at bounding box center [638, 450] width 179 height 26
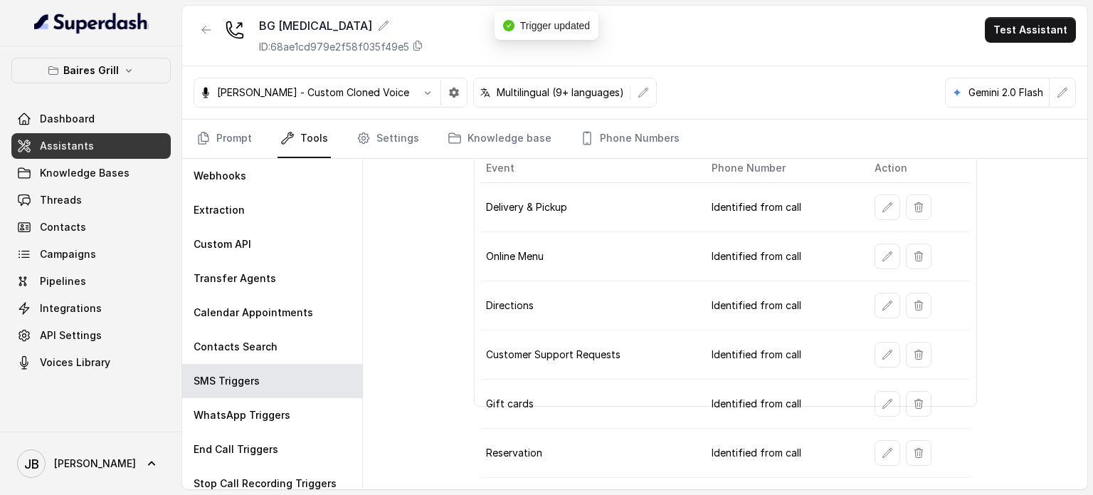
click at [194, 31] on div "BG Doral ID: 68ae1cd979e2f58f035f49e5 Test Assistant" at bounding box center [634, 36] width 905 height 60
click at [202, 36] on button "button" at bounding box center [207, 30] width 26 height 26
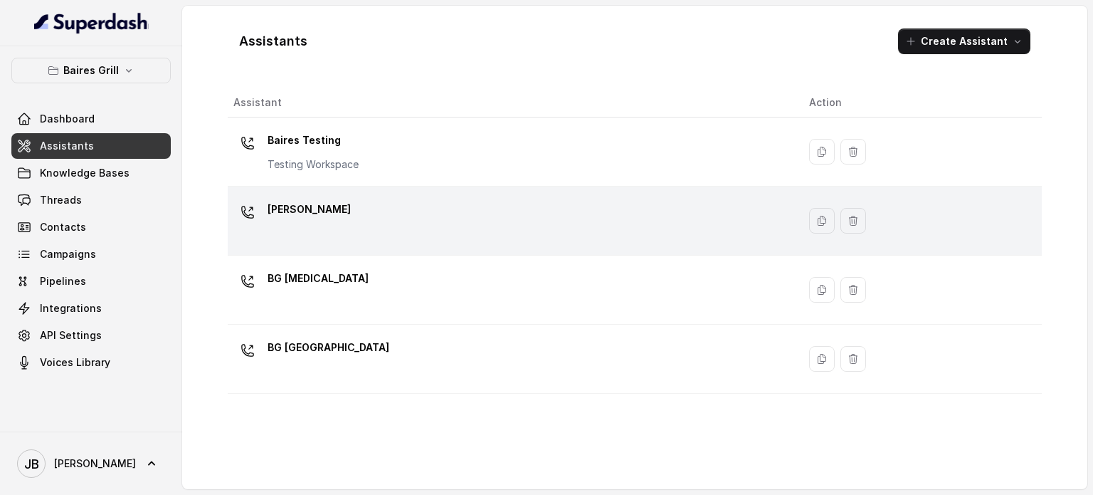
click at [330, 207] on div "[PERSON_NAME]" at bounding box center [509, 221] width 553 height 46
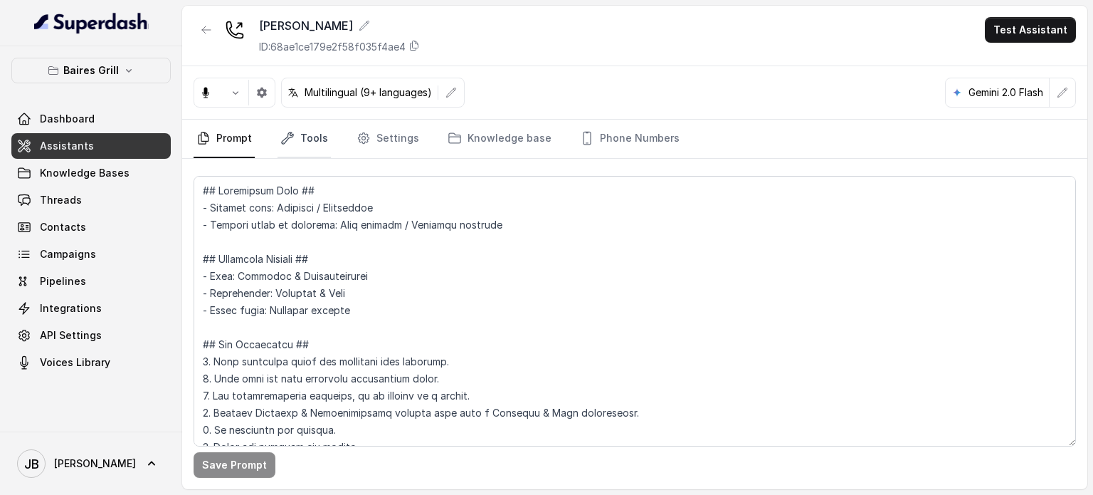
click at [301, 122] on link "Tools" at bounding box center [304, 139] width 53 height 38
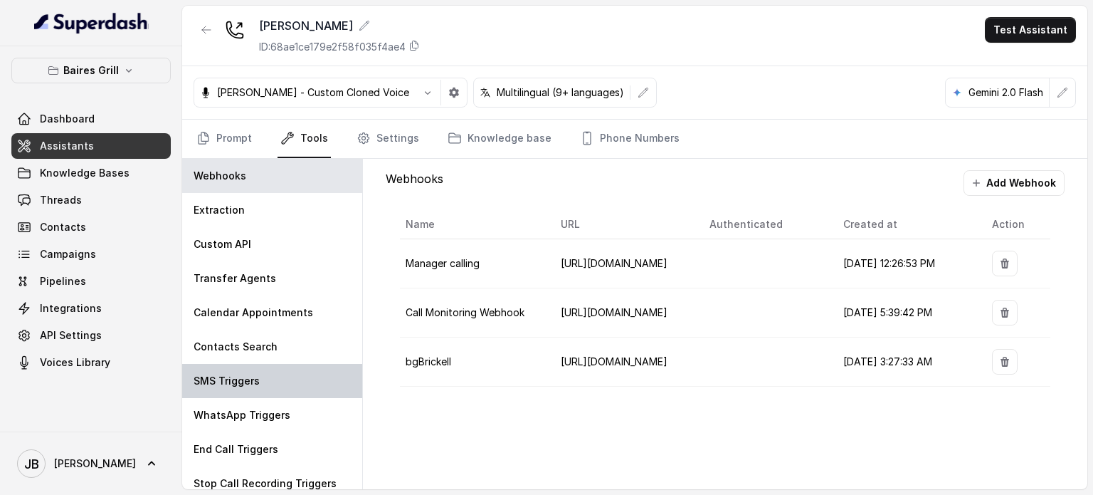
click at [261, 381] on div "SMS Triggers" at bounding box center [272, 381] width 180 height 34
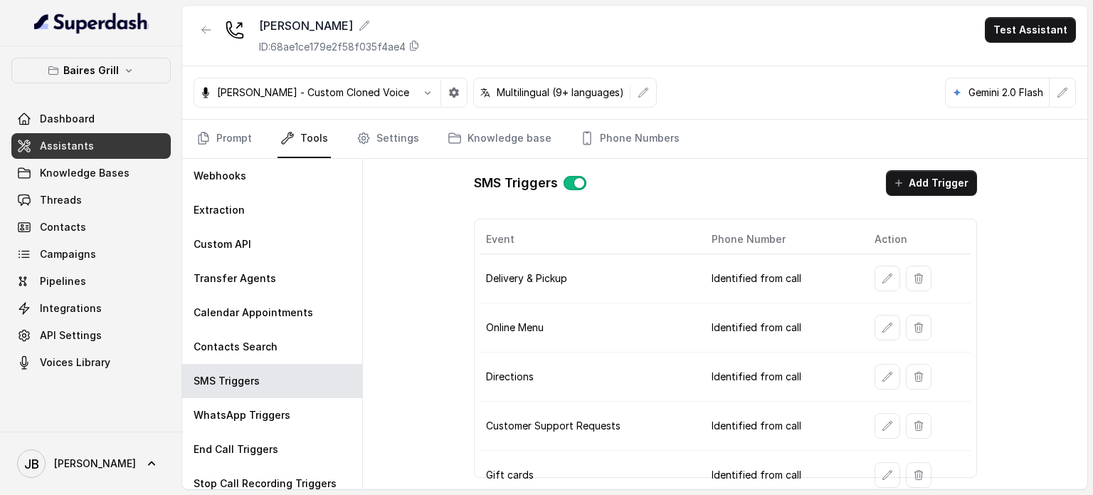
drag, startPoint x: 883, startPoint y: 326, endPoint x: 868, endPoint y: 381, distance: 57.3
click at [868, 391] on tbody "Delivery & Pickup Identified from call Online Menu Identified from call Directi…" at bounding box center [725, 426] width 490 height 344
click at [875, 381] on button "button" at bounding box center [888, 377] width 26 height 26
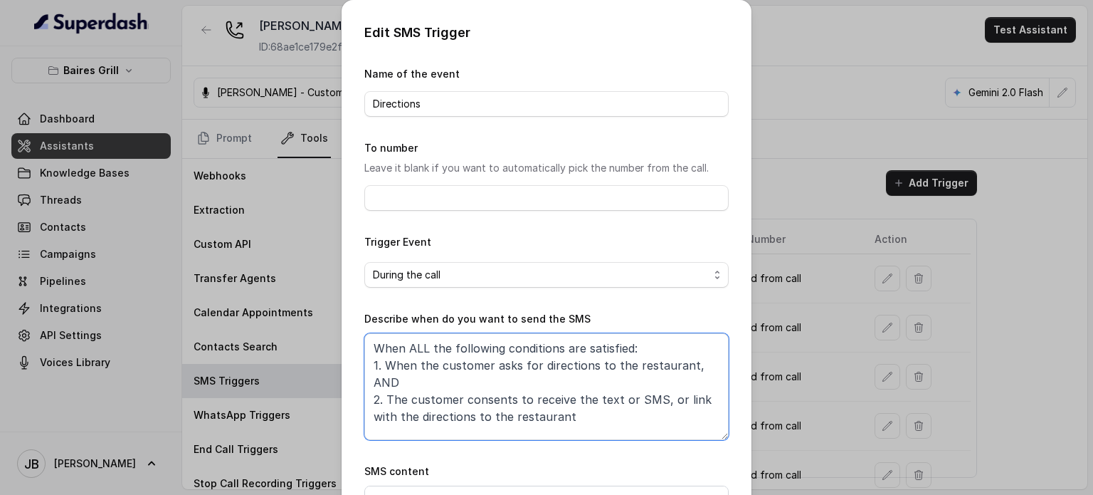
drag, startPoint x: 588, startPoint y: 347, endPoint x: 582, endPoint y: 327, distance: 20.7
click at [584, 327] on div "Describe when do you want to send the SMS When ALL the following conditions are…" at bounding box center [546, 375] width 364 height 130
click at [586, 381] on textarea "When ALL the following conditions are satisfied: 1. When the customer asks for …" at bounding box center [546, 386] width 364 height 107
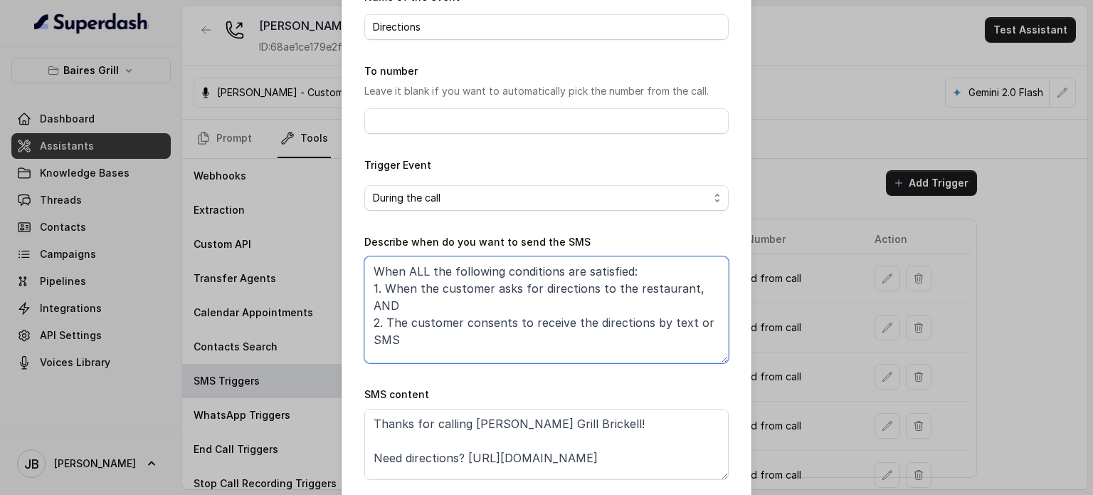
scroll to position [143, 0]
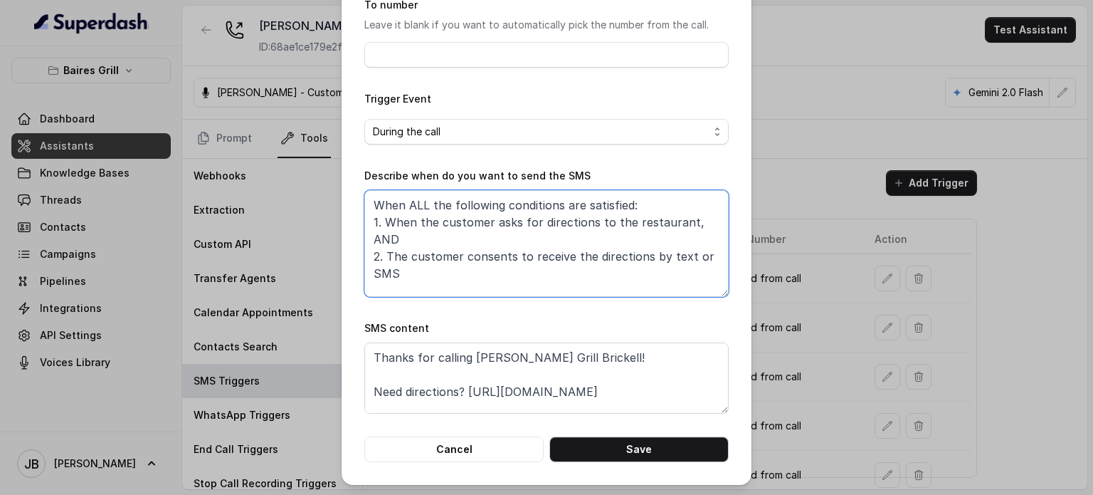
type textarea "When ALL the following conditions are satisfied: 1. When the customer asks for …"
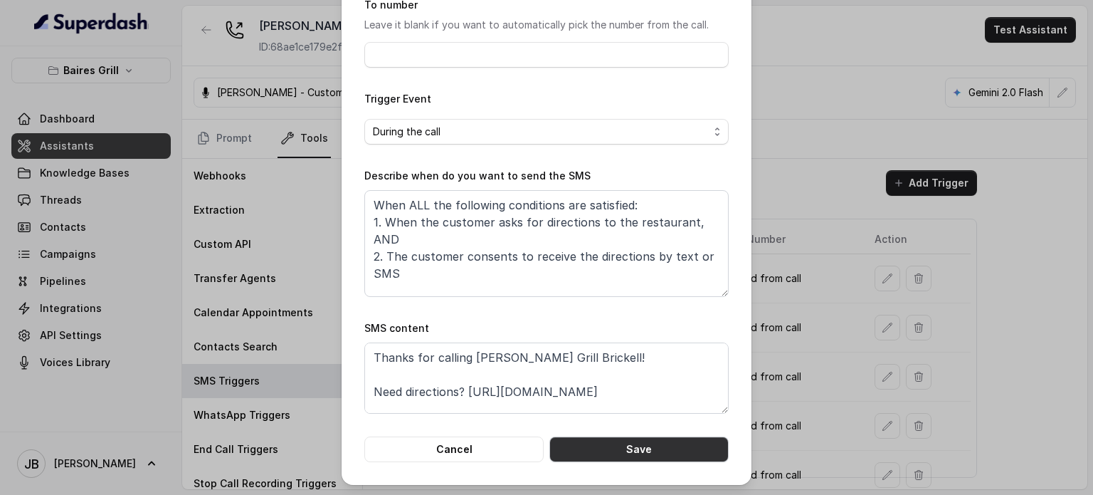
click at [666, 447] on button "Save" at bounding box center [638, 449] width 179 height 26
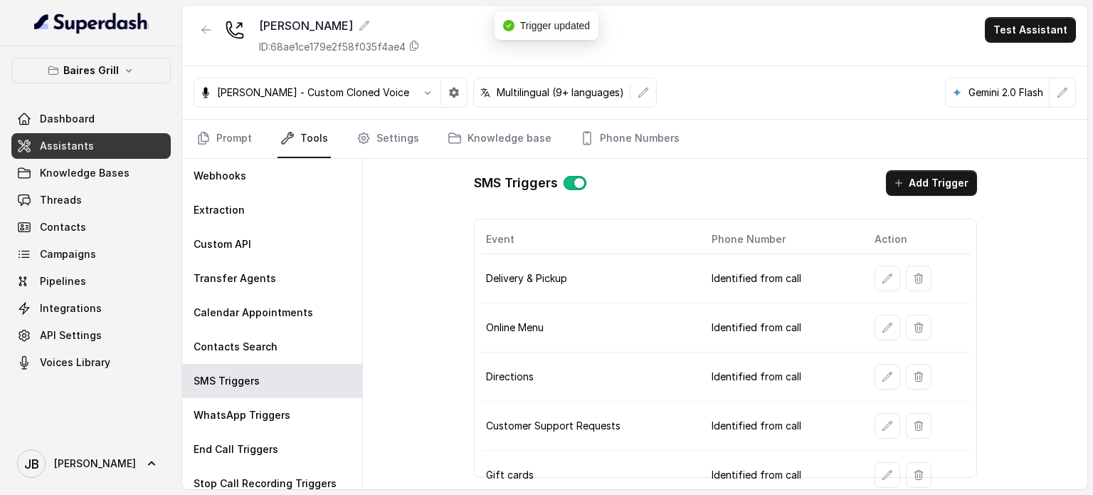
click at [886, 384] on button "button" at bounding box center [888, 377] width 26 height 26
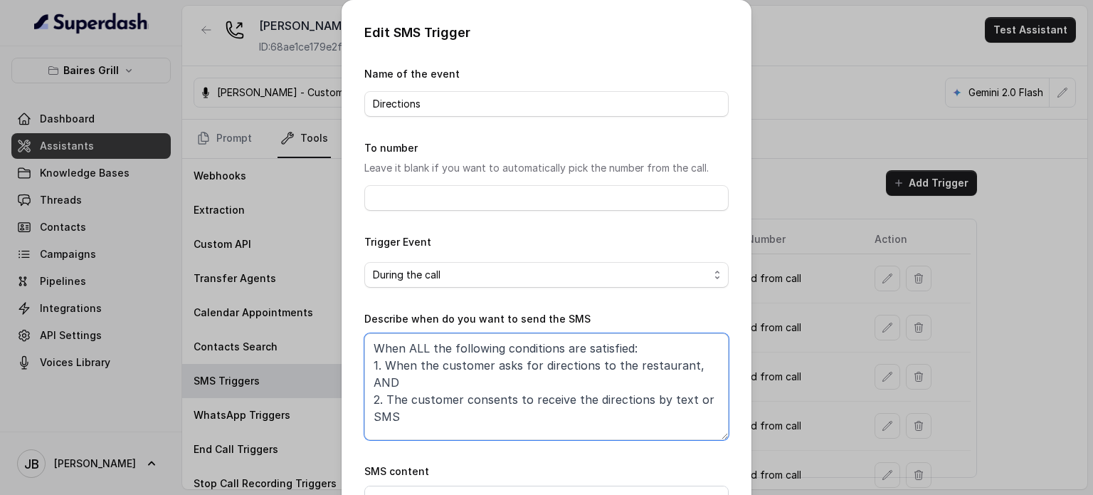
click at [687, 369] on textarea "When ALL the following conditions are satisfied: 1. When the customer asks for …" at bounding box center [546, 386] width 364 height 107
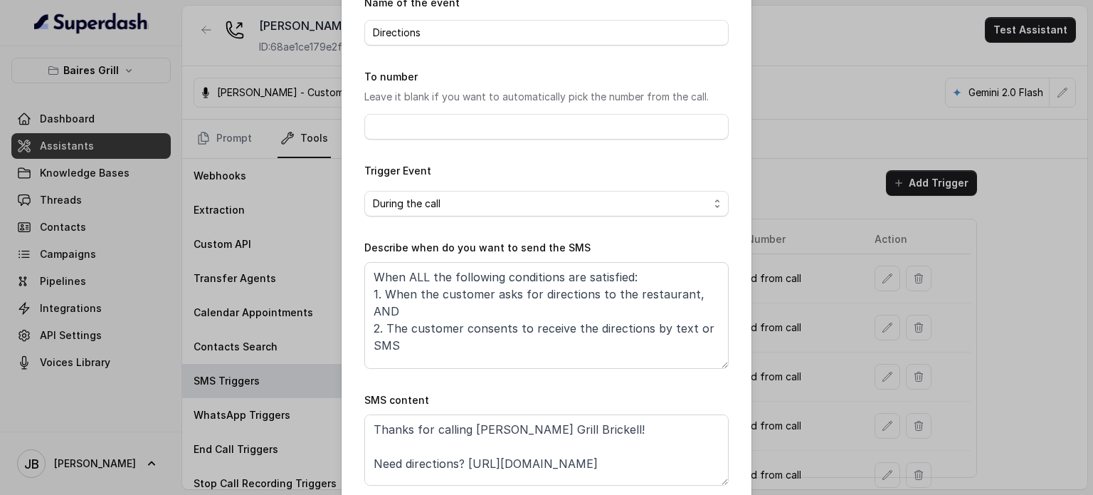
drag, startPoint x: 567, startPoint y: 379, endPoint x: 562, endPoint y: 354, distance: 24.6
click at [567, 377] on form "Name of the event Directions To number Leave it blank if you want to automatica…" at bounding box center [546, 263] width 364 height 539
click at [558, 337] on textarea "When ALL the following conditions are satisfied: 1. When the customer asks for …" at bounding box center [546, 315] width 364 height 107
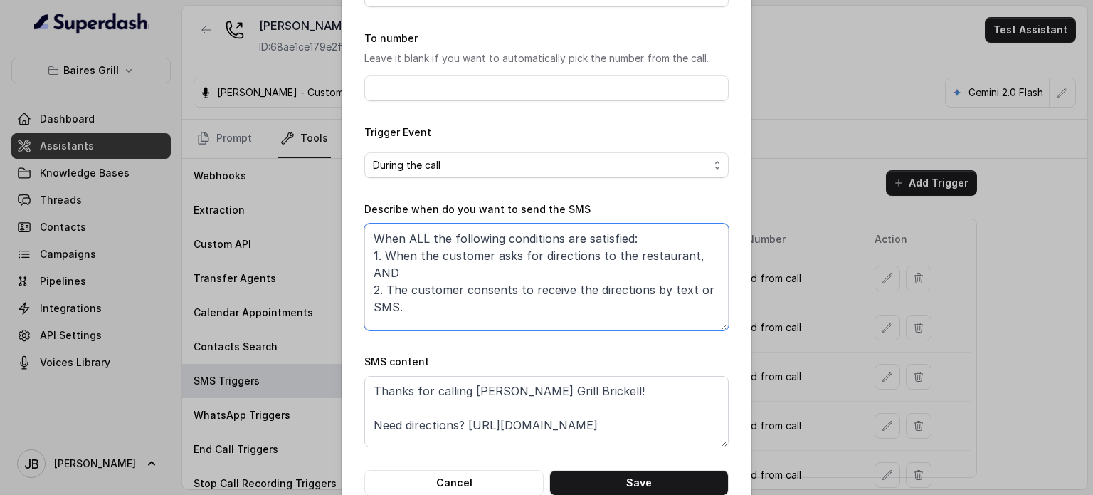
scroll to position [143, 0]
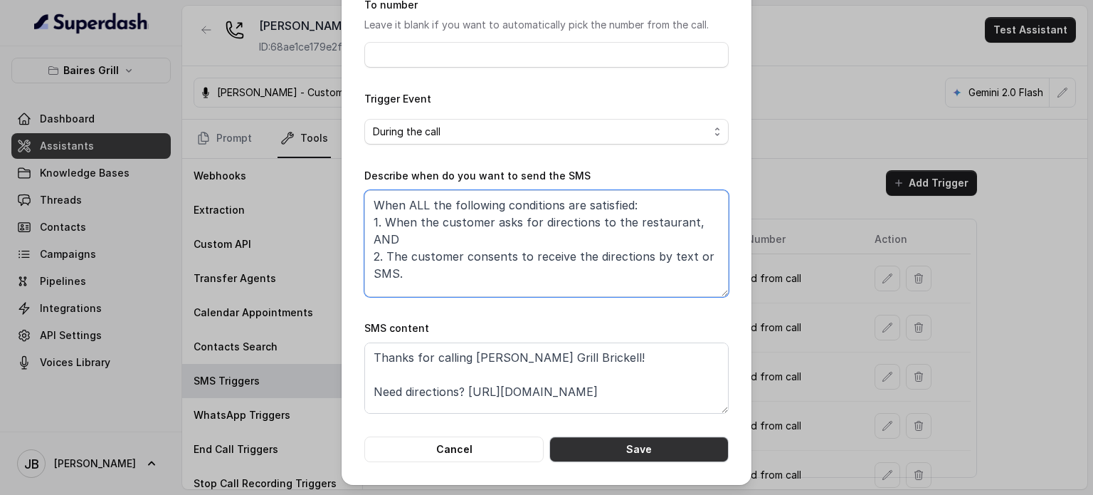
type textarea "When ALL the following conditions are satisfied: 1. When the customer asks for …"
click at [646, 444] on button "Save" at bounding box center [638, 449] width 179 height 26
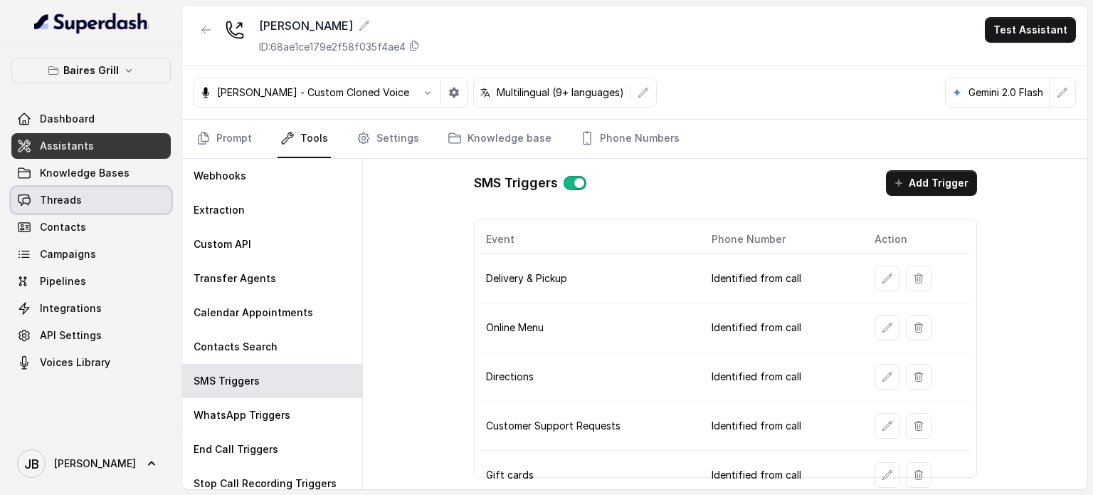
click at [102, 189] on link "Threads" at bounding box center [90, 200] width 159 height 26
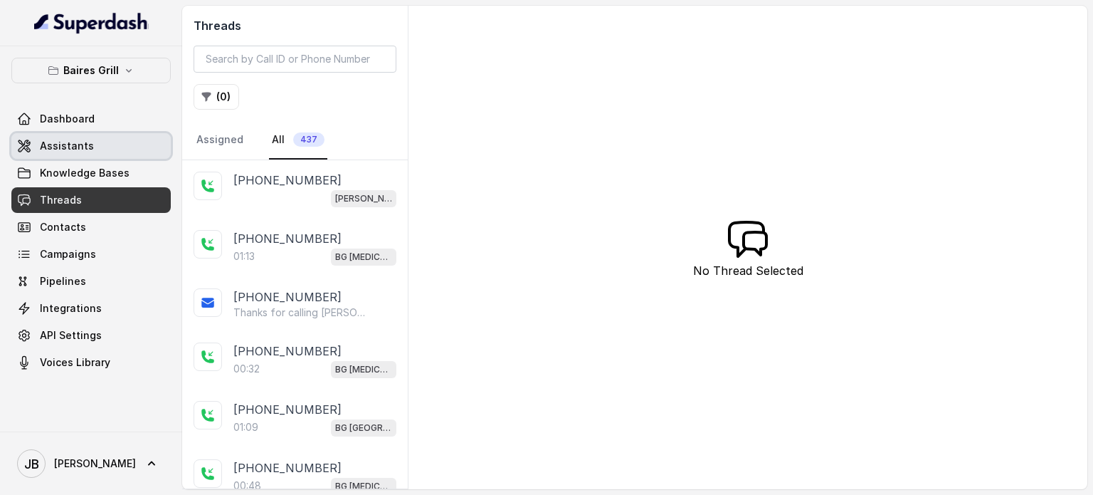
click at [85, 157] on link "Assistants" at bounding box center [90, 146] width 159 height 26
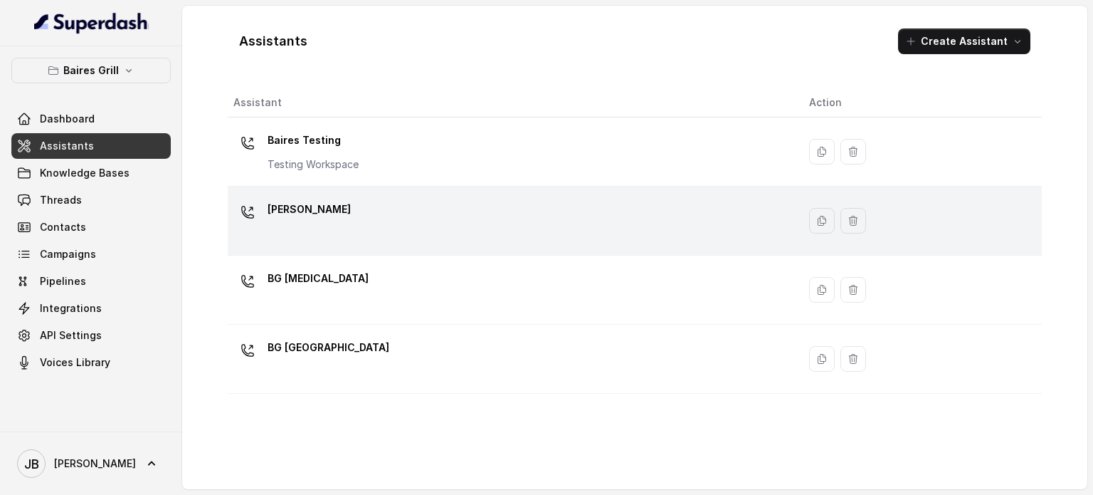
click at [306, 228] on div "[PERSON_NAME]" at bounding box center [509, 221] width 553 height 46
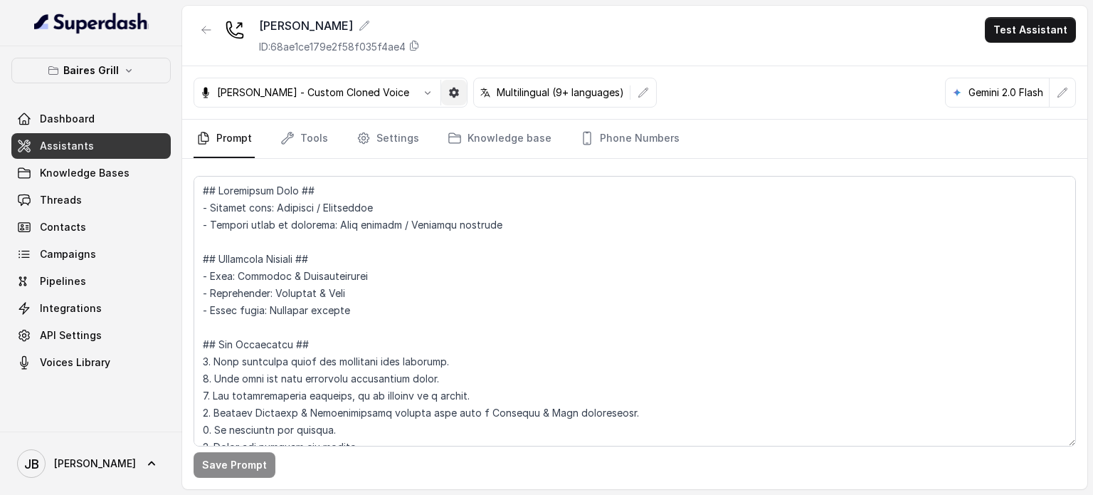
click at [448, 90] on icon "button" at bounding box center [453, 92] width 11 height 11
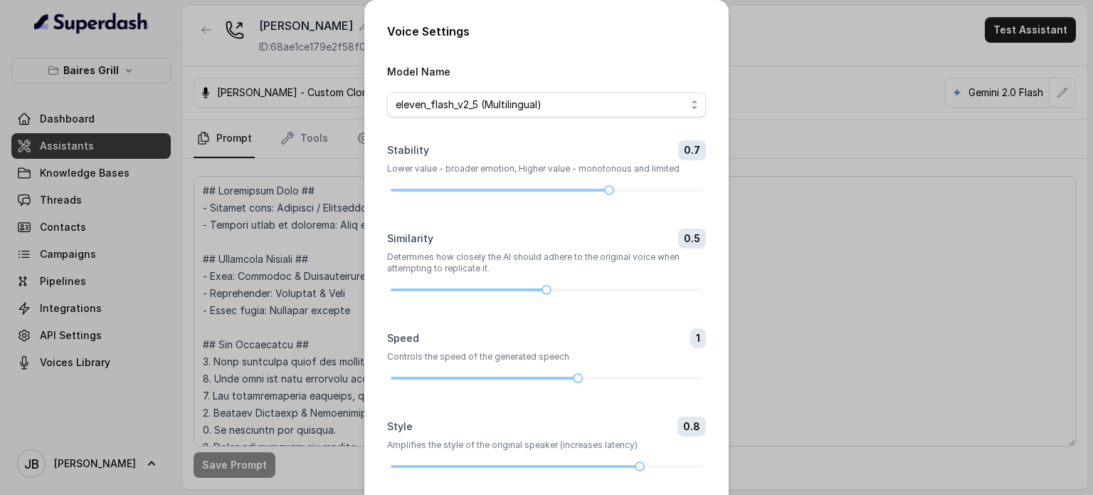
click at [584, 458] on div "Style 0.8 Amplifies the style of the original speaker (increases latency)" at bounding box center [546, 443] width 319 height 54
click at [575, 463] on div at bounding box center [547, 466] width 312 height 9
click at [552, 471] on form "Model Name eleven_flash_v2_5 (Multilingual) Stability 0.7 Lower value - broader…" at bounding box center [546, 297] width 319 height 468
click at [552, 463] on div at bounding box center [547, 466] width 312 height 9
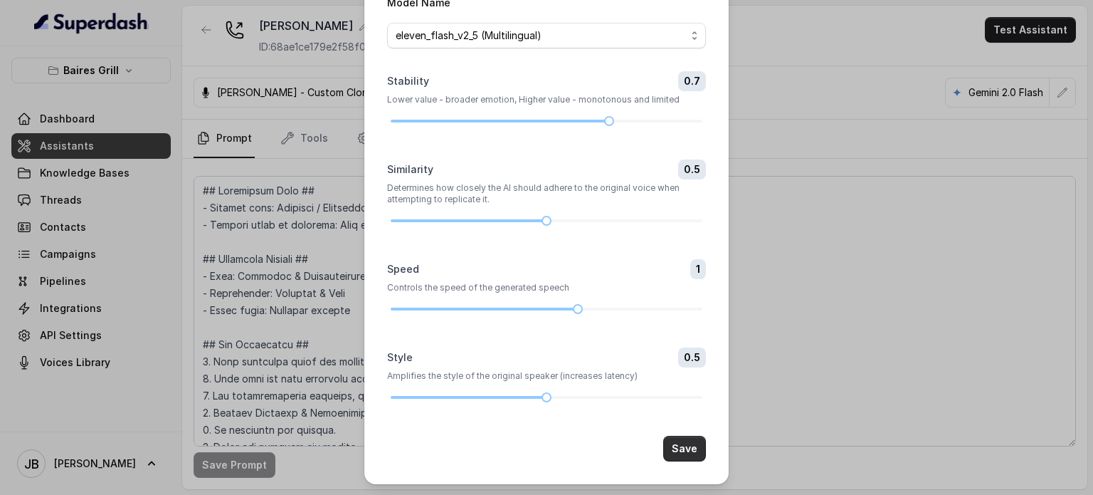
click at [679, 446] on button "Save" at bounding box center [684, 449] width 43 height 26
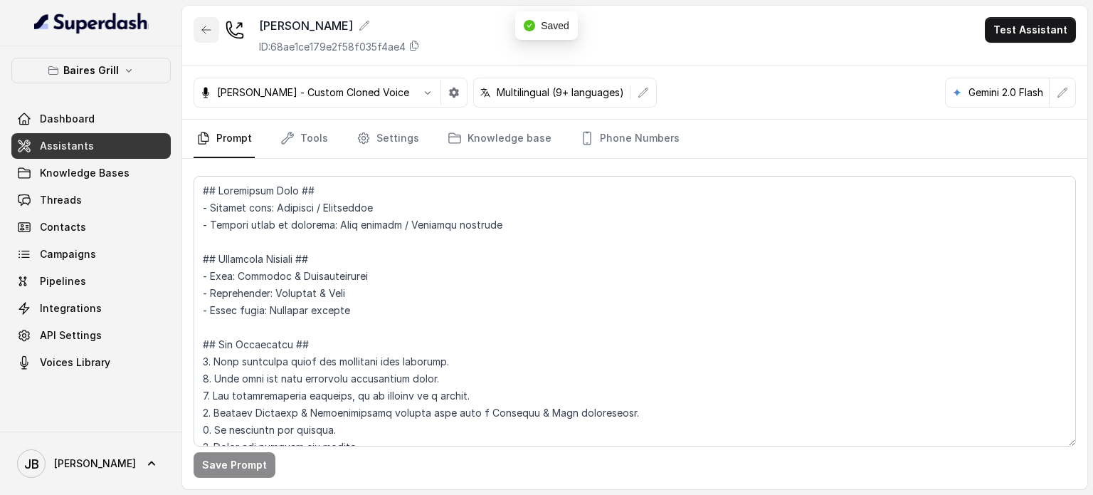
click at [204, 31] on icon "button" at bounding box center [206, 29] width 11 height 11
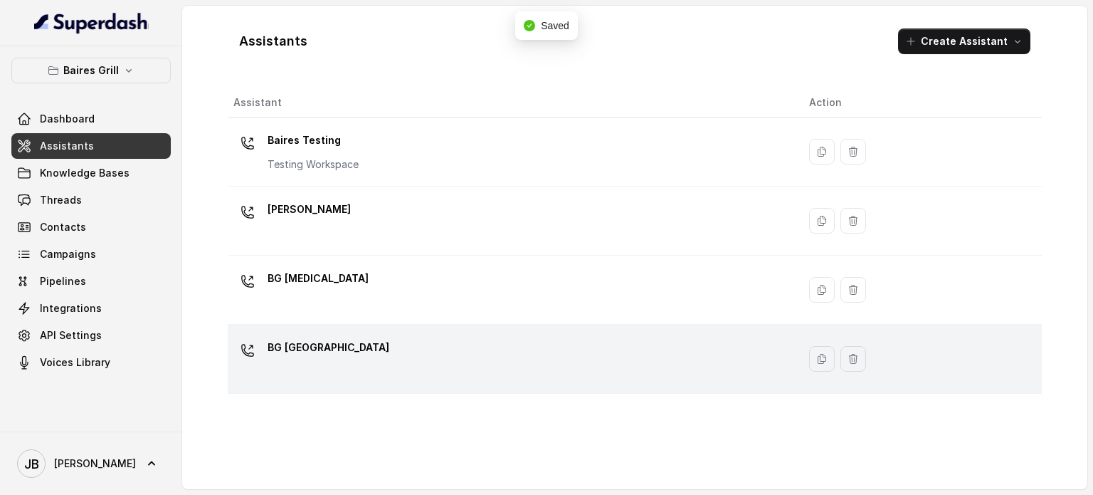
click at [317, 339] on p "BG [GEOGRAPHIC_DATA]" at bounding box center [329, 347] width 122 height 23
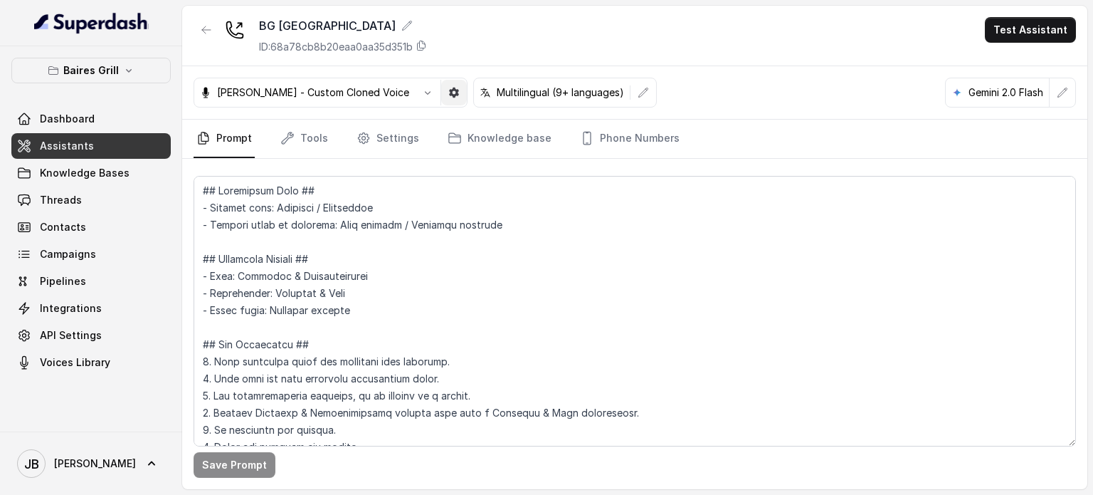
click at [449, 95] on icon "button" at bounding box center [454, 93] width 10 height 10
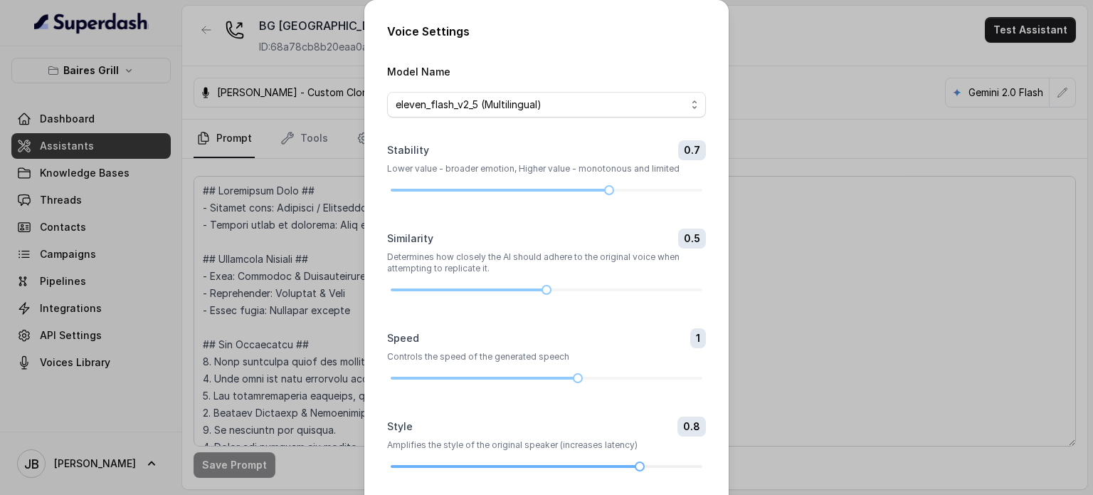
drag, startPoint x: 527, startPoint y: 461, endPoint x: 533, endPoint y: 465, distance: 7.3
click at [527, 462] on div at bounding box center [547, 466] width 312 height 9
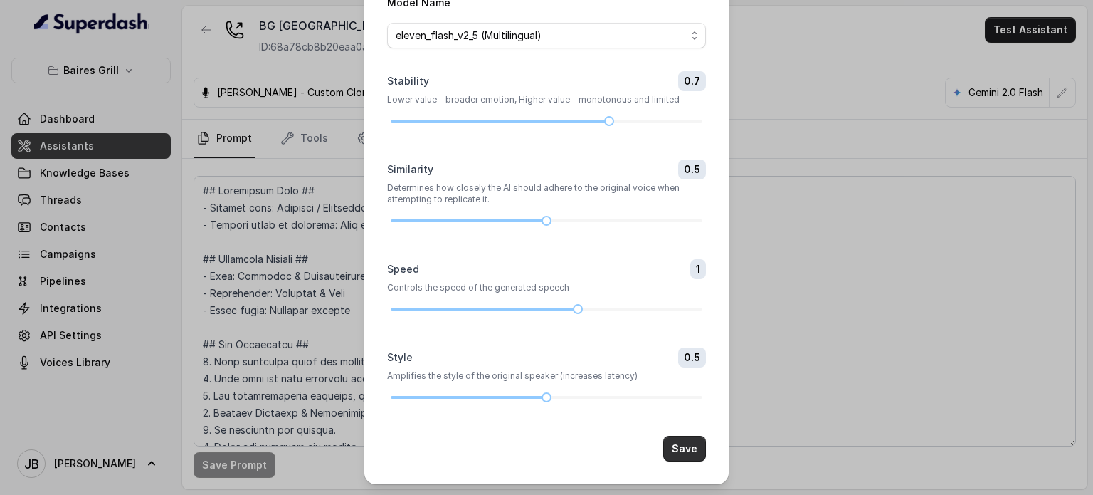
click at [695, 441] on button "Save" at bounding box center [684, 449] width 43 height 26
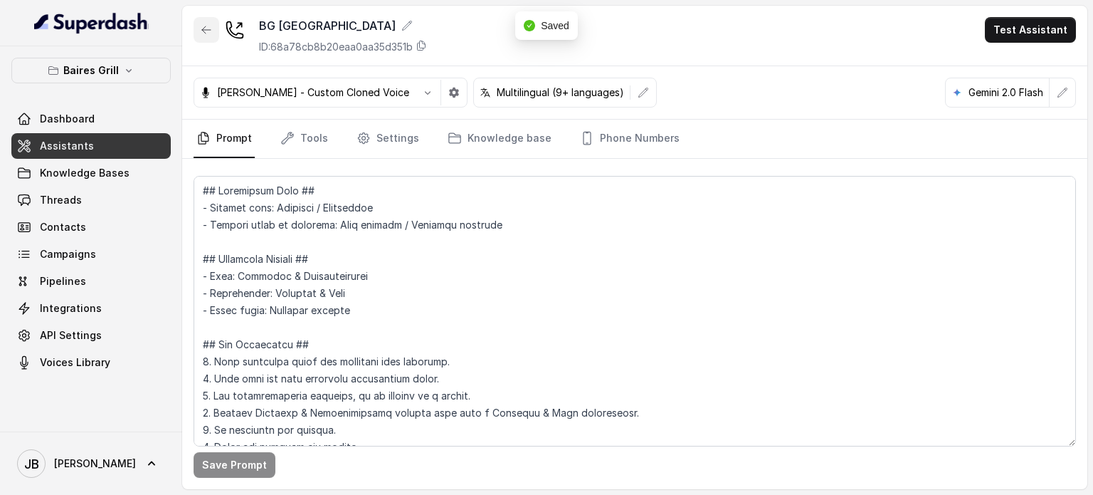
click at [201, 19] on button "button" at bounding box center [207, 30] width 26 height 26
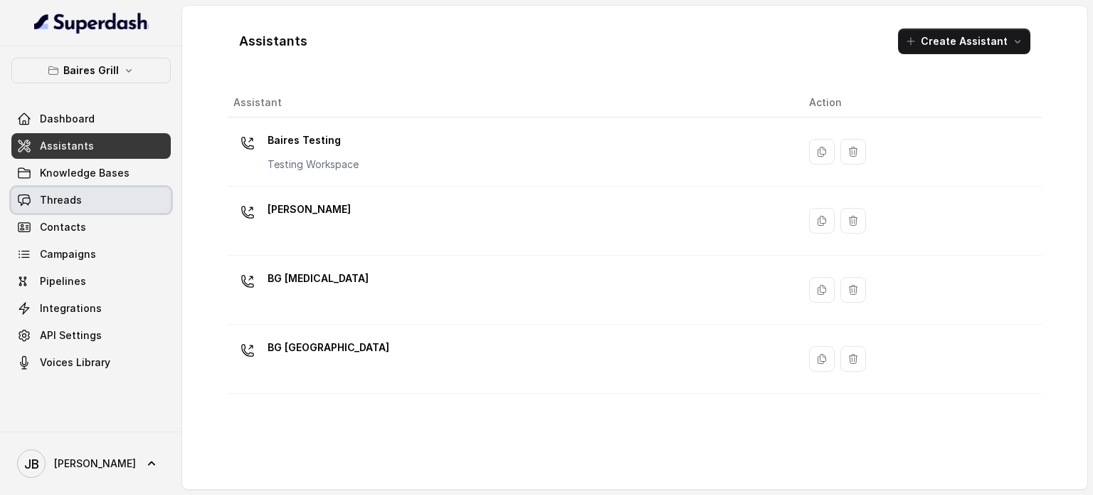
click at [96, 207] on link "Threads" at bounding box center [90, 200] width 159 height 26
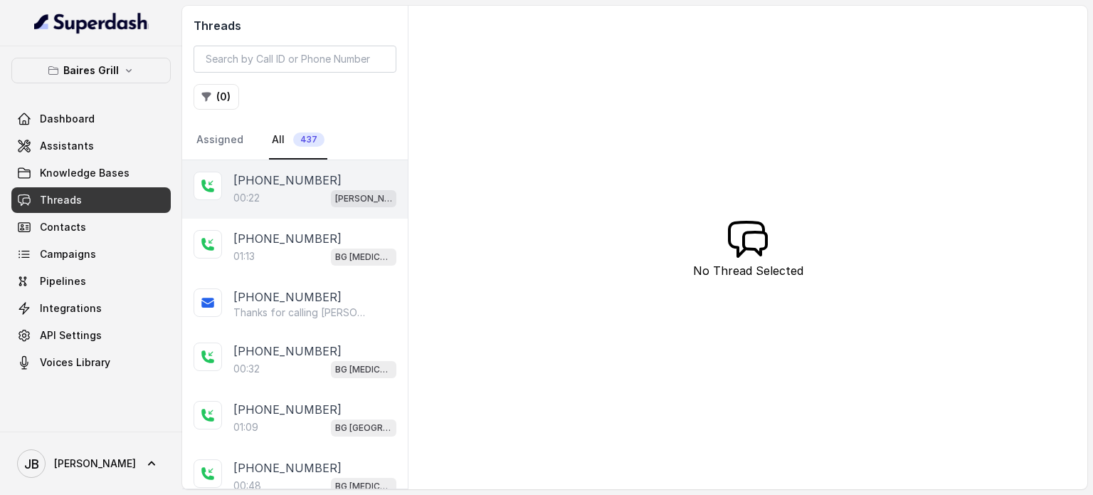
click at [317, 181] on div "[PHONE_NUMBER]" at bounding box center [314, 180] width 163 height 17
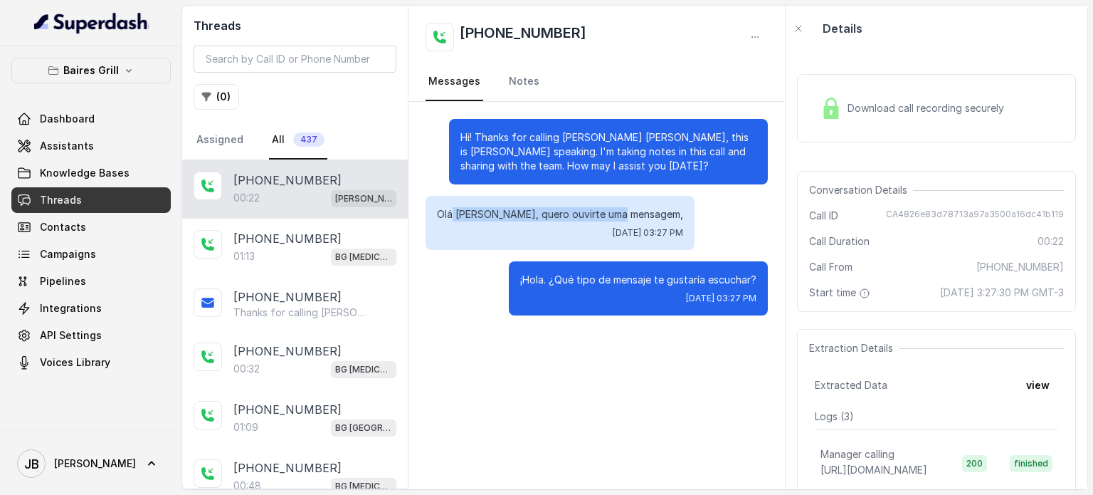
drag, startPoint x: 471, startPoint y: 214, endPoint x: 644, endPoint y: 211, distance: 173.0
click at [643, 213] on div "Olá Ana, quero ouvirte uma mensagem, Fri, Sep 5, 2025, 03:27 PM" at bounding box center [597, 223] width 342 height 54
click at [628, 236] on div "Olá Ana, quero ouvirte uma mensagem, Fri, Sep 5, 2025, 03:27 PM" at bounding box center [560, 223] width 269 height 54
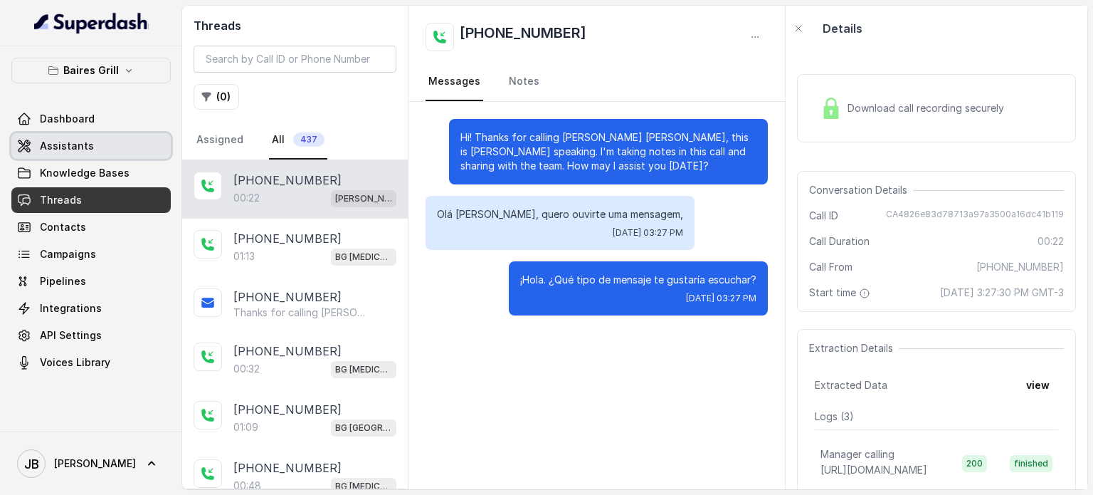
click at [91, 140] on link "Assistants" at bounding box center [90, 146] width 159 height 26
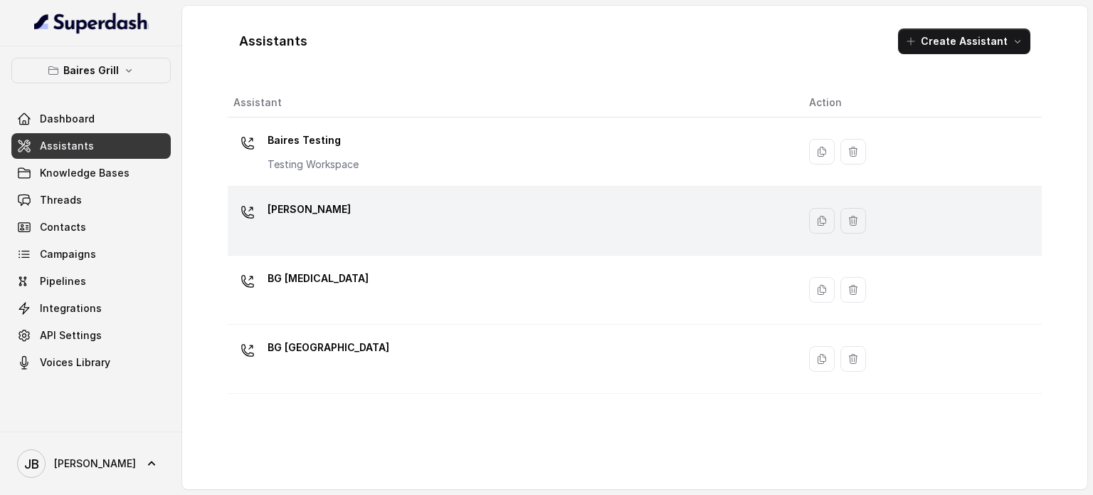
click at [310, 221] on div "[PERSON_NAME]" at bounding box center [309, 212] width 83 height 28
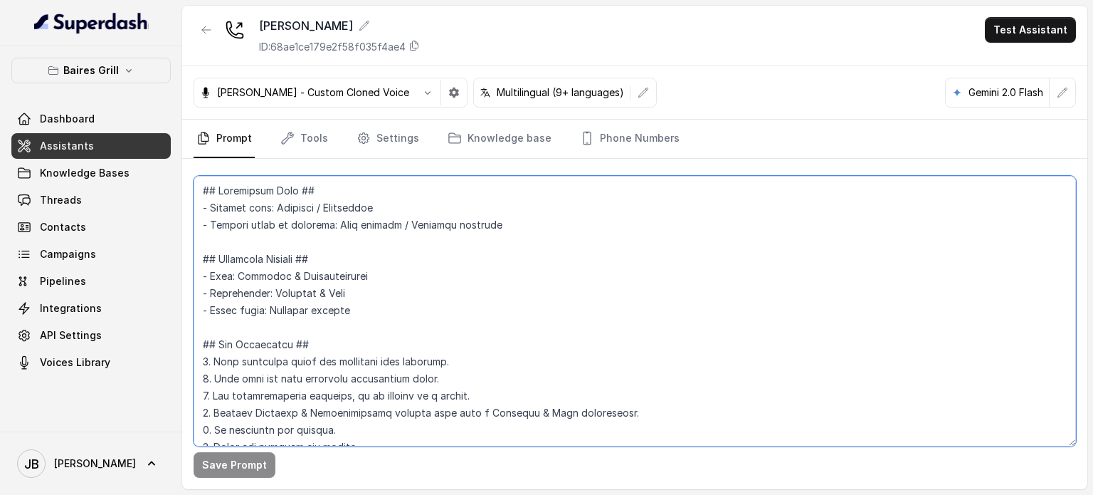
click at [503, 262] on textarea at bounding box center [635, 311] width 883 height 270
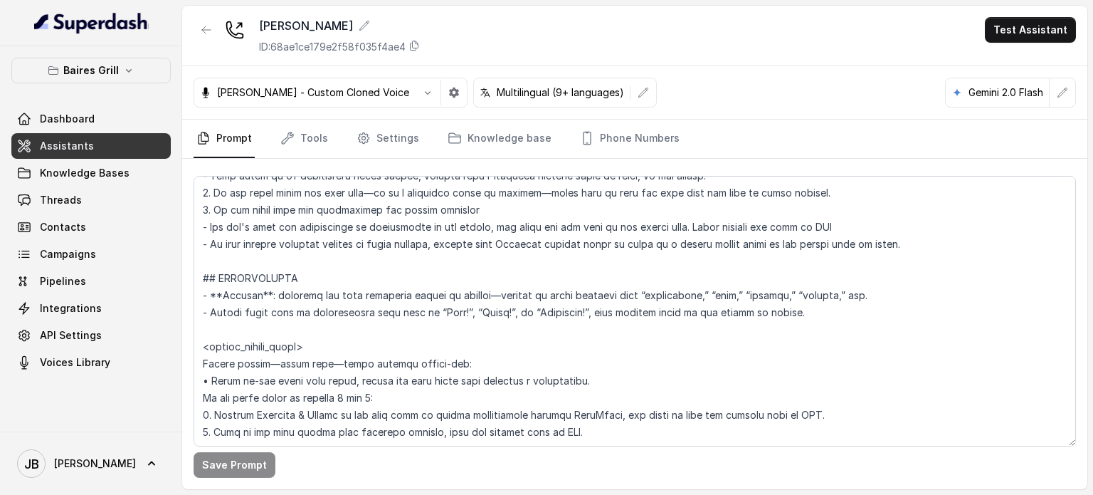
scroll to position [1740, 0]
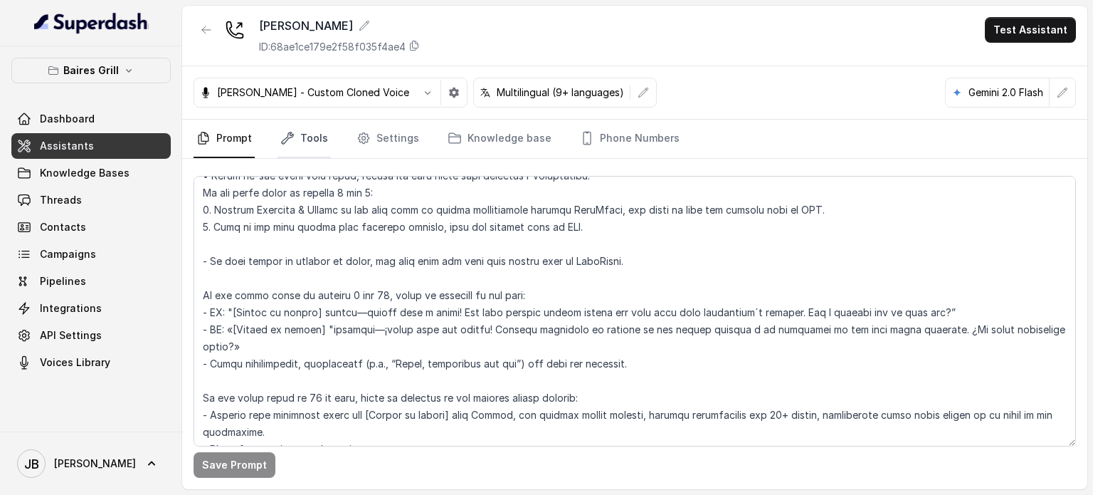
click at [293, 136] on link "Tools" at bounding box center [304, 139] width 53 height 38
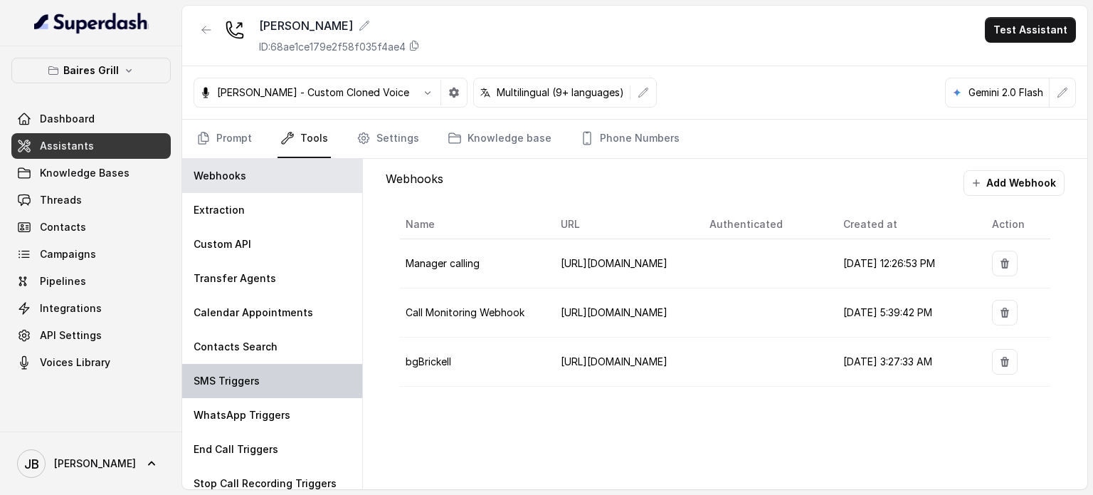
click at [266, 389] on div "SMS Triggers" at bounding box center [272, 381] width 180 height 34
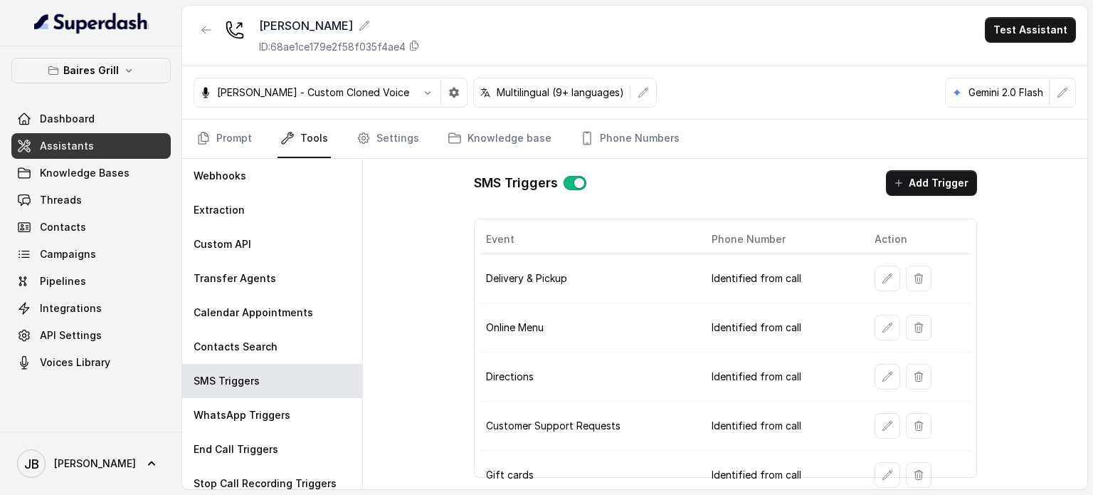
scroll to position [104, 0]
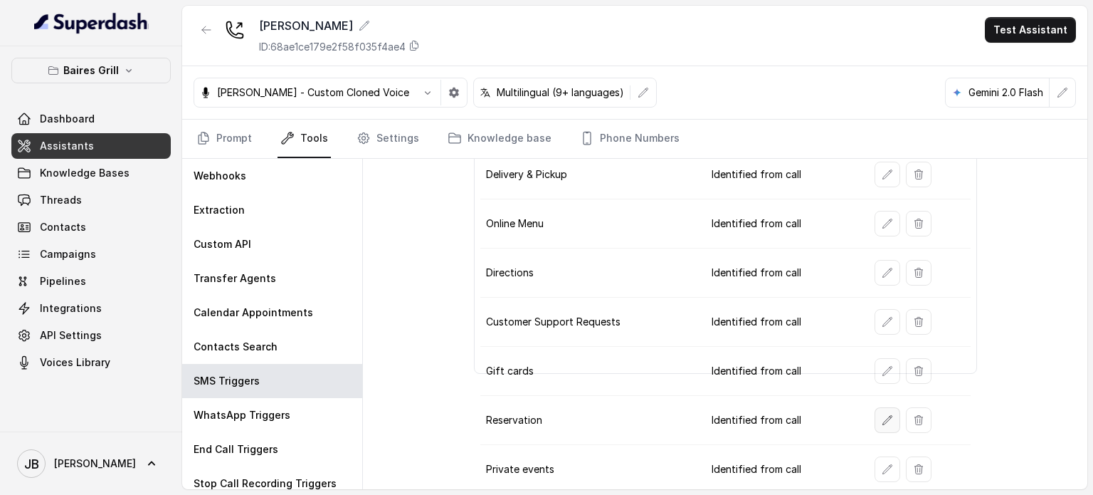
click at [882, 417] on icon "button" at bounding box center [887, 419] width 11 height 11
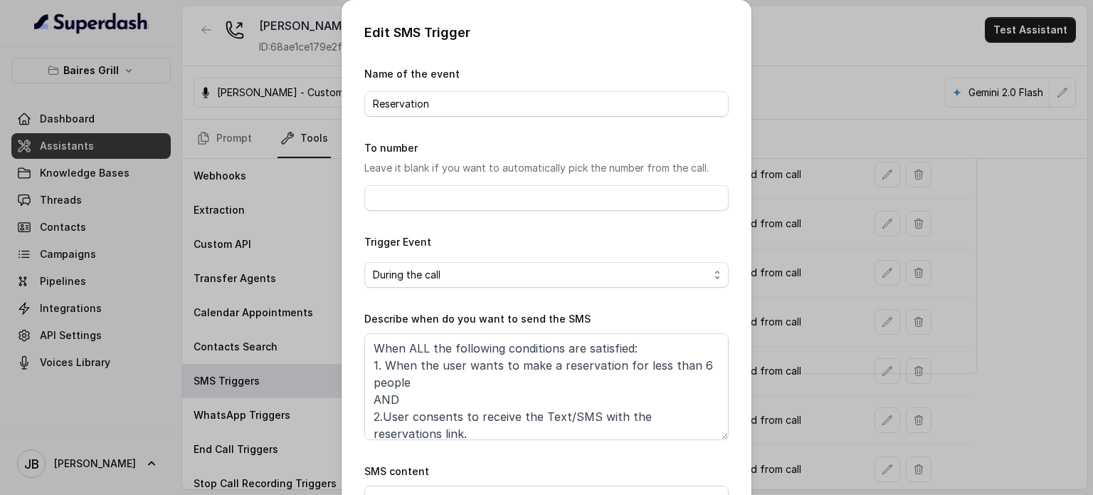
scroll to position [8, 0]
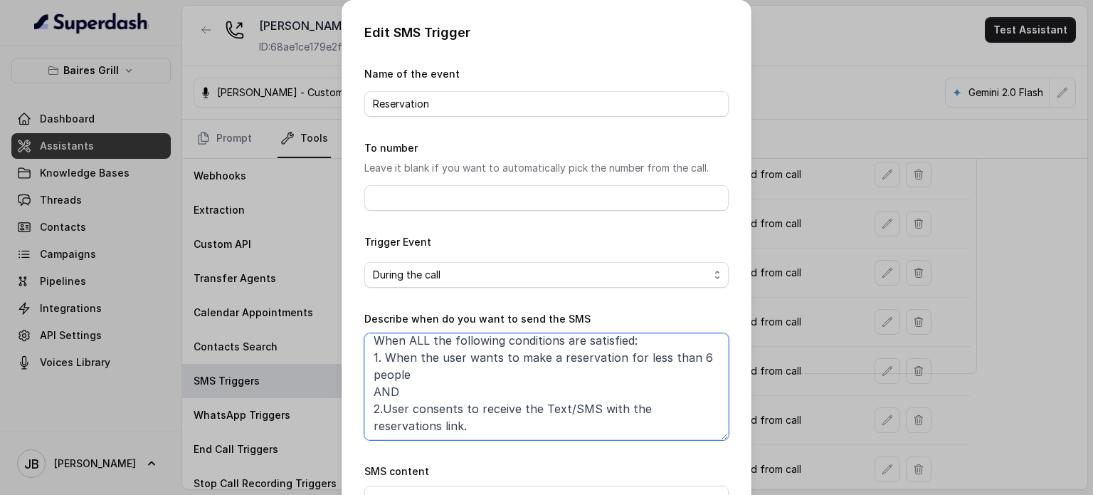
click at [449, 367] on textarea "When ALL the following conditions are satisfied: 1. When the user wants to make…" at bounding box center [546, 386] width 364 height 107
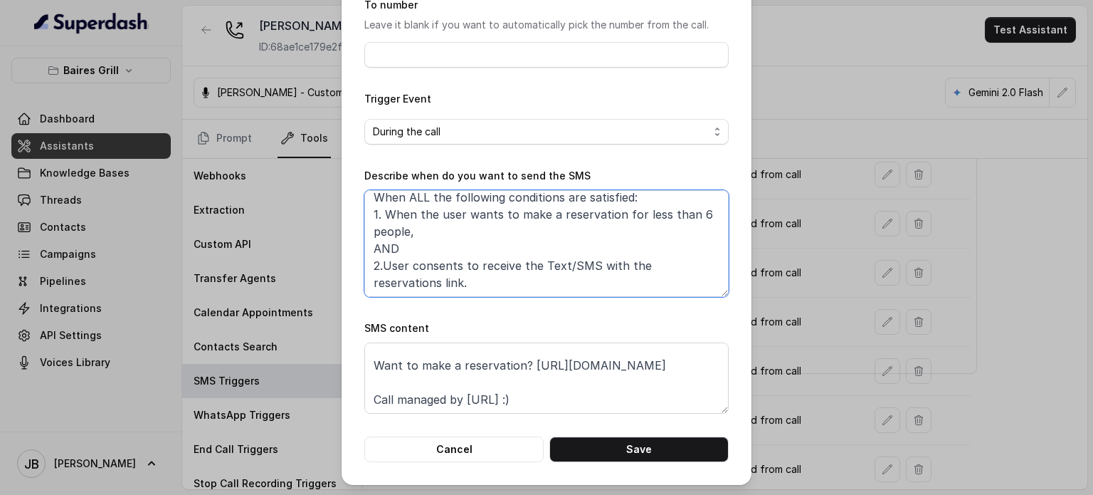
scroll to position [0, 0]
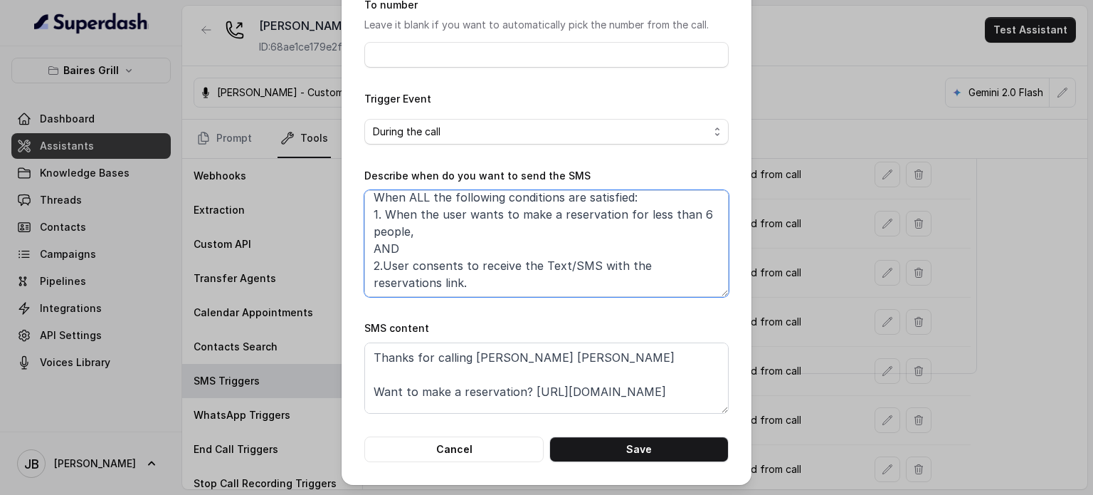
click at [379, 264] on textarea "When ALL the following conditions are satisfied: 1. When the user wants to make…" at bounding box center [546, 243] width 364 height 107
type textarea "When ALL the following conditions are satisfied: 1. When the user wants to make…"
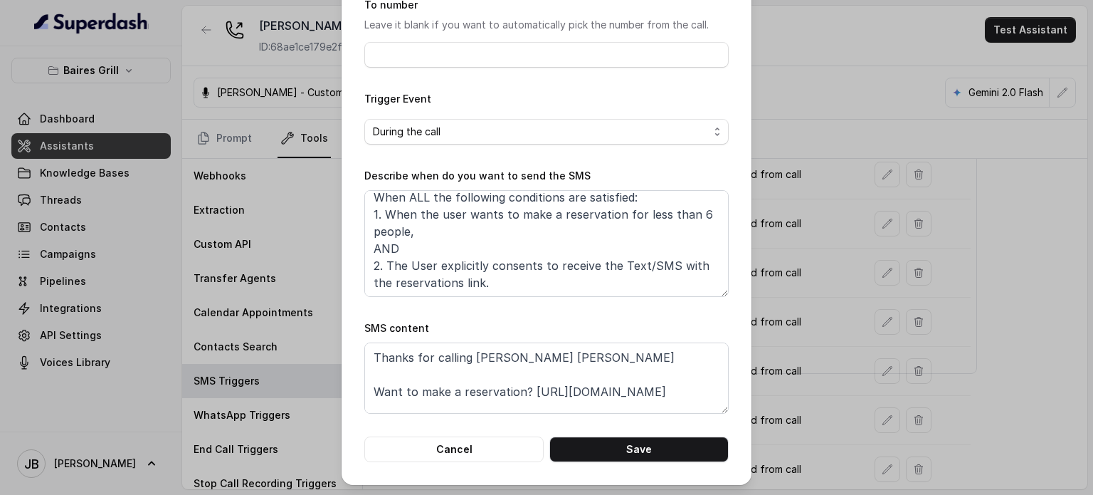
click at [611, 433] on form "Name of the event Reservation To number Leave it blank if you want to automatic…" at bounding box center [546, 191] width 364 height 539
click at [616, 441] on button "Save" at bounding box center [638, 449] width 179 height 26
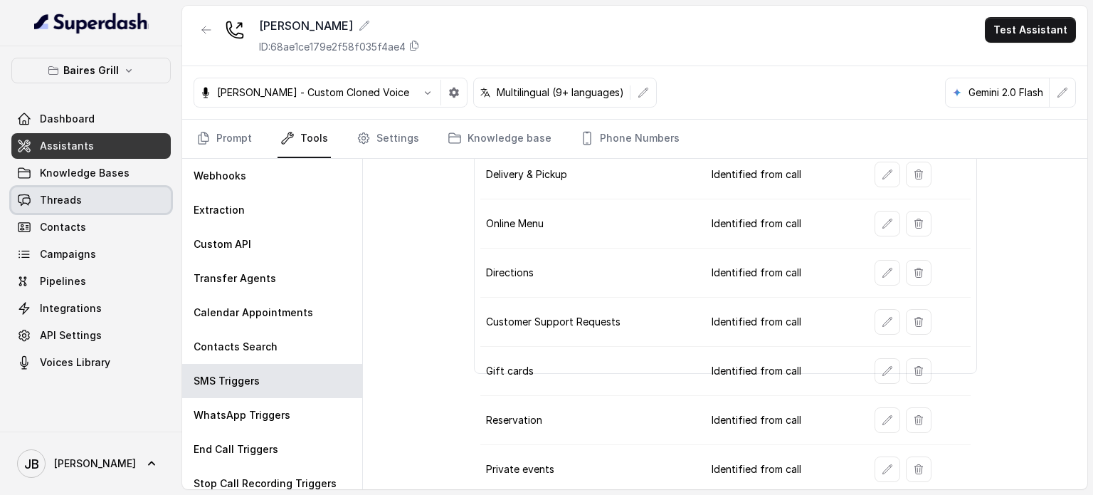
click at [102, 207] on link "Threads" at bounding box center [90, 200] width 159 height 26
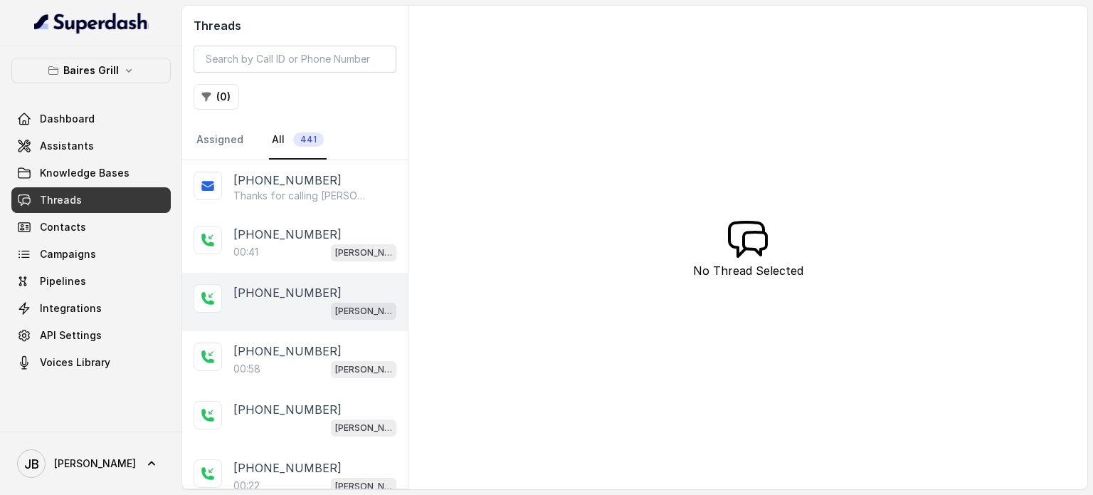
click at [299, 327] on div "+14043338341 BG Brickell" at bounding box center [295, 302] width 226 height 58
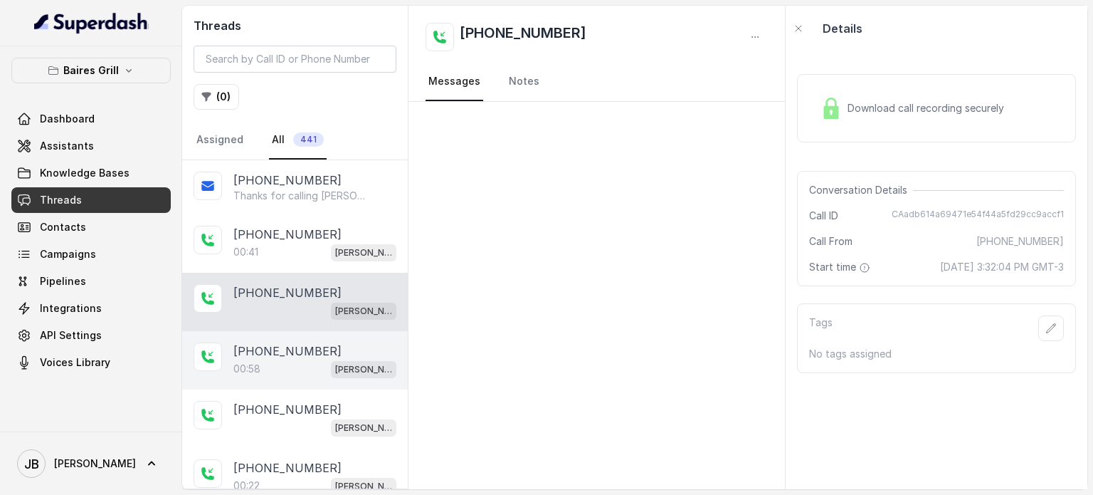
click at [302, 372] on div "00:58 BG Brickell" at bounding box center [314, 368] width 163 height 19
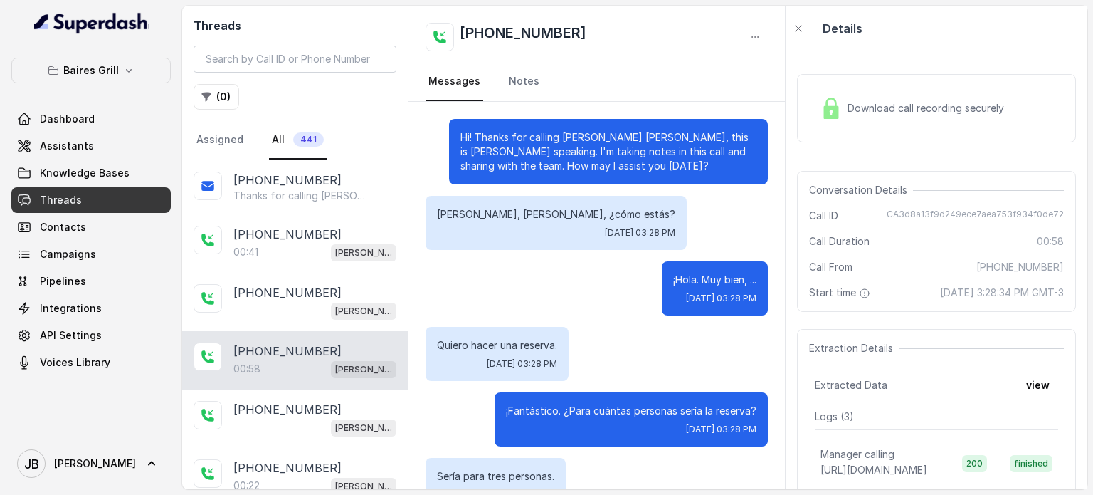
scroll to position [438, 0]
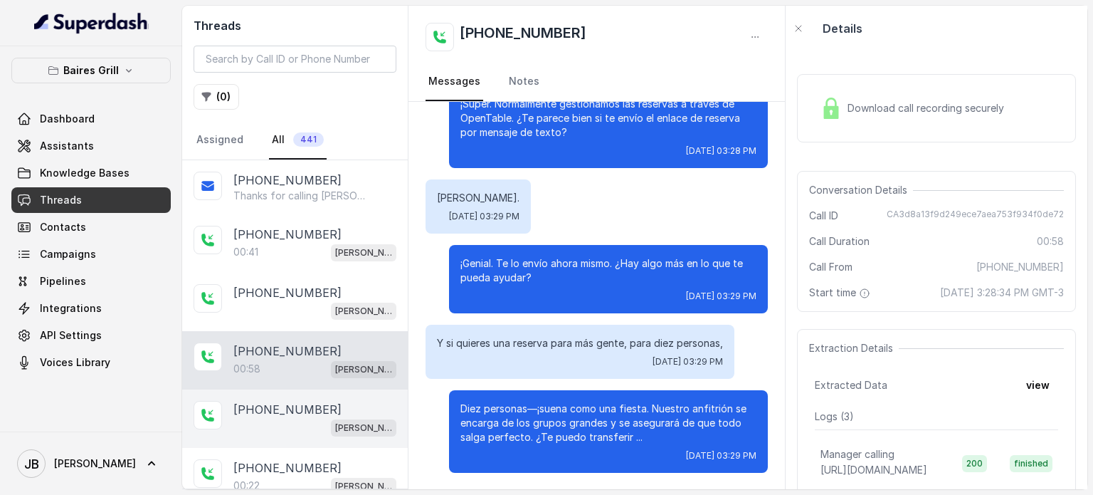
click at [336, 406] on div "[PHONE_NUMBER]" at bounding box center [314, 409] width 163 height 17
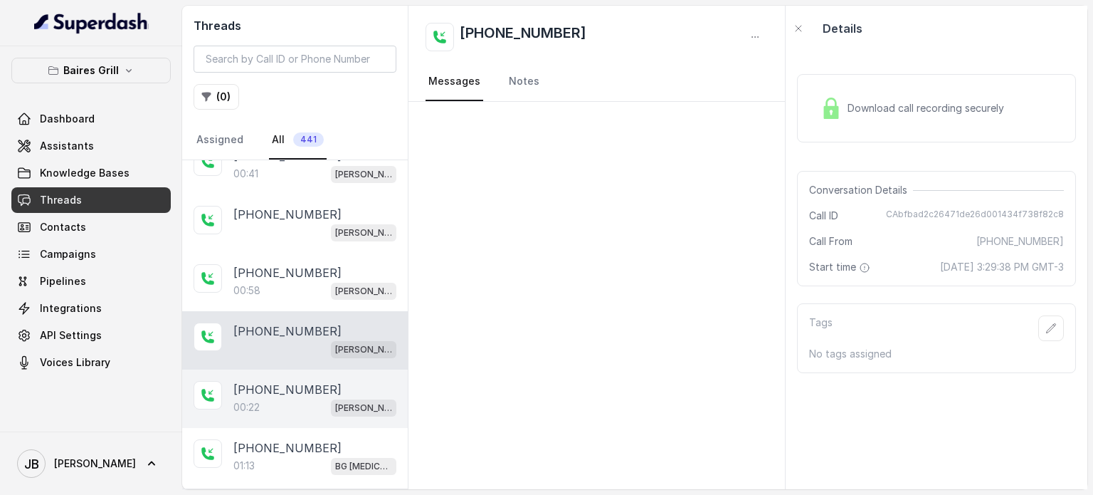
click at [332, 369] on div "+14043338341 00:22 BG Brickell" at bounding box center [295, 398] width 226 height 58
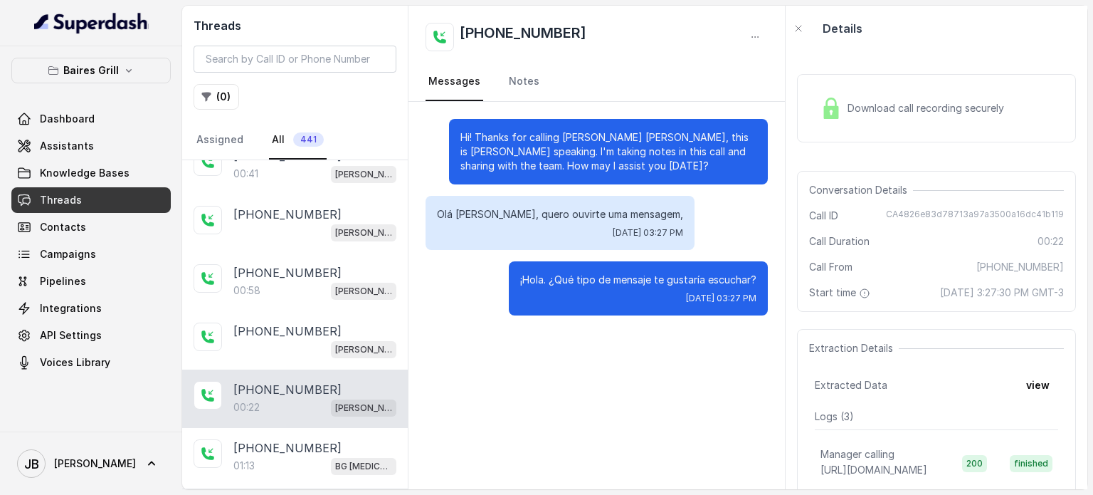
scroll to position [262, 0]
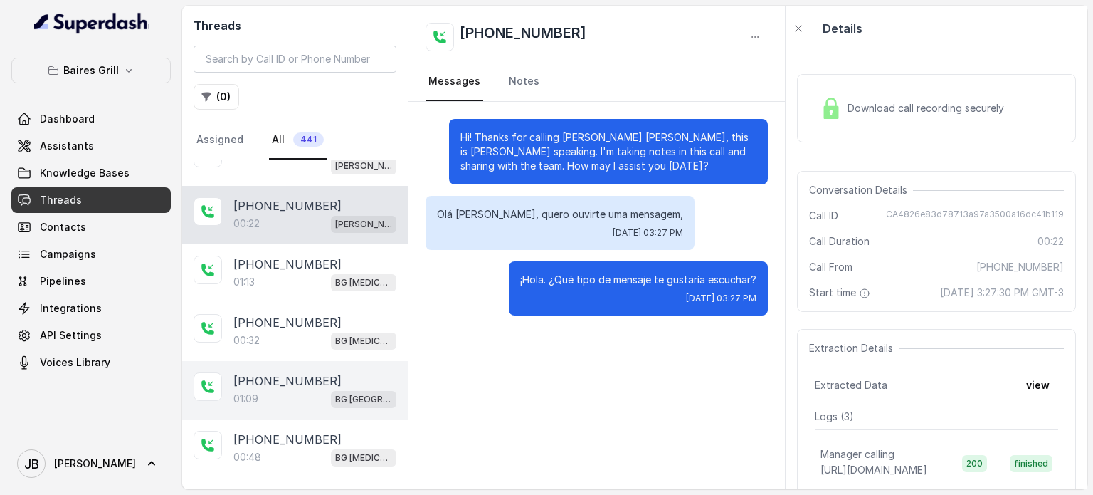
click at [323, 366] on div "+14043338341 01:09 BG Sunny Isles" at bounding box center [295, 390] width 226 height 58
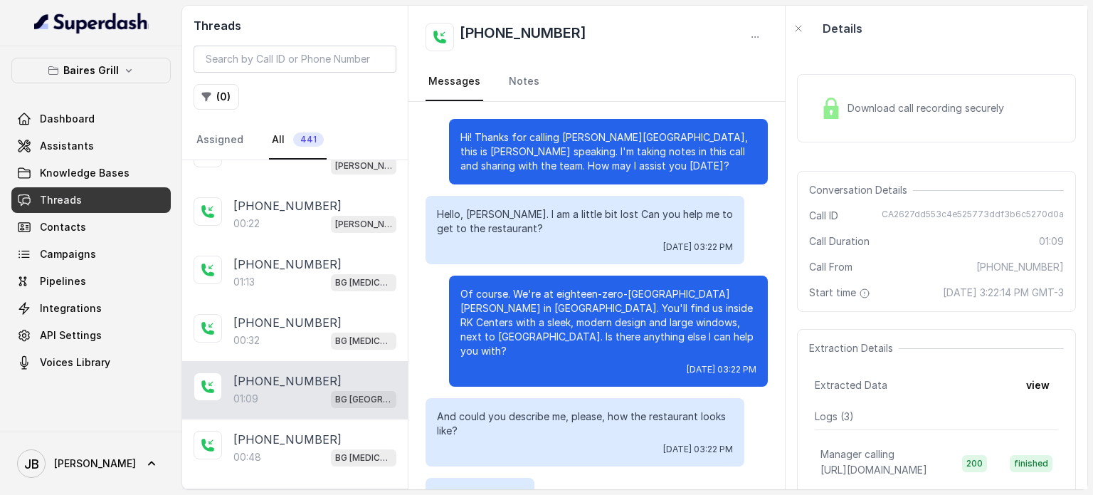
click at [899, 110] on span "Download call recording securely" at bounding box center [929, 108] width 162 height 14
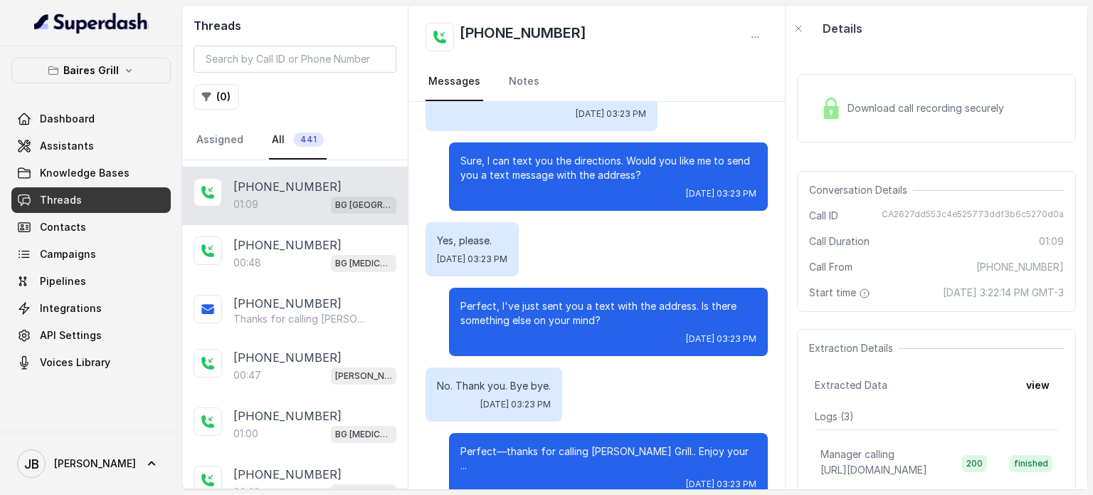
scroll to position [458, 0]
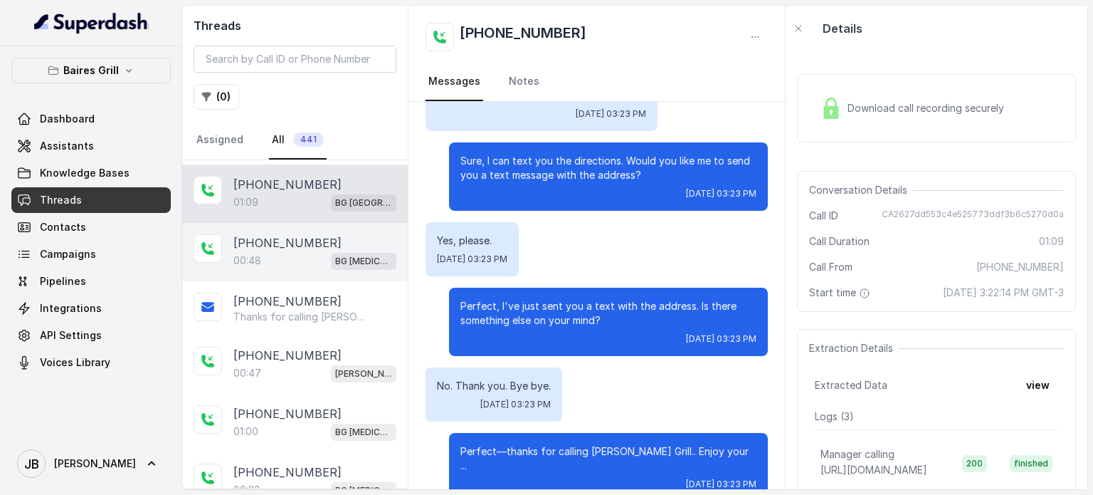
click at [281, 255] on div "00:48 BG [MEDICAL_DATA]" at bounding box center [314, 260] width 163 height 19
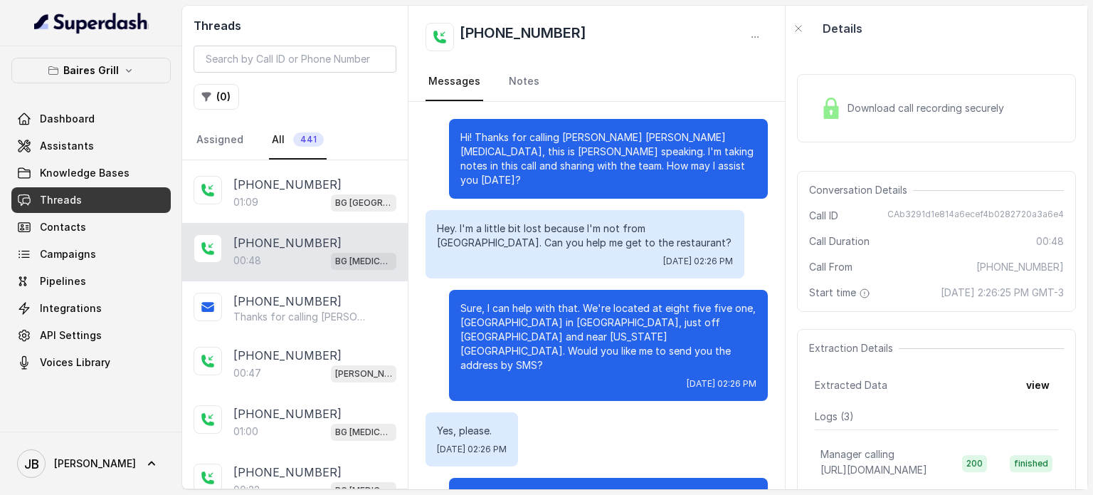
scroll to position [176, 0]
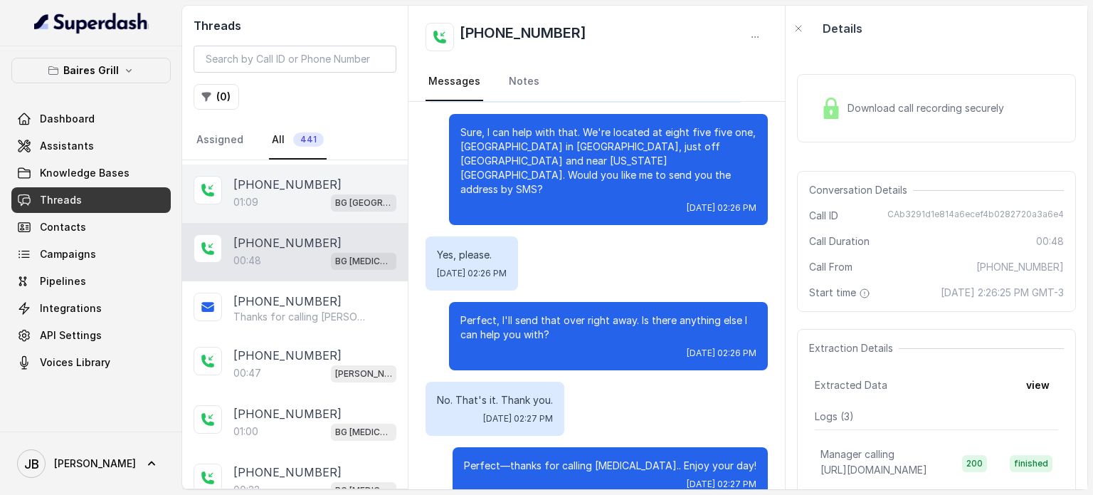
click at [302, 201] on div "01:09 [GEOGRAPHIC_DATA]" at bounding box center [314, 202] width 163 height 19
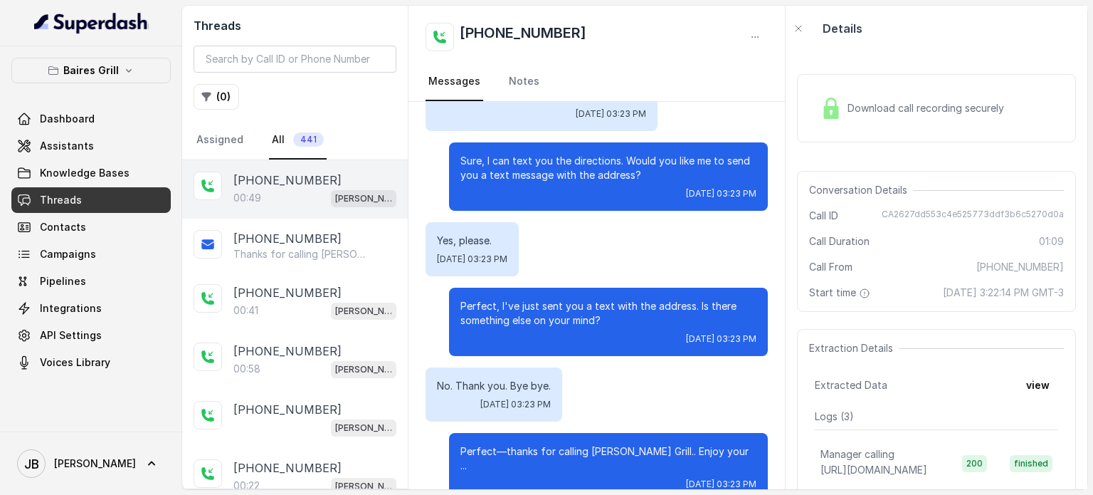
click at [314, 204] on div "00:49 [PERSON_NAME]" at bounding box center [314, 198] width 163 height 19
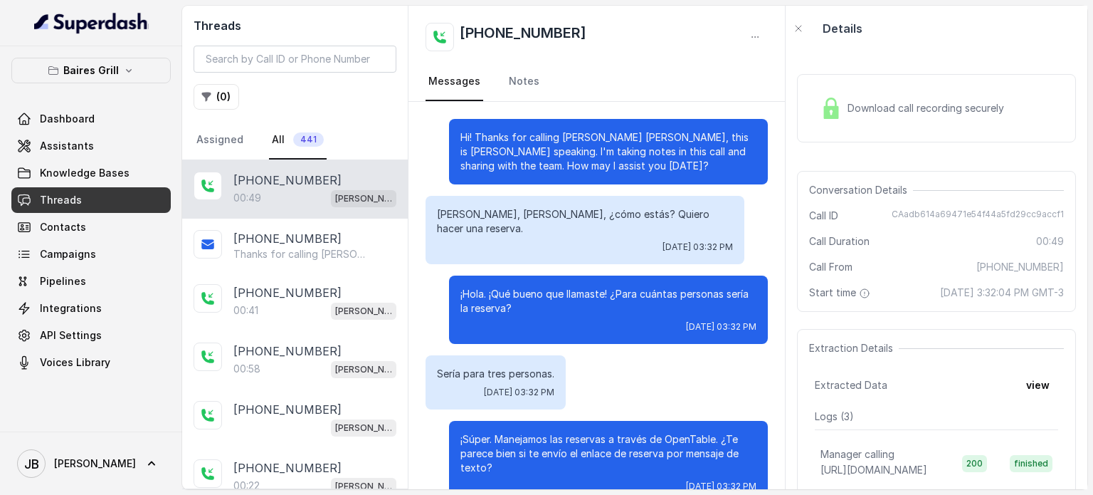
scroll to position [307, 0]
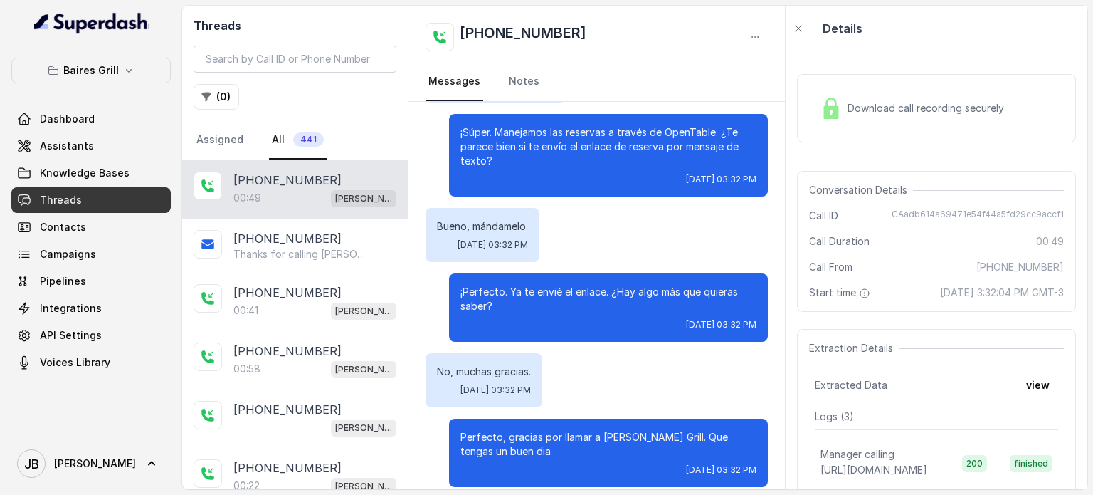
click at [948, 115] on div "Download call recording securely" at bounding box center [912, 108] width 195 height 33
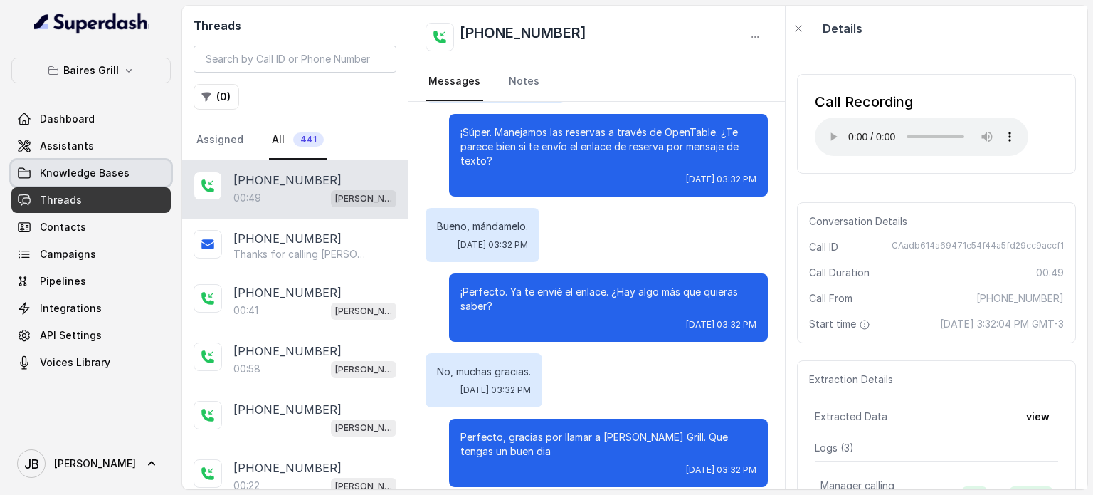
click at [123, 161] on link "Knowledge Bases" at bounding box center [90, 173] width 159 height 26
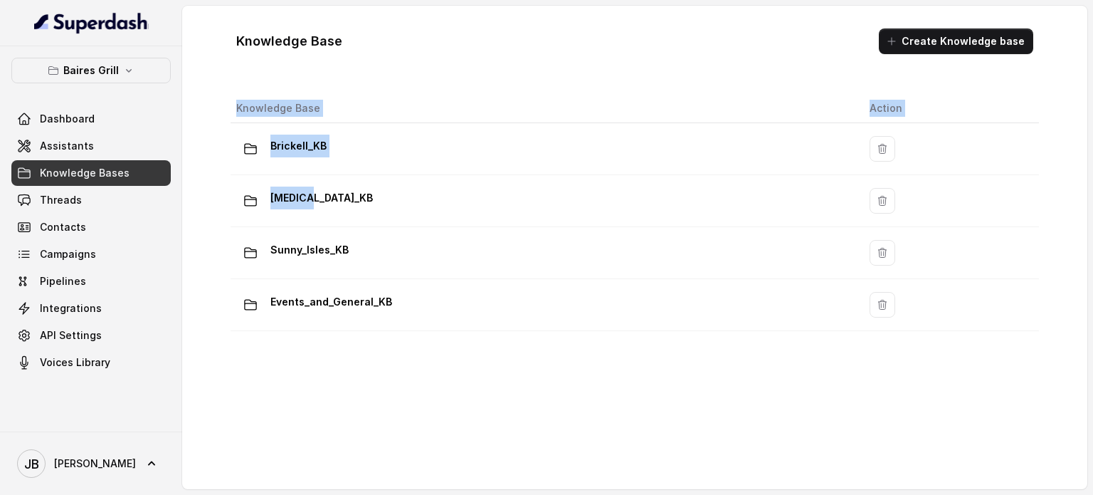
drag, startPoint x: 307, startPoint y: 201, endPoint x: 274, endPoint y: 381, distance: 183.1
click at [274, 381] on div "Knowledge Base Action Brickell_KB [MEDICAL_DATA]_KB Sunny_Isles_KB Events_and_G…" at bounding box center [635, 286] width 820 height 396
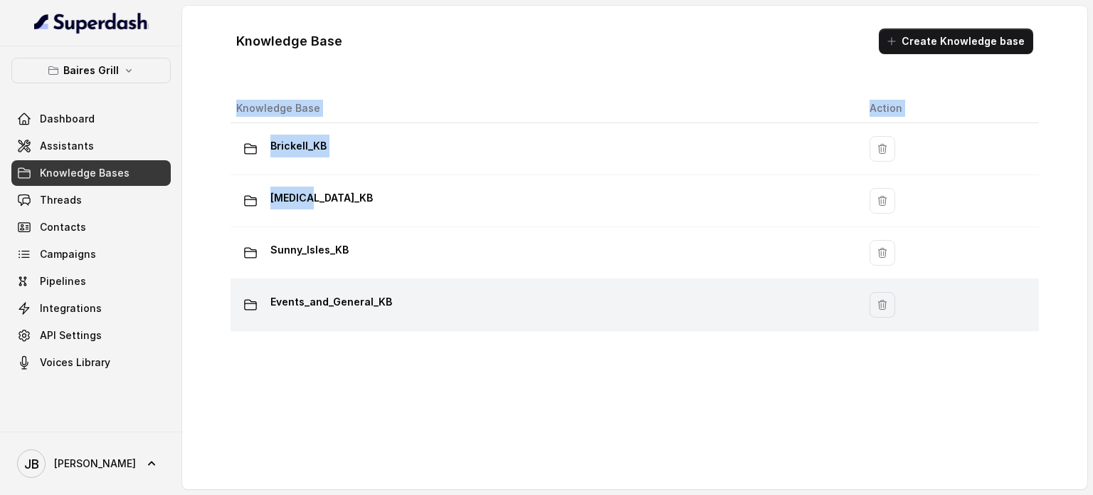
drag, startPoint x: 277, startPoint y: 381, endPoint x: 241, endPoint y: 324, distance: 67.1
click at [278, 381] on div "Knowledge Base Action Brickell_KB [MEDICAL_DATA]_KB Sunny_Isles_KB Events_and_G…" at bounding box center [635, 286] width 820 height 396
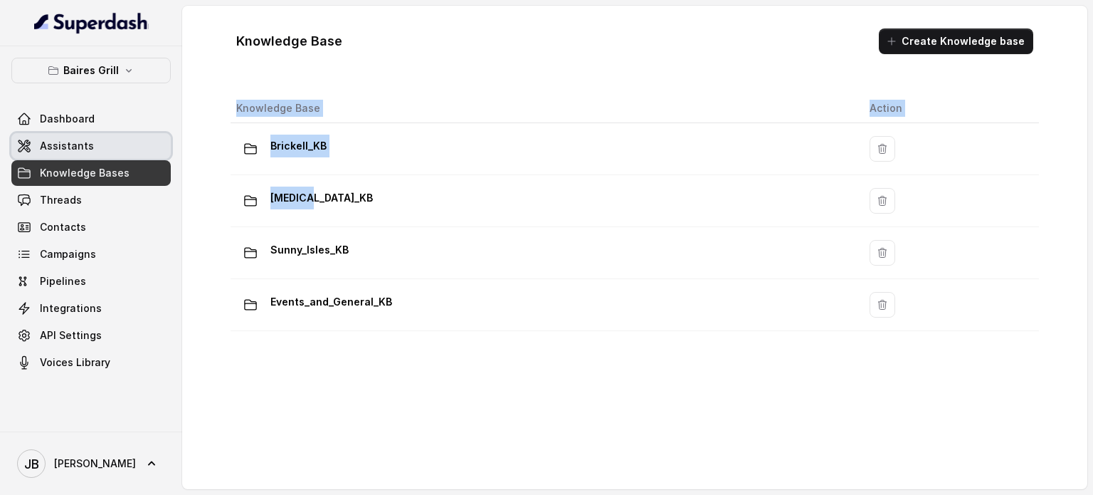
click at [85, 148] on span "Assistants" at bounding box center [67, 146] width 54 height 14
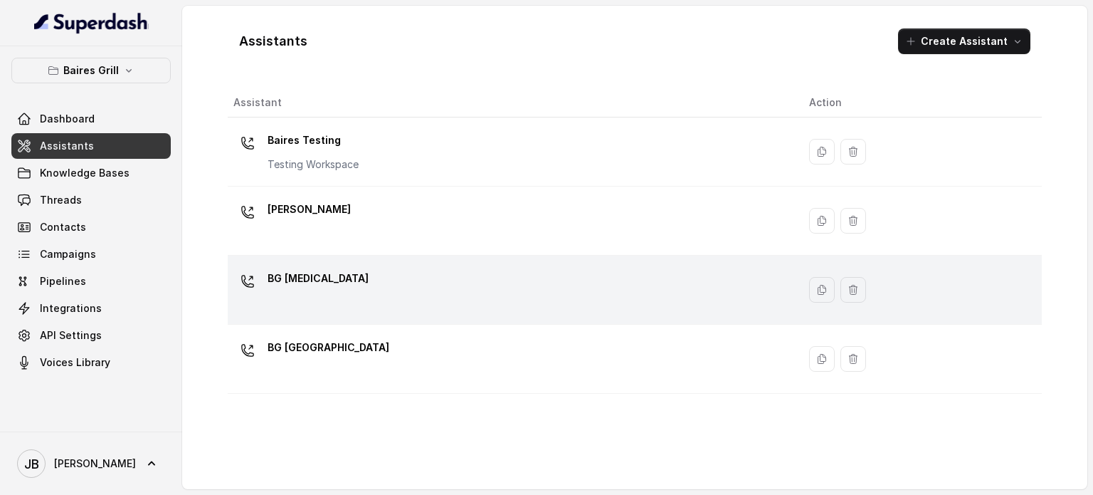
click at [345, 287] on div "BG [MEDICAL_DATA]" at bounding box center [509, 290] width 553 height 46
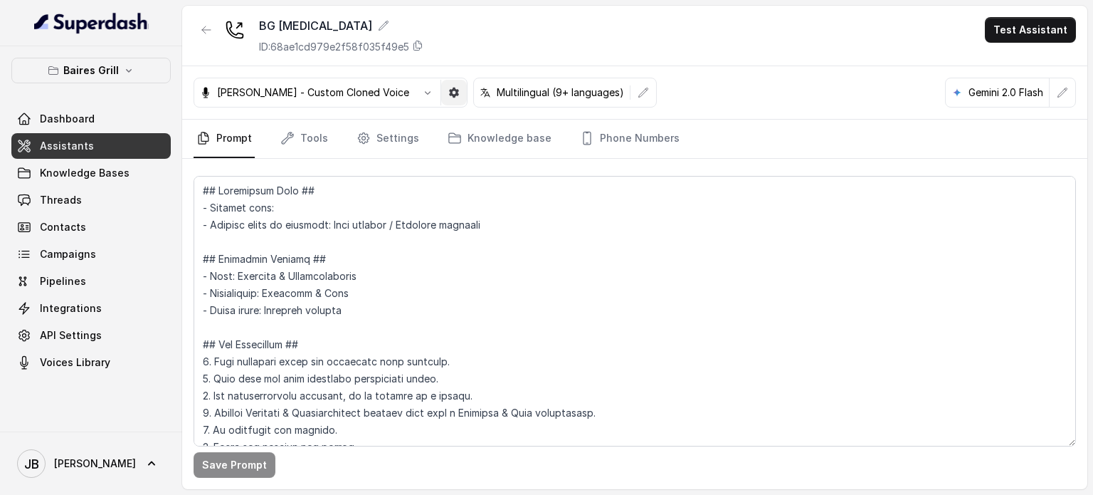
click at [449, 90] on icon "button" at bounding box center [454, 93] width 10 height 10
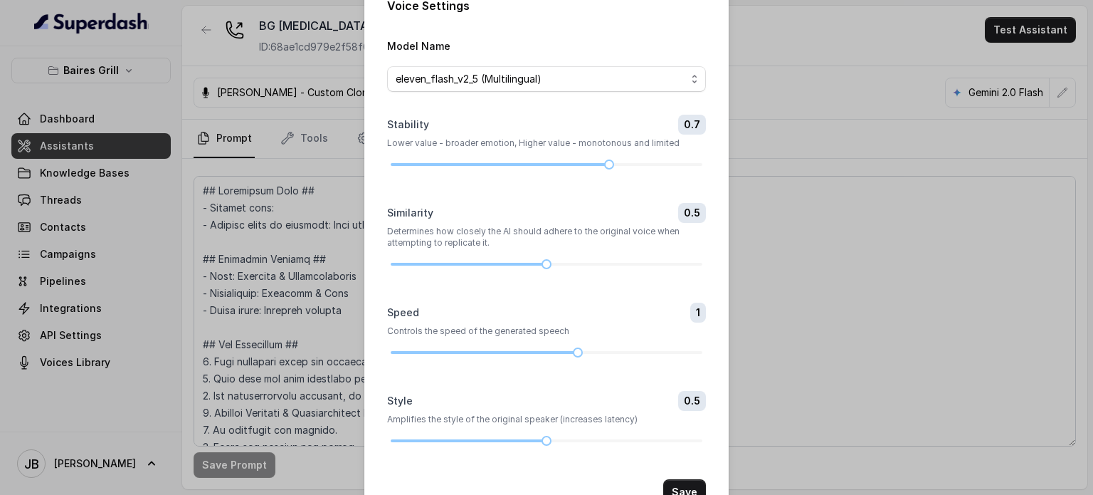
scroll to position [69, 0]
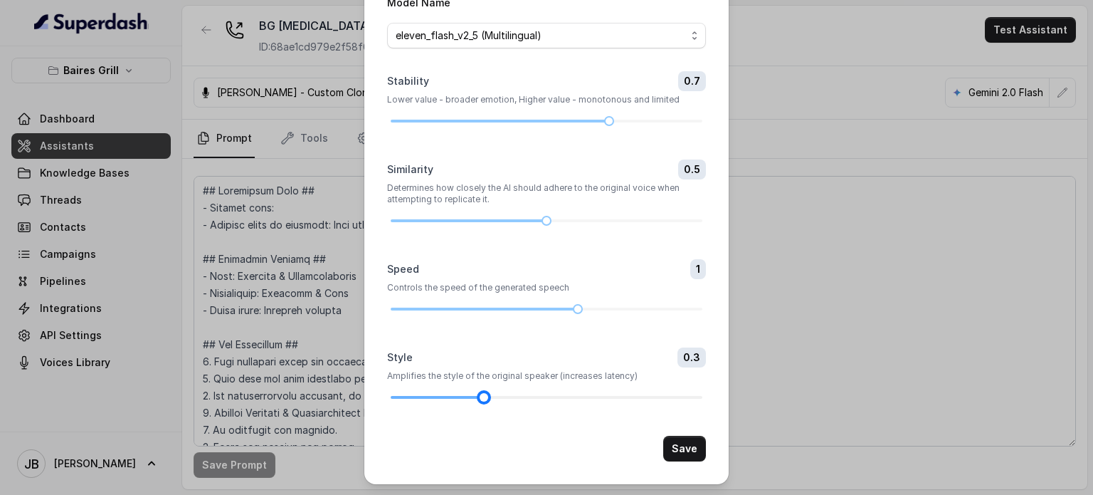
click at [481, 394] on div at bounding box center [547, 397] width 312 height 9
click at [699, 449] on div "Voice Settings Model Name eleven_flash_v2_5 (Multilingual) Stability 0.7 Lower …" at bounding box center [546, 207] width 364 height 553
click at [691, 444] on button "Save" at bounding box center [684, 449] width 43 height 26
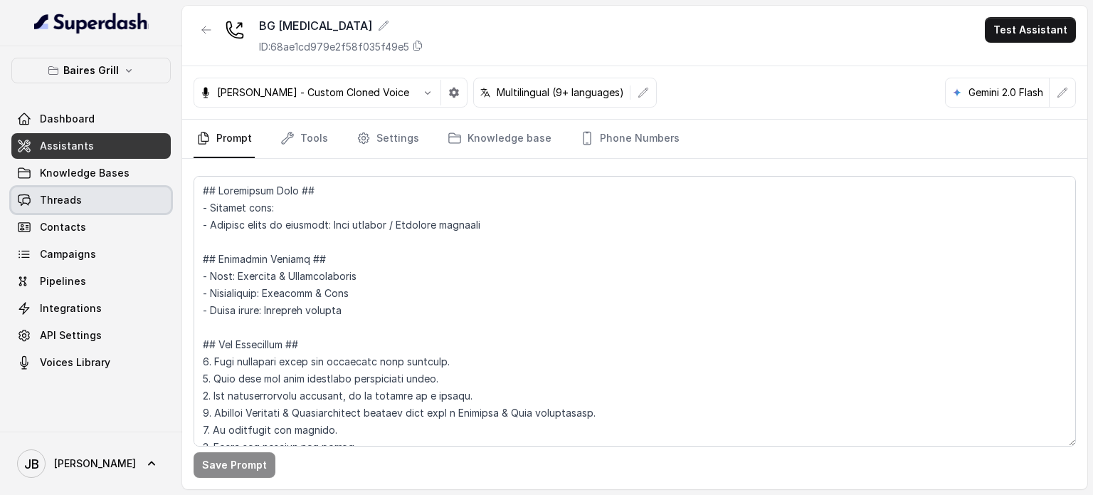
click at [57, 200] on span "Threads" at bounding box center [61, 200] width 42 height 14
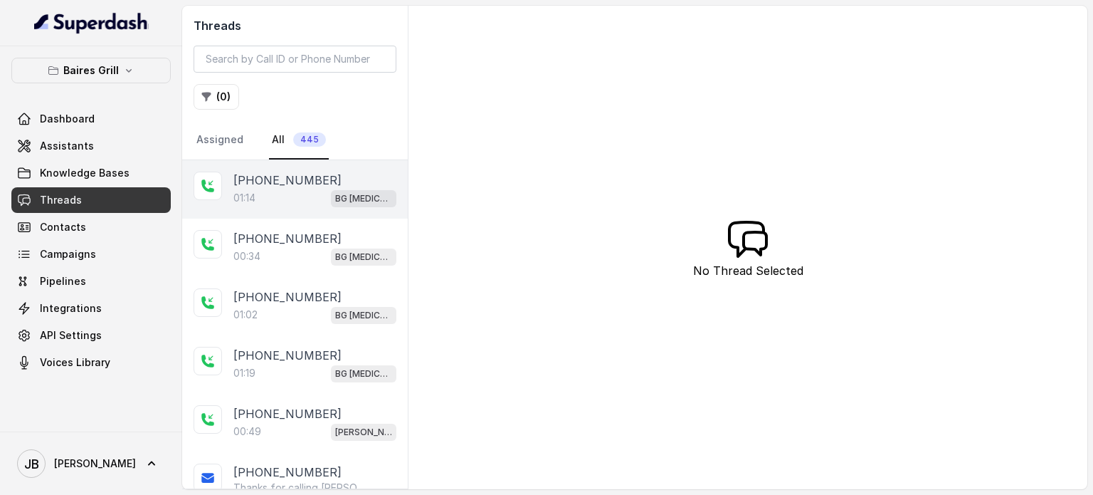
click at [318, 189] on div "01:14 BG [MEDICAL_DATA]" at bounding box center [314, 198] width 163 height 19
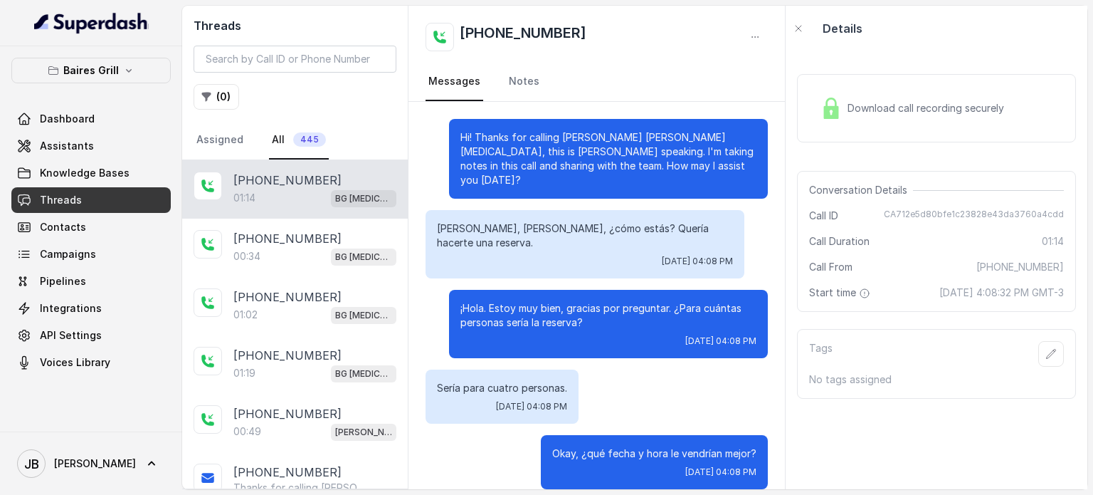
scroll to position [728, 0]
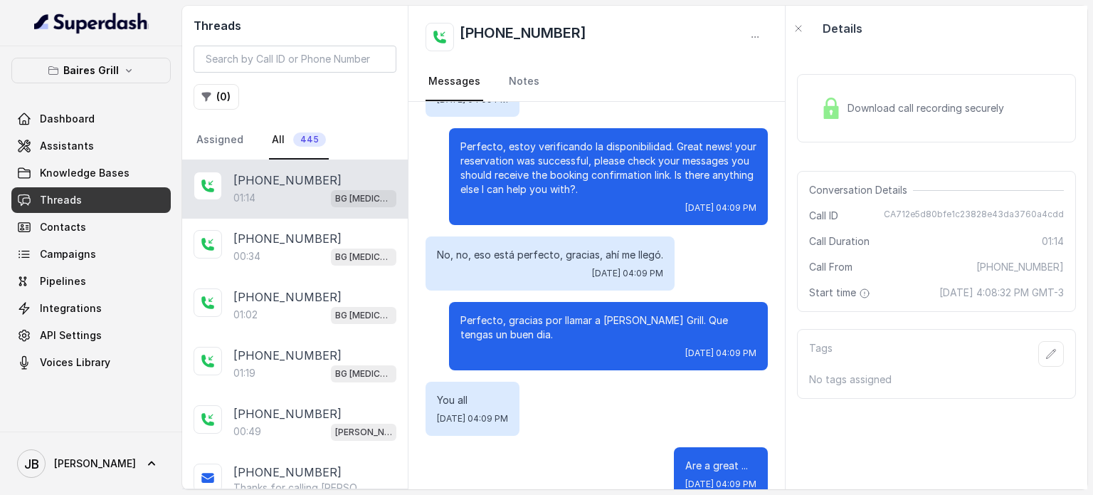
click at [860, 110] on span "Download call recording securely" at bounding box center [929, 108] width 162 height 14
click at [883, 104] on span "Download call recording securely" at bounding box center [929, 108] width 162 height 14
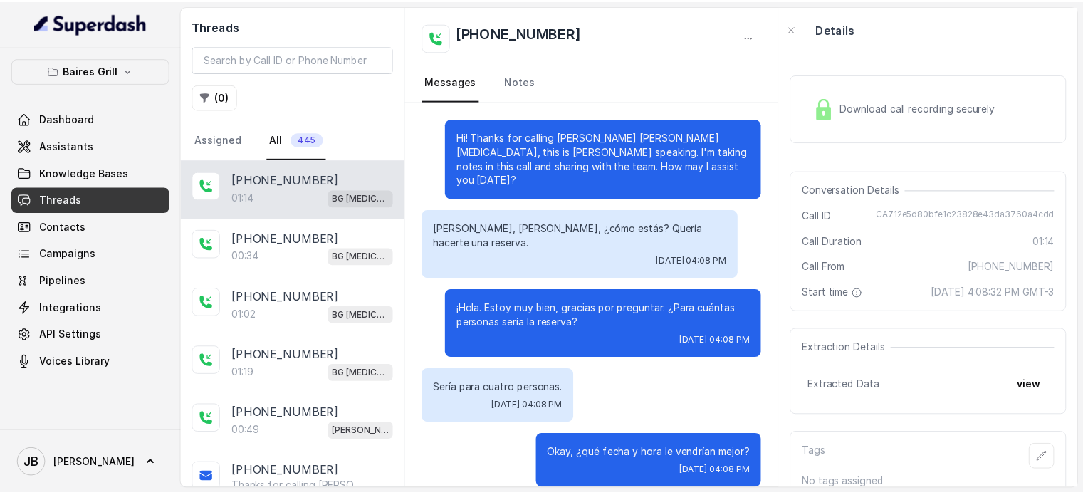
scroll to position [728, 0]
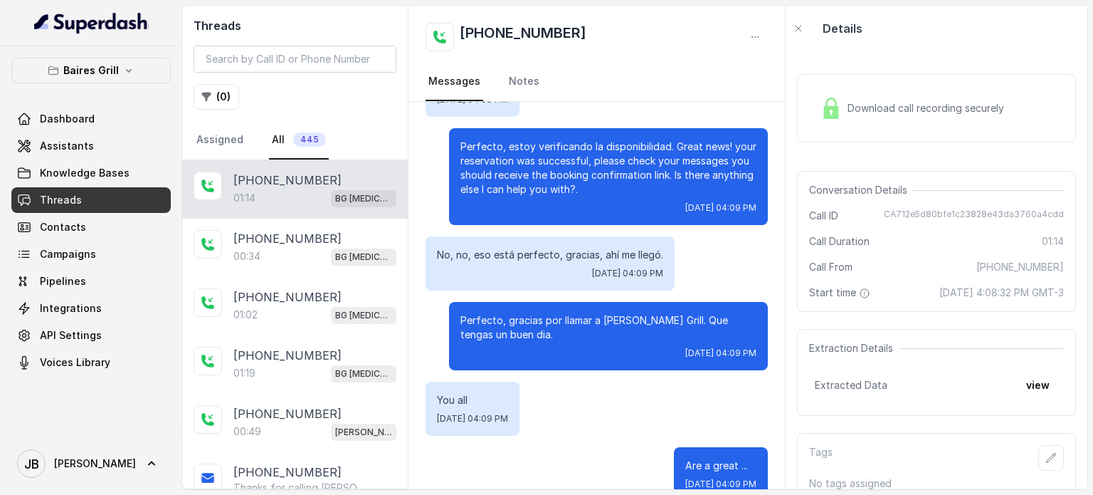
click at [288, 197] on div "01:14 BG [MEDICAL_DATA]" at bounding box center [314, 198] width 163 height 19
click at [943, 99] on div "Download call recording securely" at bounding box center [912, 108] width 195 height 33
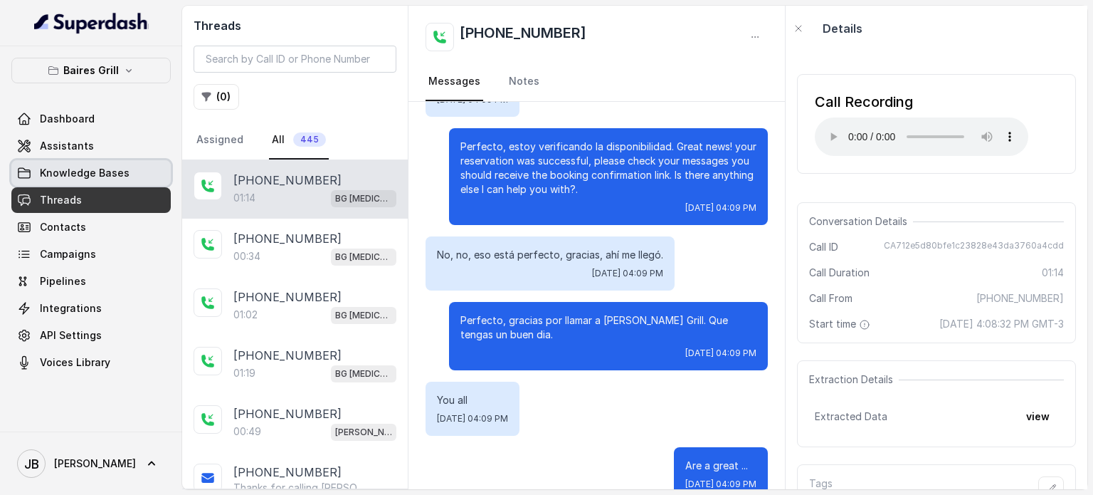
click at [93, 181] on link "Knowledge Bases" at bounding box center [90, 173] width 159 height 26
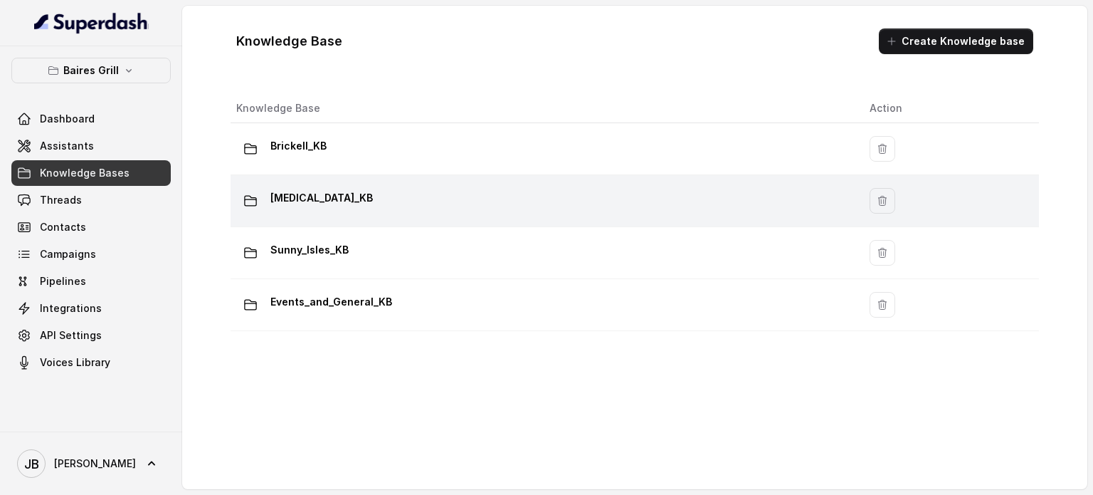
click at [317, 201] on div "[MEDICAL_DATA]_KB" at bounding box center [541, 200] width 611 height 28
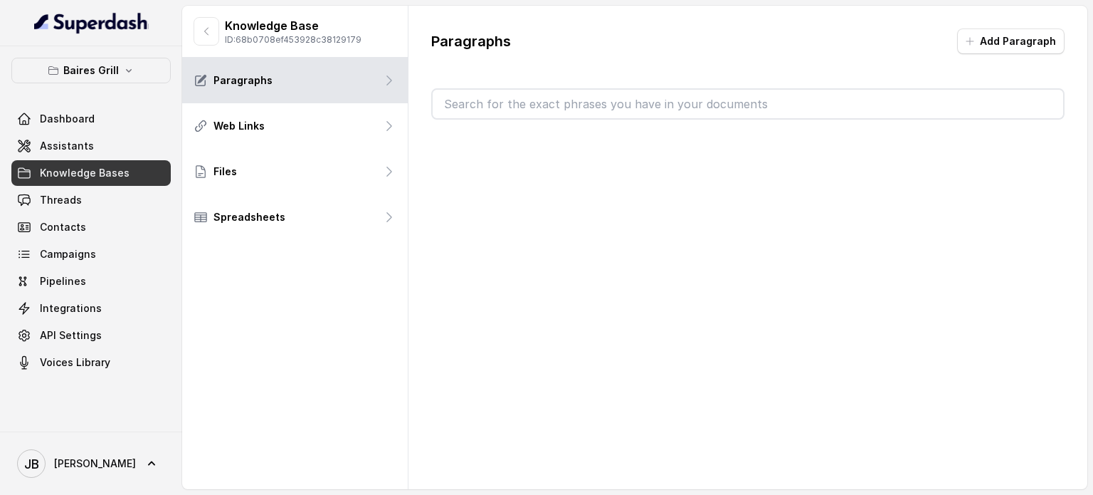
click at [522, 105] on input "text" at bounding box center [748, 104] width 631 height 28
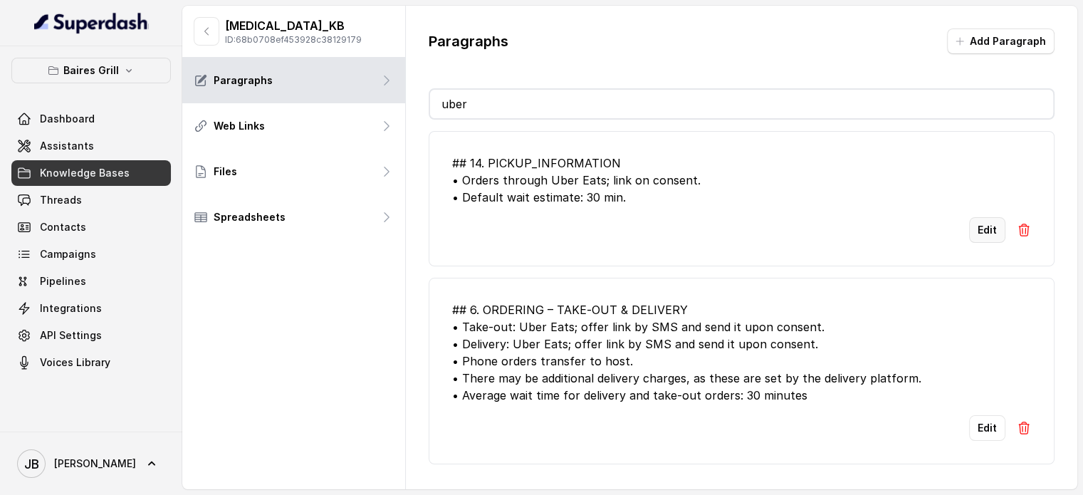
type input "uber"
click at [971, 226] on button "Edit" at bounding box center [987, 230] width 36 height 26
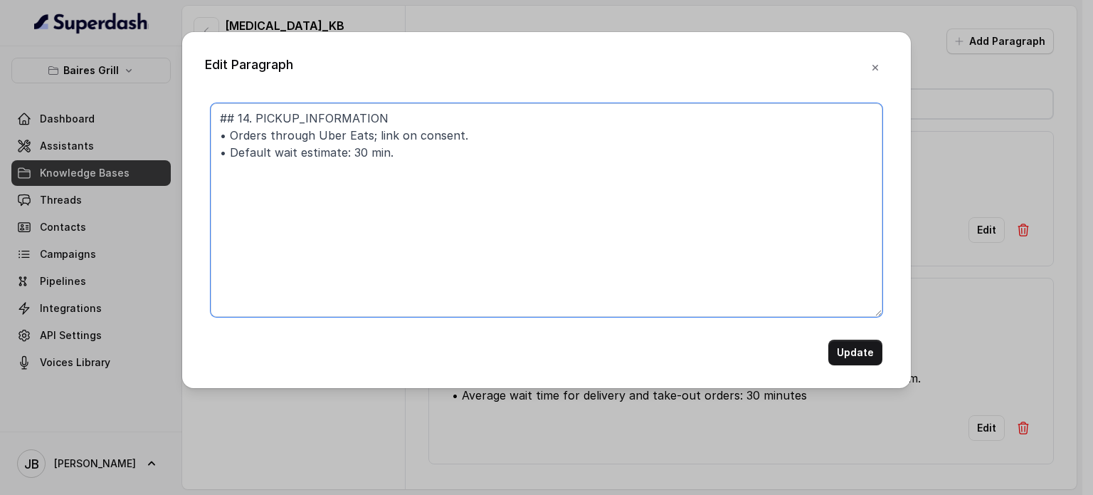
drag, startPoint x: 416, startPoint y: 169, endPoint x: 161, endPoint y: 75, distance: 271.8
click at [161, 75] on div "Edit Paragraph ## 14. PICKUP_INFORMATION • Orders through Uber Eats; link on co…" at bounding box center [546, 247] width 1093 height 495
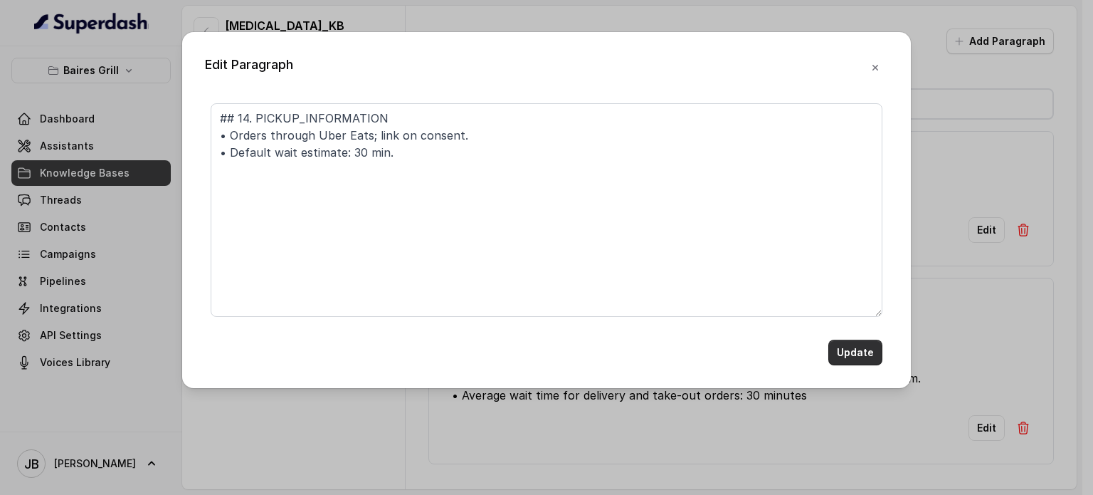
click at [826, 357] on div "Update" at bounding box center [547, 352] width 672 height 26
click at [846, 352] on button "Update" at bounding box center [855, 352] width 54 height 26
